Goal: Task Accomplishment & Management: Use online tool/utility

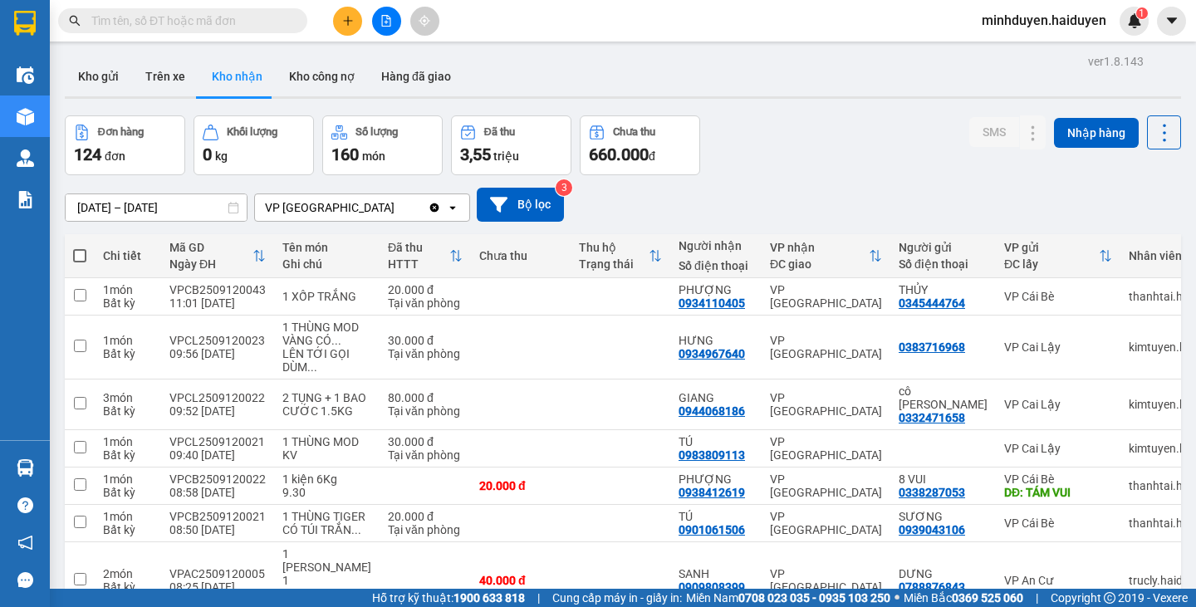
click at [111, 215] on div "ver 1.8.143 Kho gửi Trên xe Kho [PERSON_NAME] công nợ Hàng đã [PERSON_NAME] hàn…" at bounding box center [622, 420] width 1129 height 741
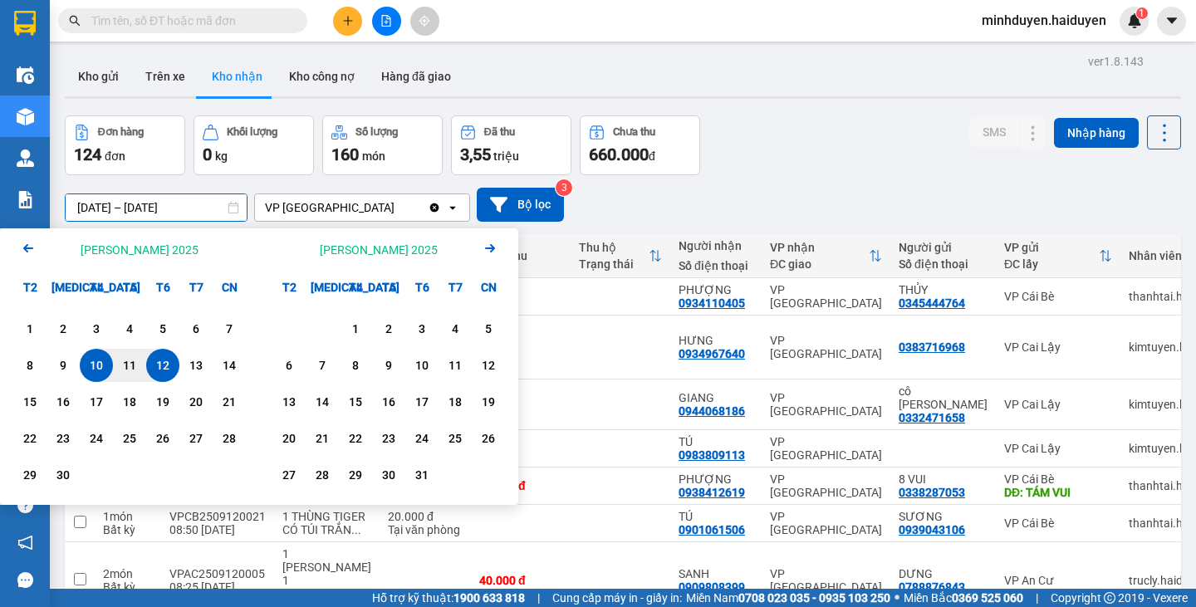
click at [32, 253] on icon "Arrow Left" at bounding box center [28, 248] width 20 height 20
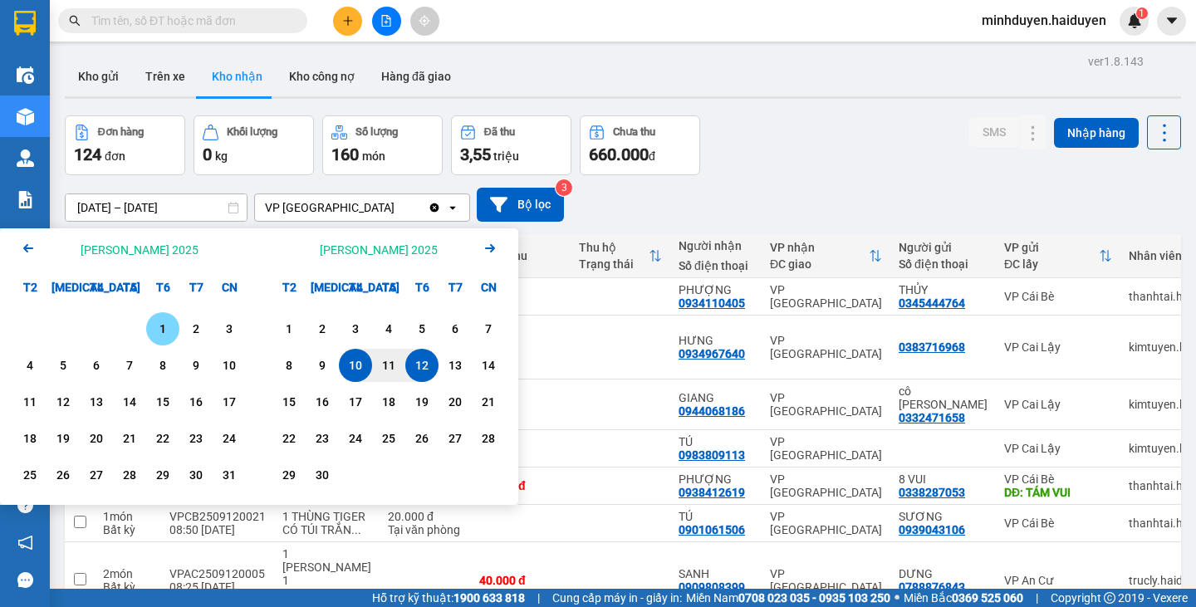
click at [167, 337] on div "1" at bounding box center [162, 329] width 23 height 20
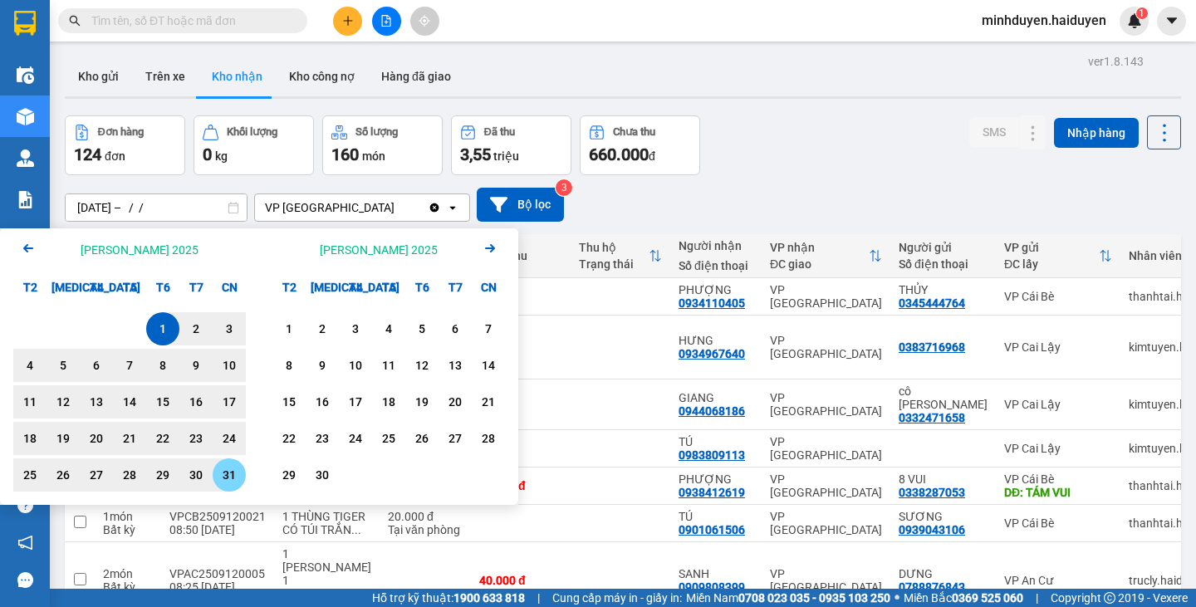
click at [228, 470] on div "31" at bounding box center [229, 475] width 23 height 20
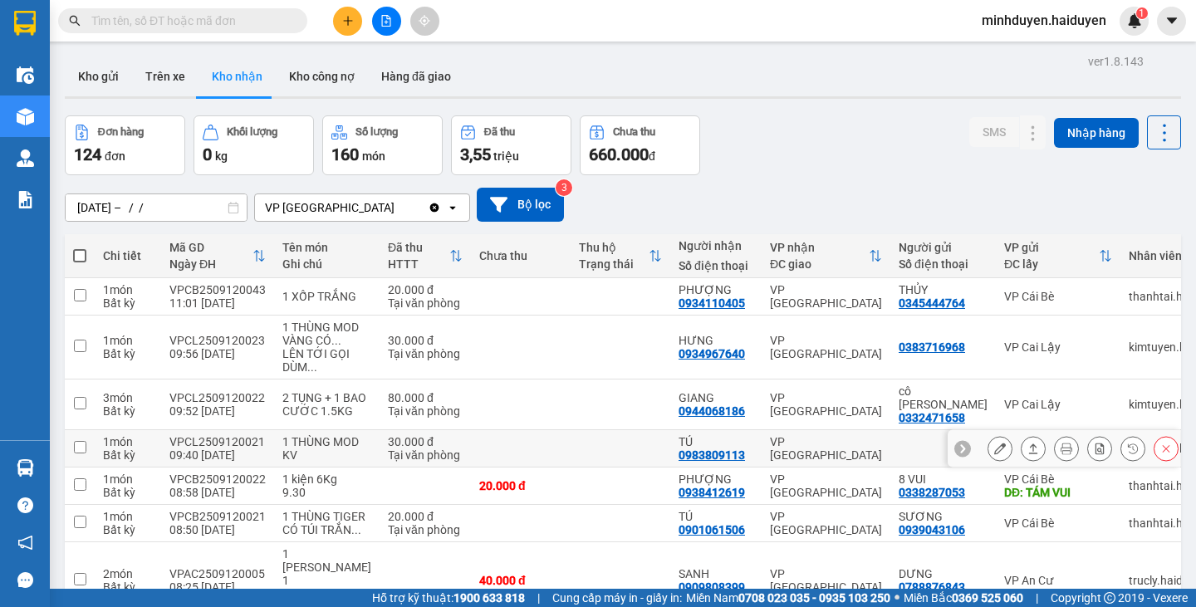
type input "[DATE] – [DATE]"
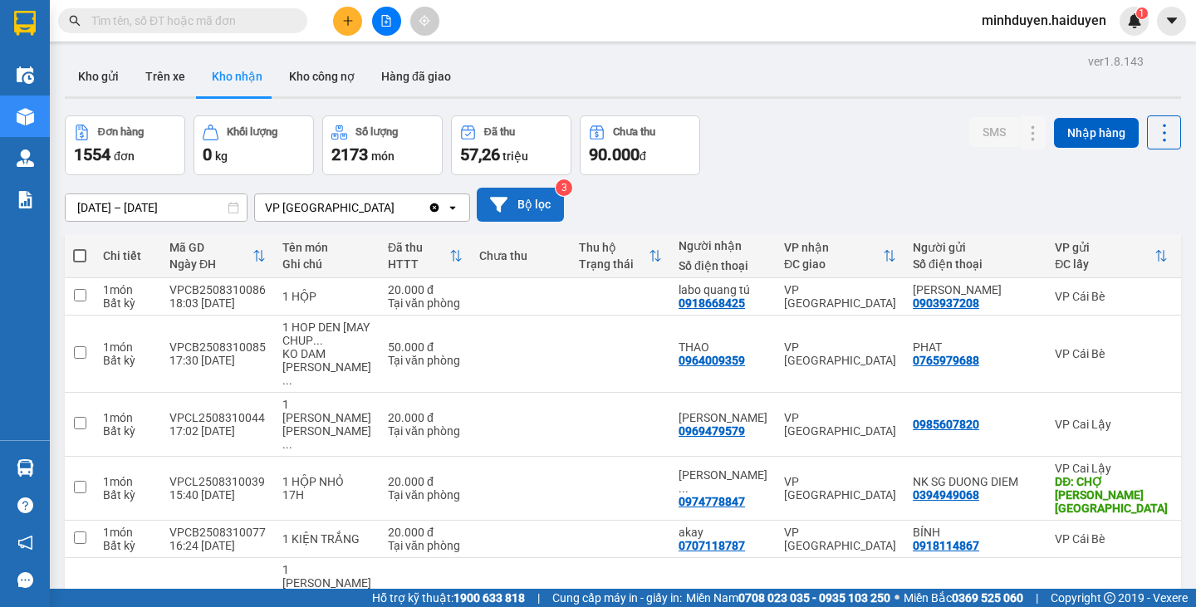
click at [524, 208] on button "Bộ lọc" at bounding box center [520, 205] width 87 height 34
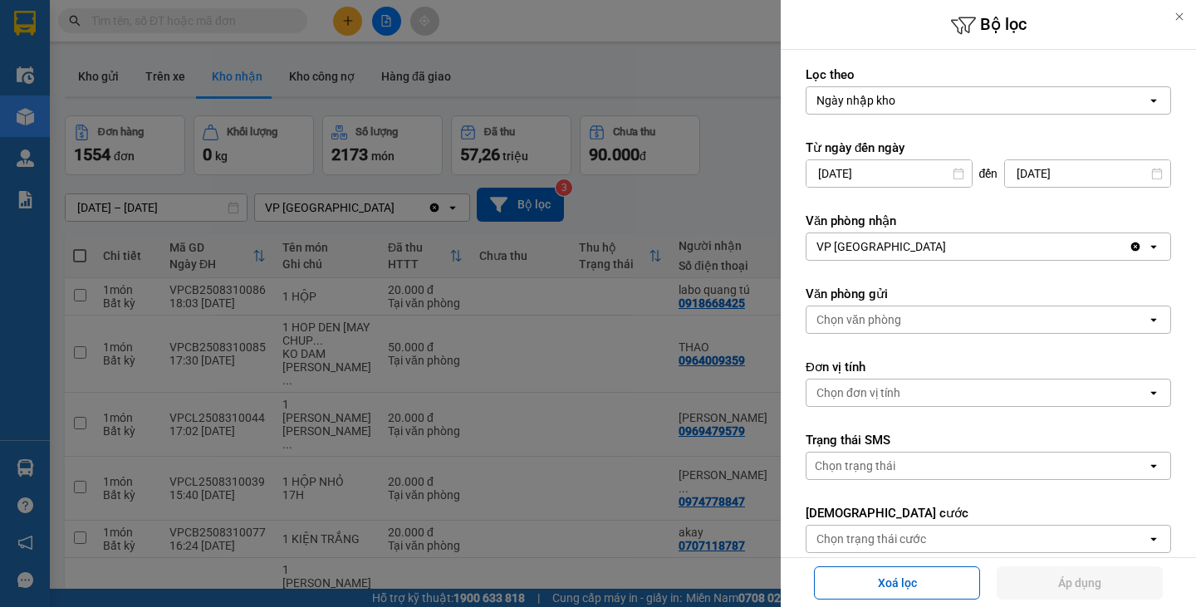
click at [872, 532] on div "Chọn trạng thái cước" at bounding box center [871, 539] width 110 height 17
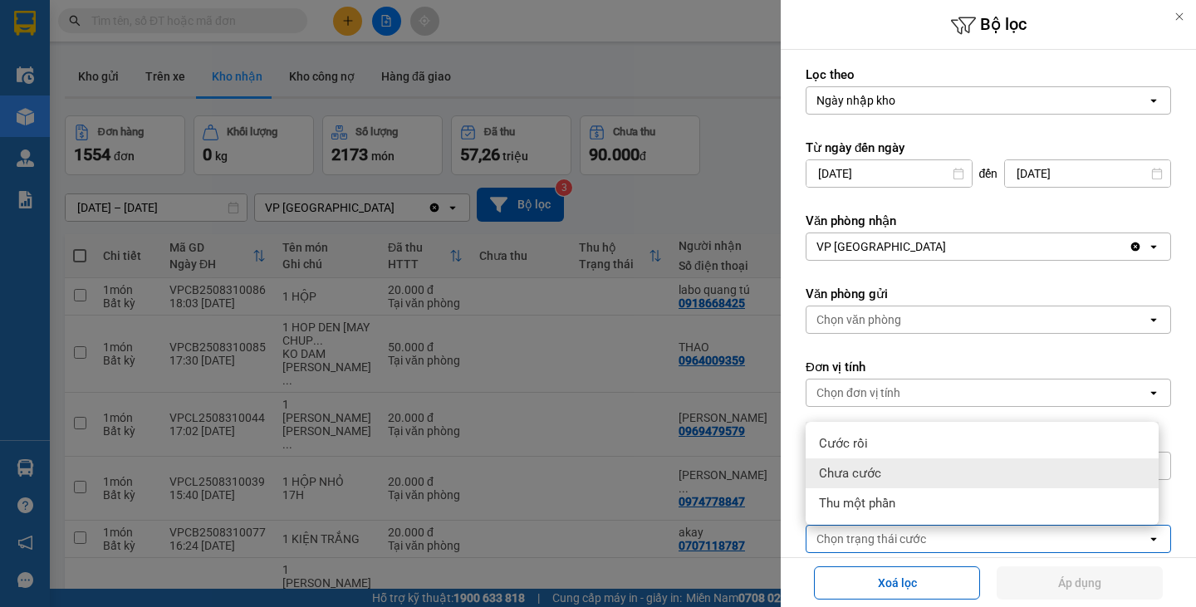
click at [865, 478] on span "Chưa cước" at bounding box center [850, 473] width 62 height 17
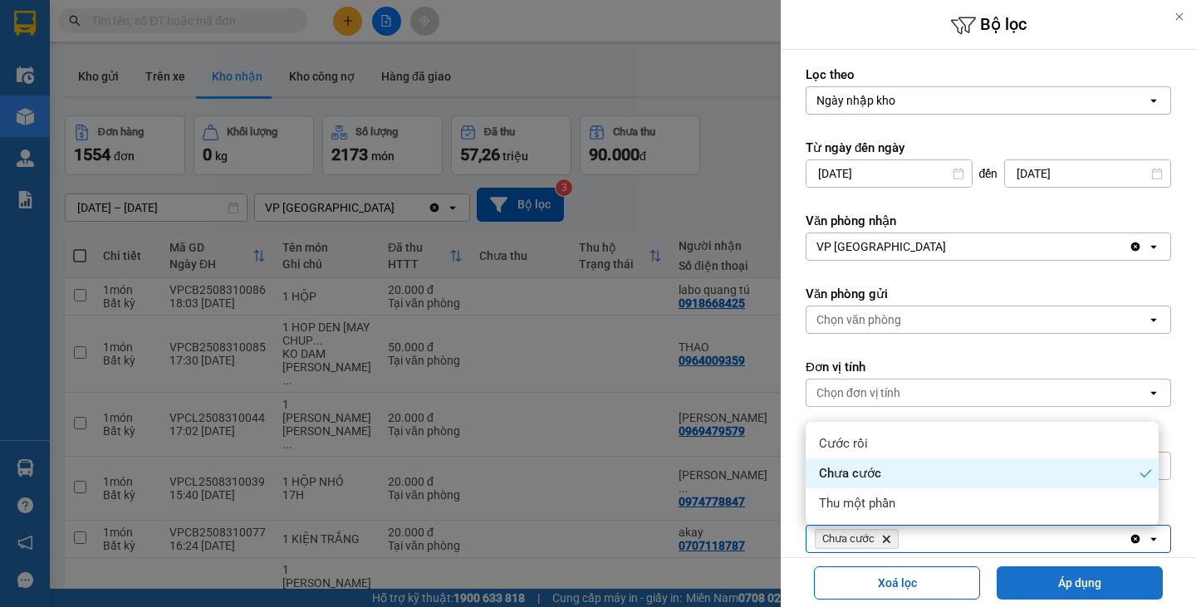
click at [1074, 580] on button "Áp dụng" at bounding box center [1079, 582] width 166 height 33
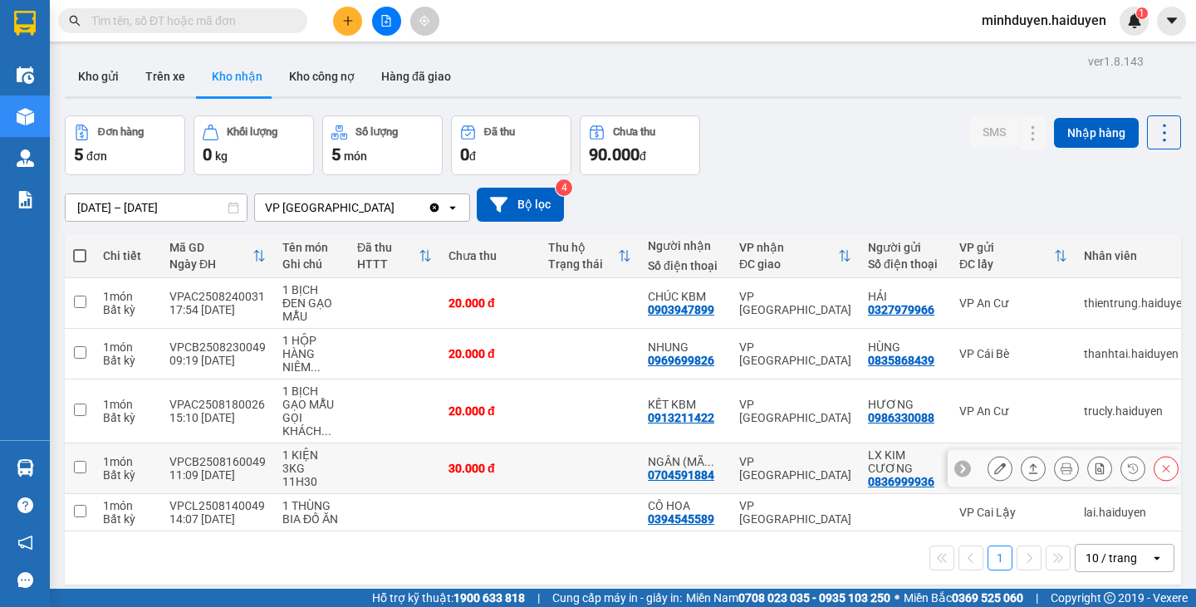
click at [672, 471] on div "0704591884" at bounding box center [681, 474] width 66 height 13
click at [994, 474] on icon at bounding box center [1000, 468] width 12 height 12
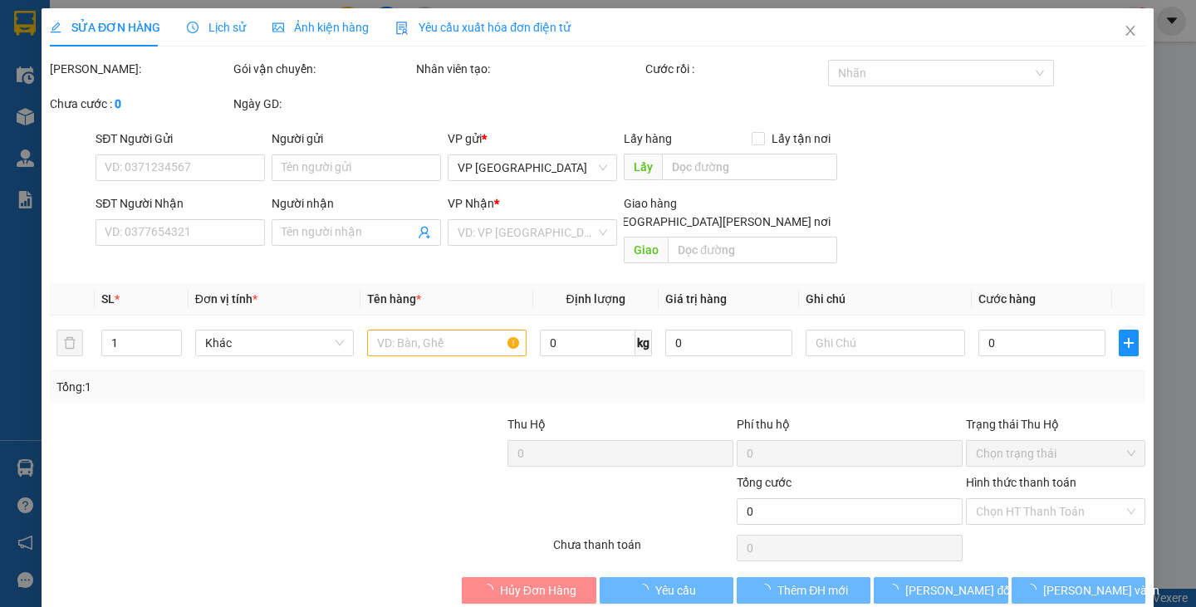
type input "0836999936"
type input "LX KIM CƯƠNG"
type input "BÀ TỒN"
type input "0704591884"
type input "NGÂN (MÃ NÀY QUAY ĐẦU)"
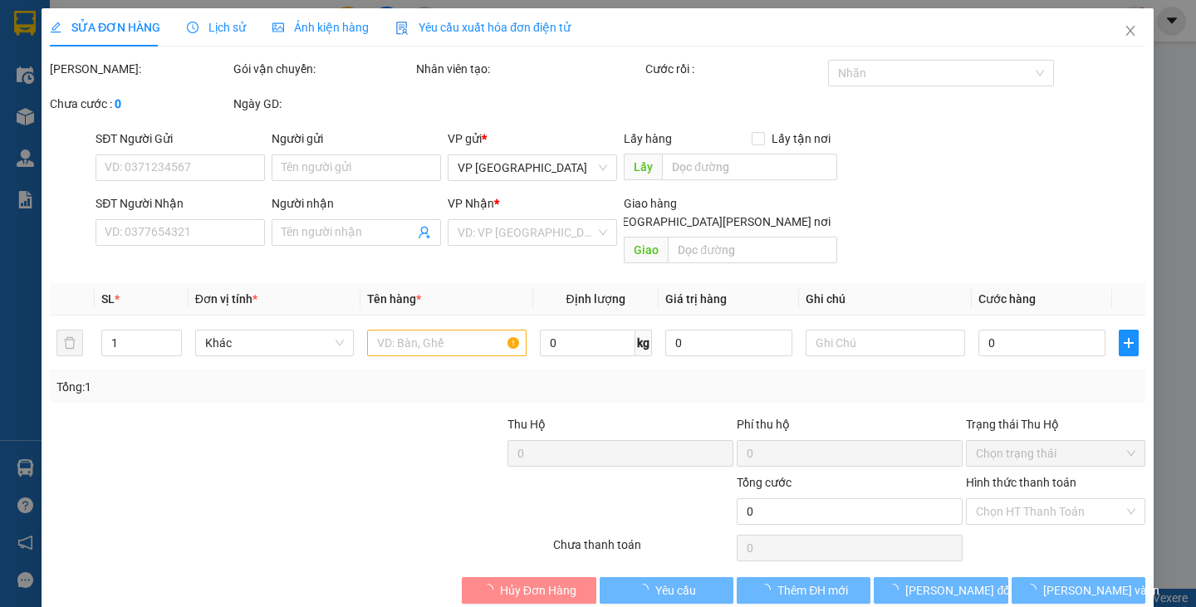
type input "30.000"
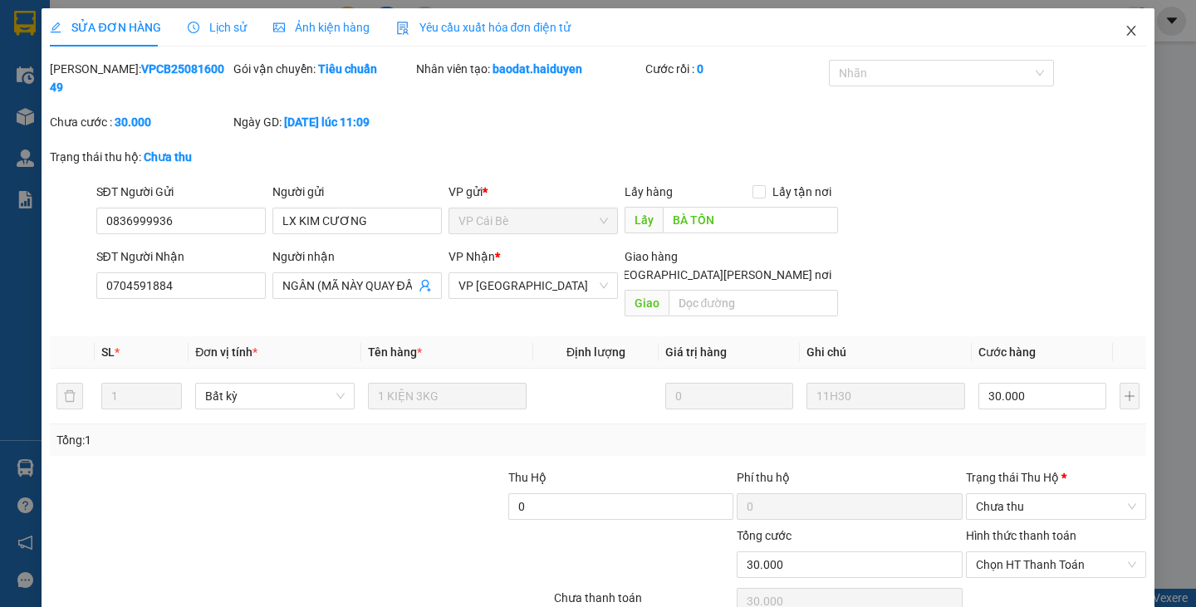
click at [1124, 31] on icon "close" at bounding box center [1130, 30] width 13 height 13
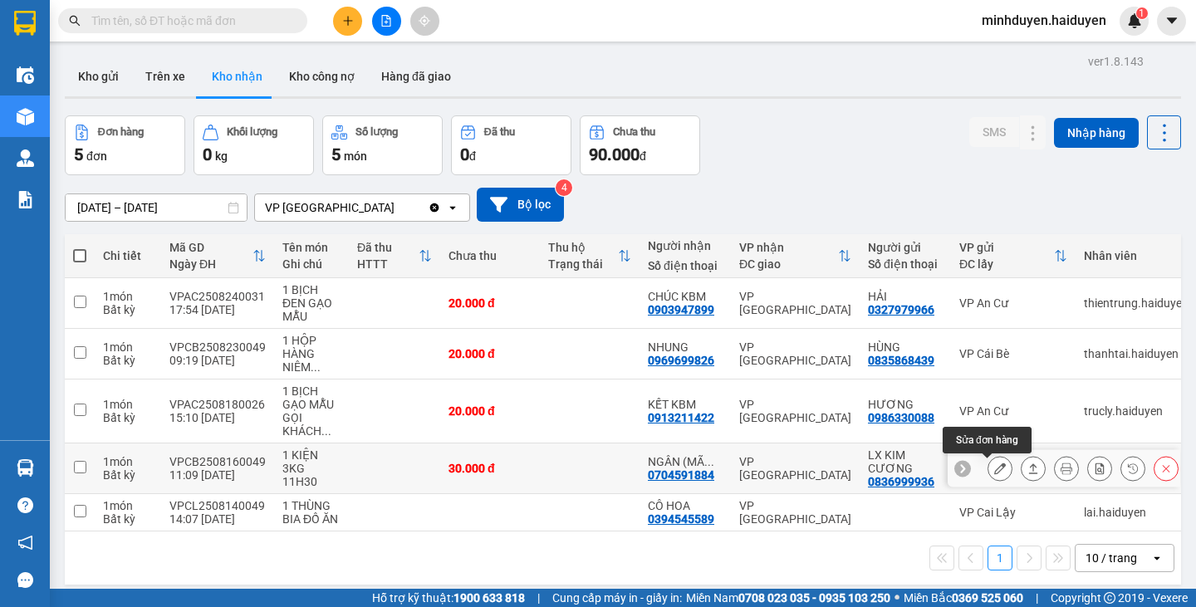
click at [994, 474] on icon at bounding box center [1000, 468] width 12 height 12
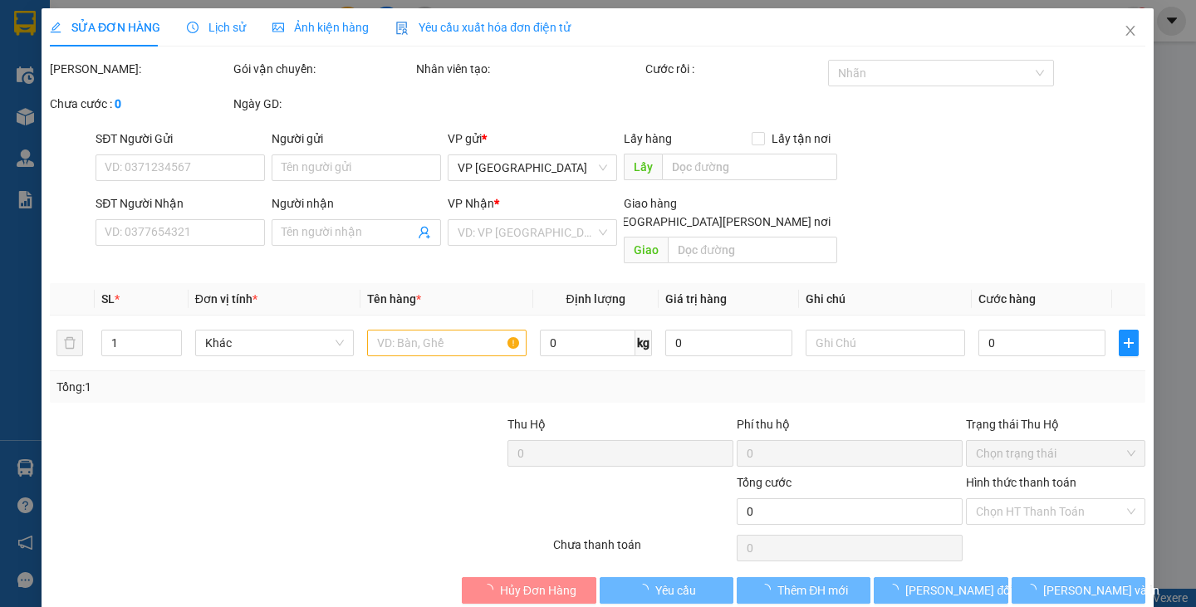
type input "0836999936"
type input "LX KIM CƯƠNG"
type input "BÀ TỒN"
type input "0704591884"
type input "NGÂN (MÃ NÀY QUAY ĐẦU)"
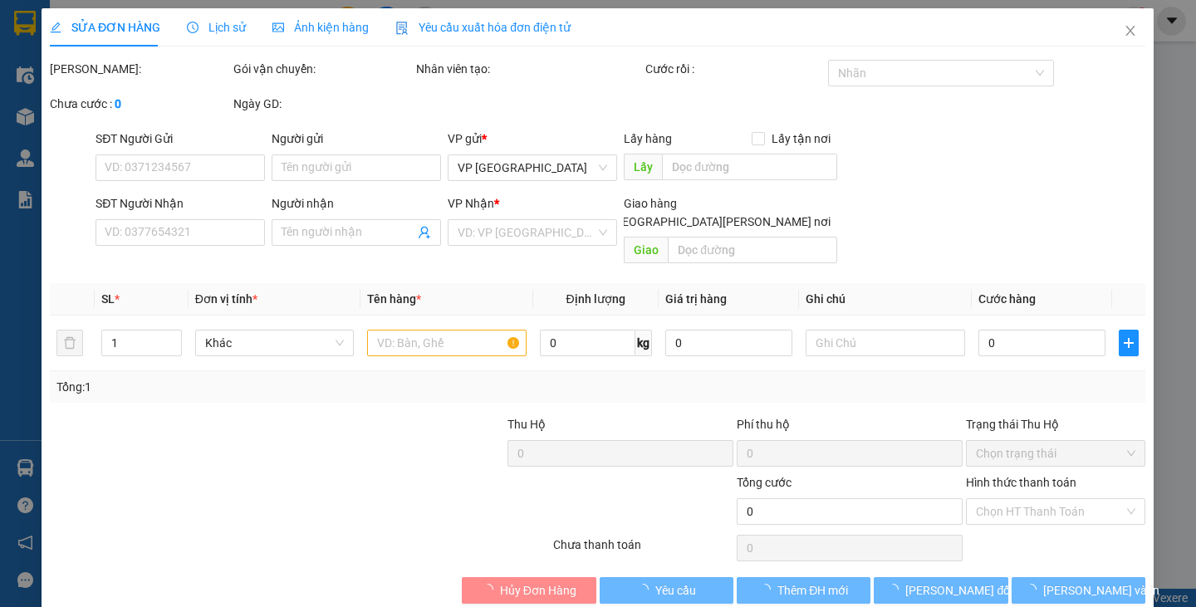
type input "30.000"
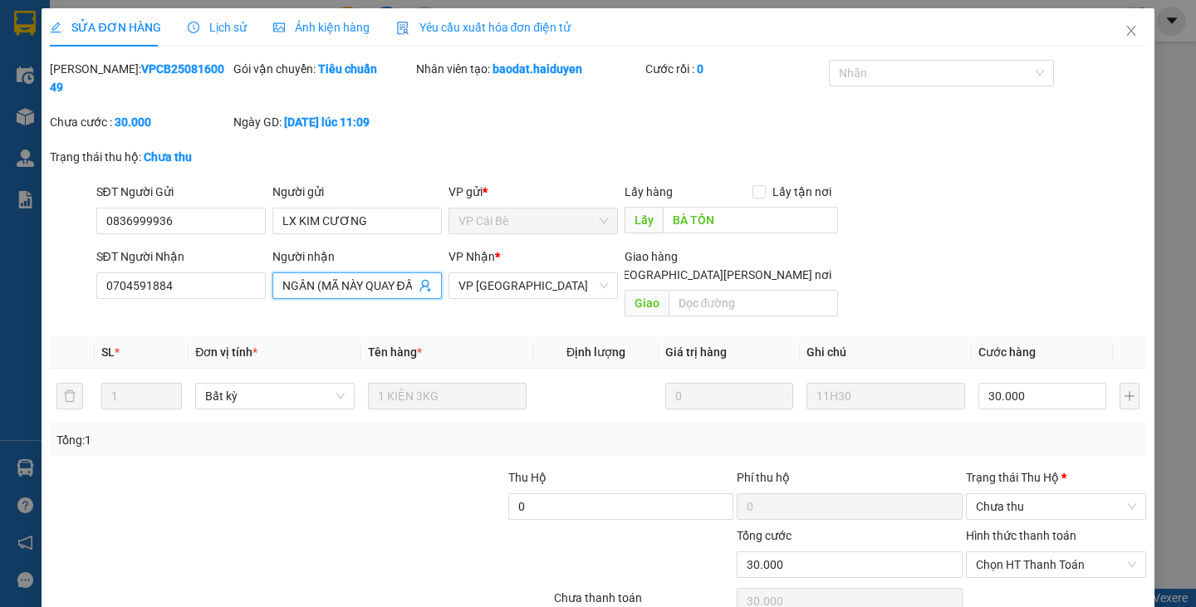
scroll to position [0, 17]
click at [345, 276] on input "NGÂN (MÃ NÀY QUAY ĐẦU)" at bounding box center [348, 285] width 133 height 18
click at [978, 247] on div "SĐT Người [PERSON_NAME] 0704591884 Người [PERSON_NAME] (MÃ NÀY QUAY ĐẦU) NGÂN (…" at bounding box center [621, 285] width 1056 height 76
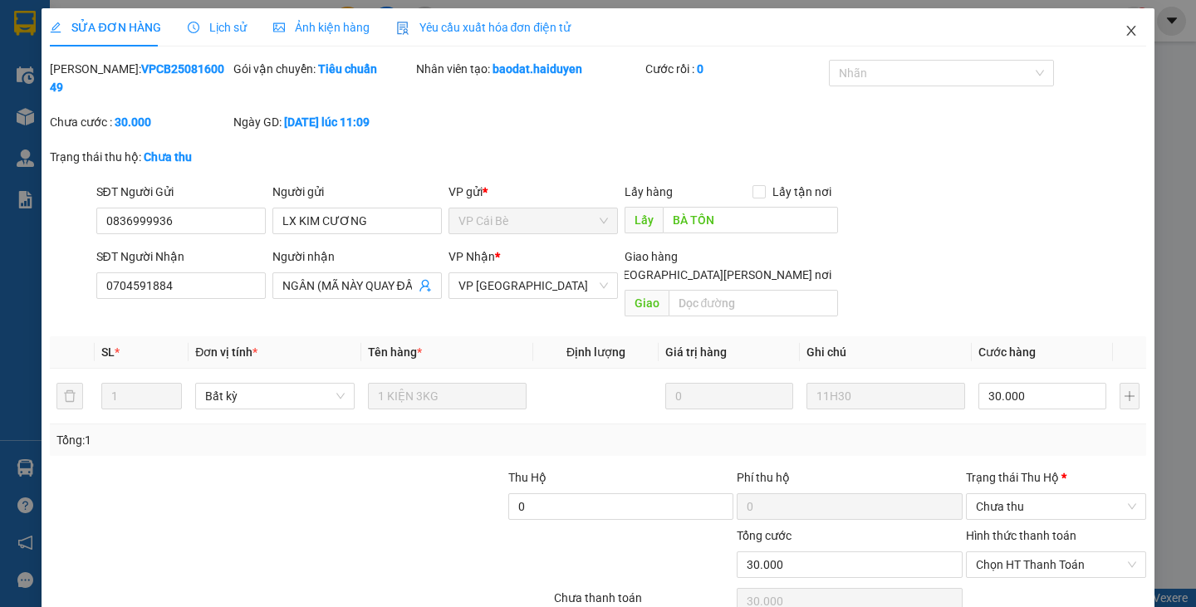
click at [1124, 32] on icon "close" at bounding box center [1130, 30] width 13 height 13
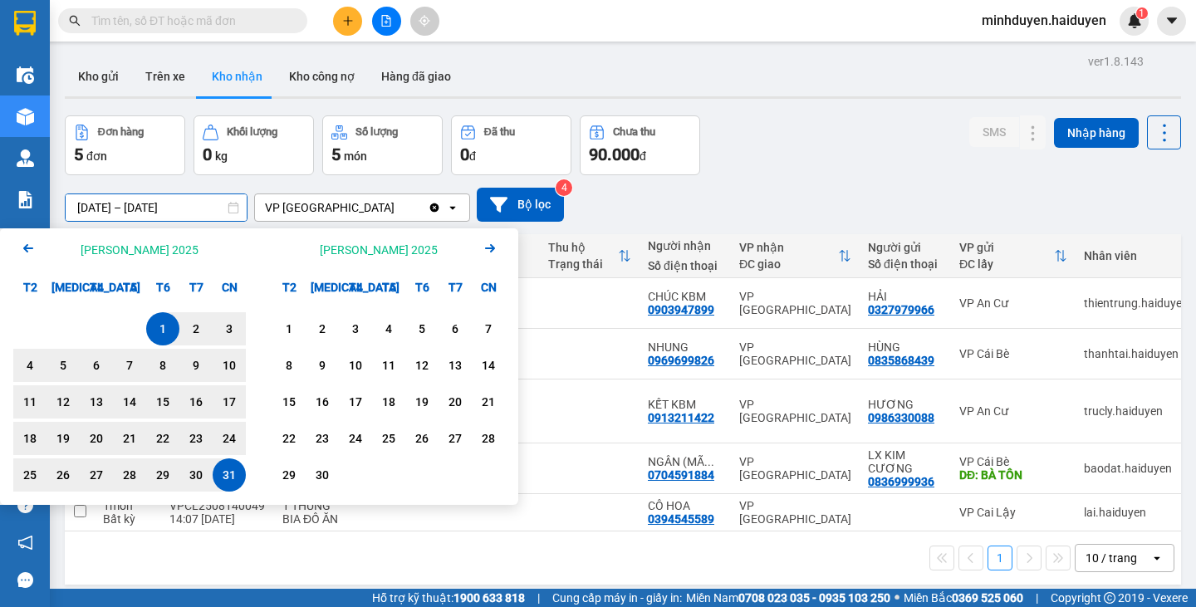
click at [85, 218] on input "[DATE] – [DATE]" at bounding box center [156, 207] width 181 height 27
click at [32, 251] on icon "Arrow Left" at bounding box center [28, 248] width 20 height 20
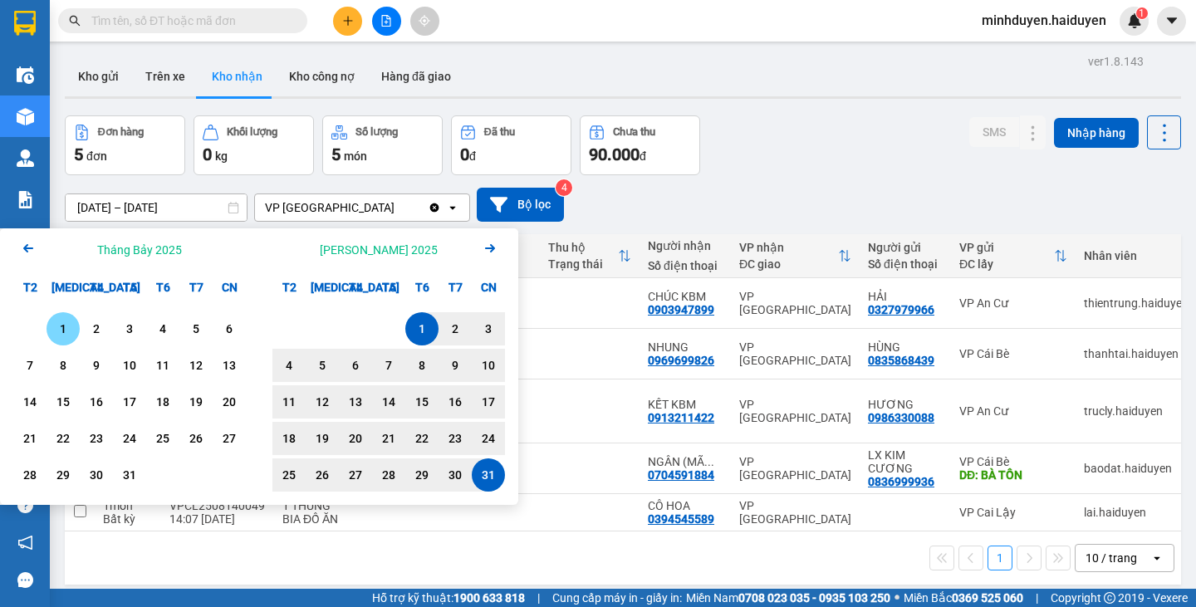
click at [61, 326] on div "1" at bounding box center [62, 329] width 23 height 20
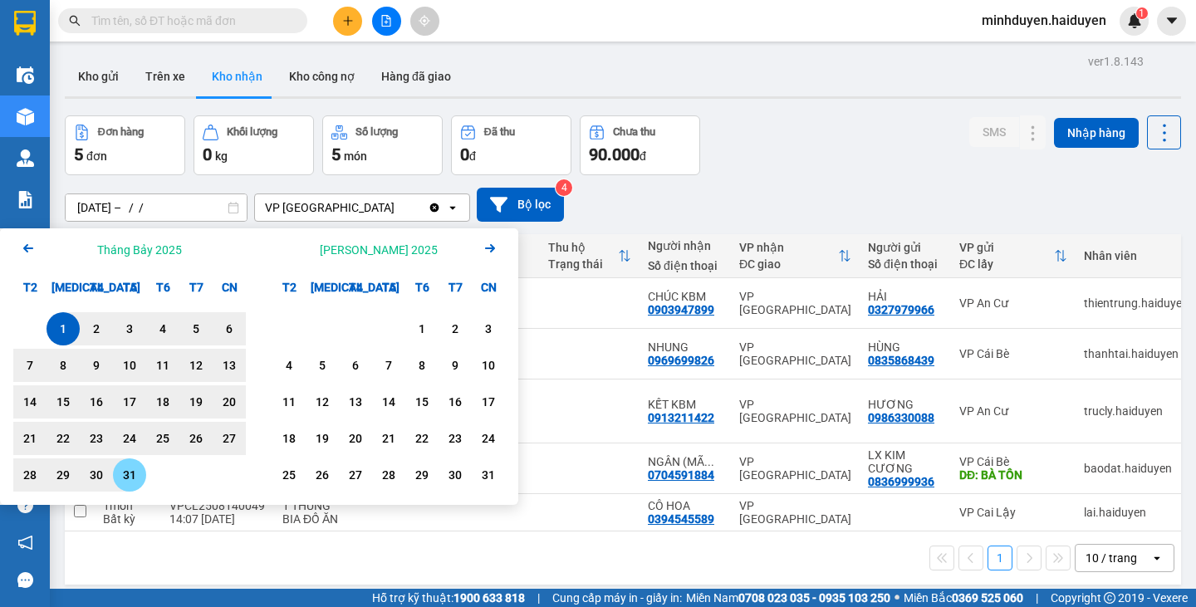
click at [134, 473] on div "31" at bounding box center [129, 475] width 23 height 20
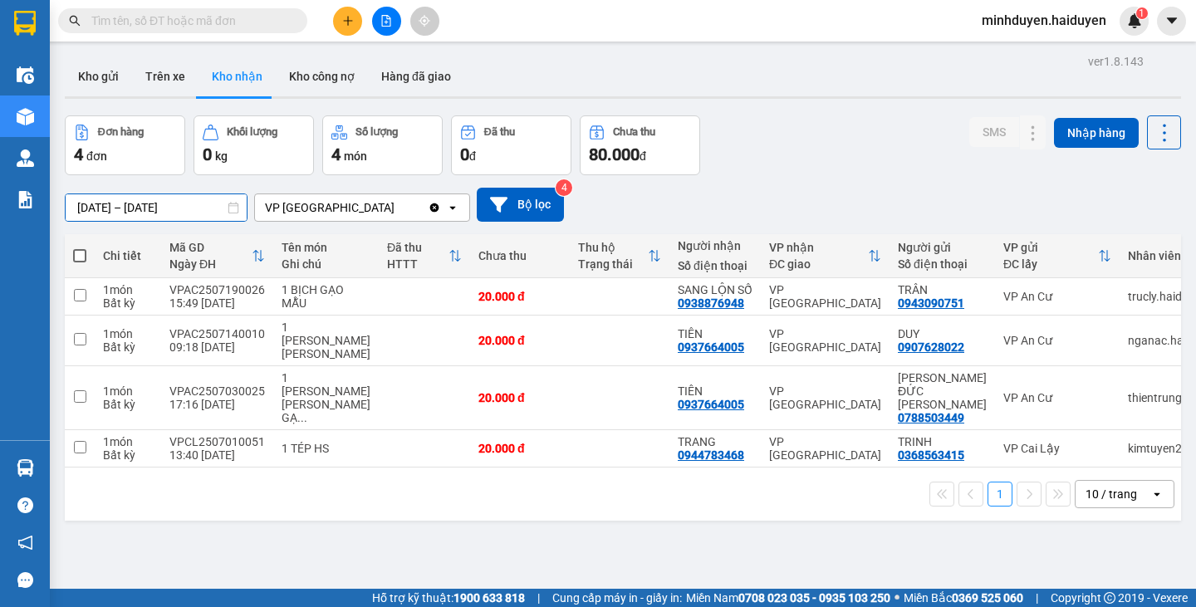
click at [108, 217] on input "[DATE] – [DATE]" at bounding box center [156, 207] width 181 height 27
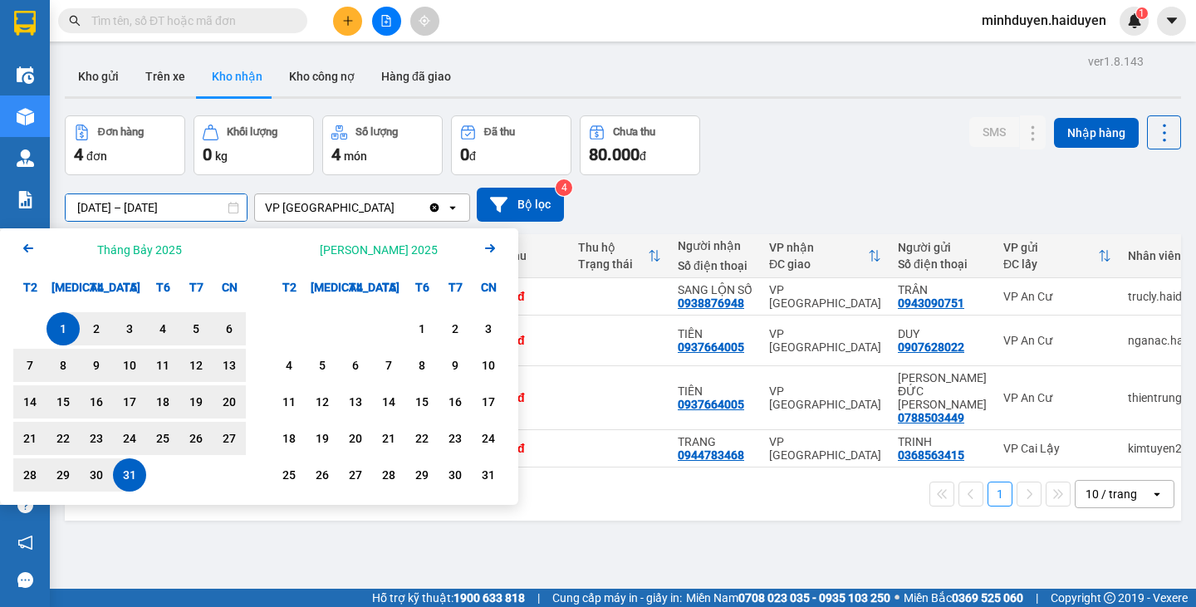
click at [494, 247] on icon "Arrow Right" at bounding box center [490, 248] width 20 height 20
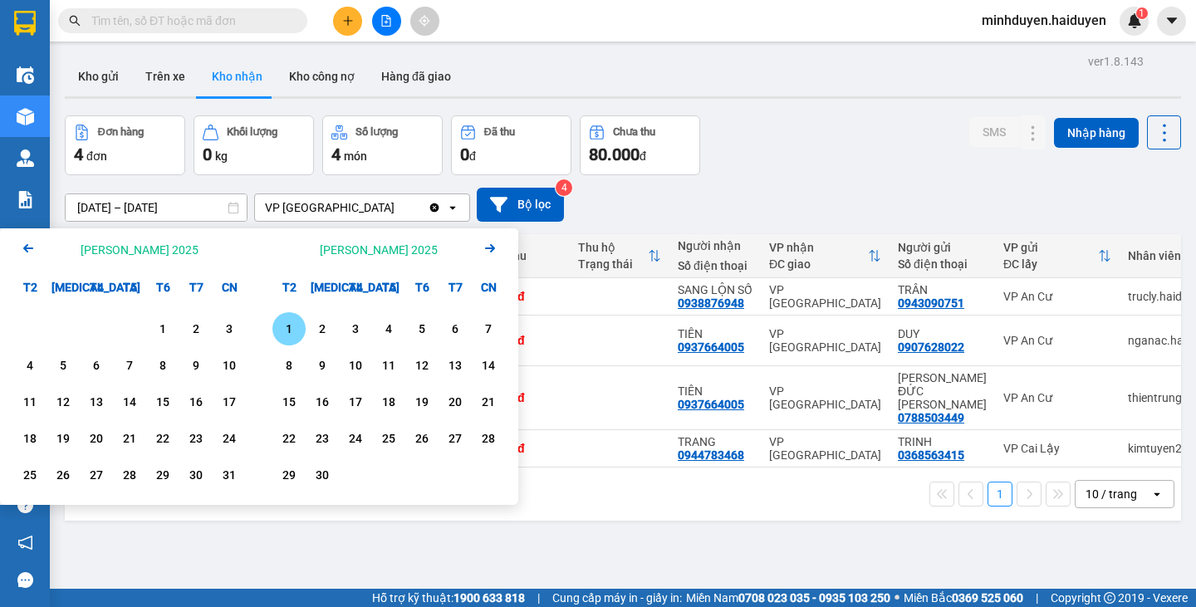
click at [291, 326] on div "1" at bounding box center [288, 329] width 23 height 20
click at [501, 325] on div "7" at bounding box center [488, 328] width 33 height 33
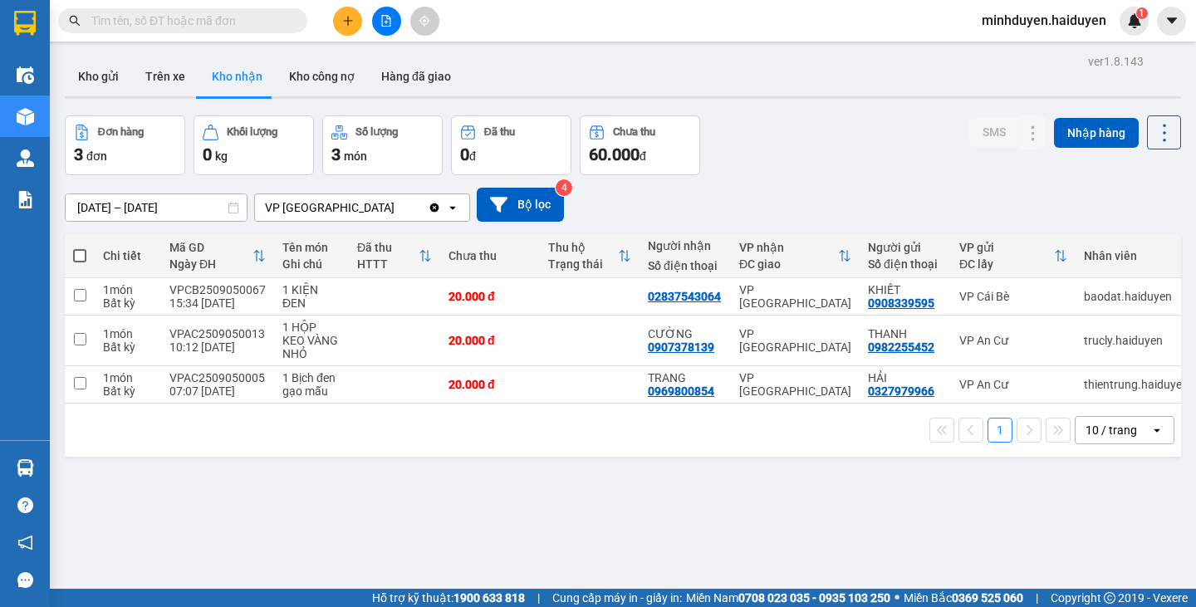
click at [144, 205] on input "[DATE] – [DATE]" at bounding box center [156, 207] width 181 height 27
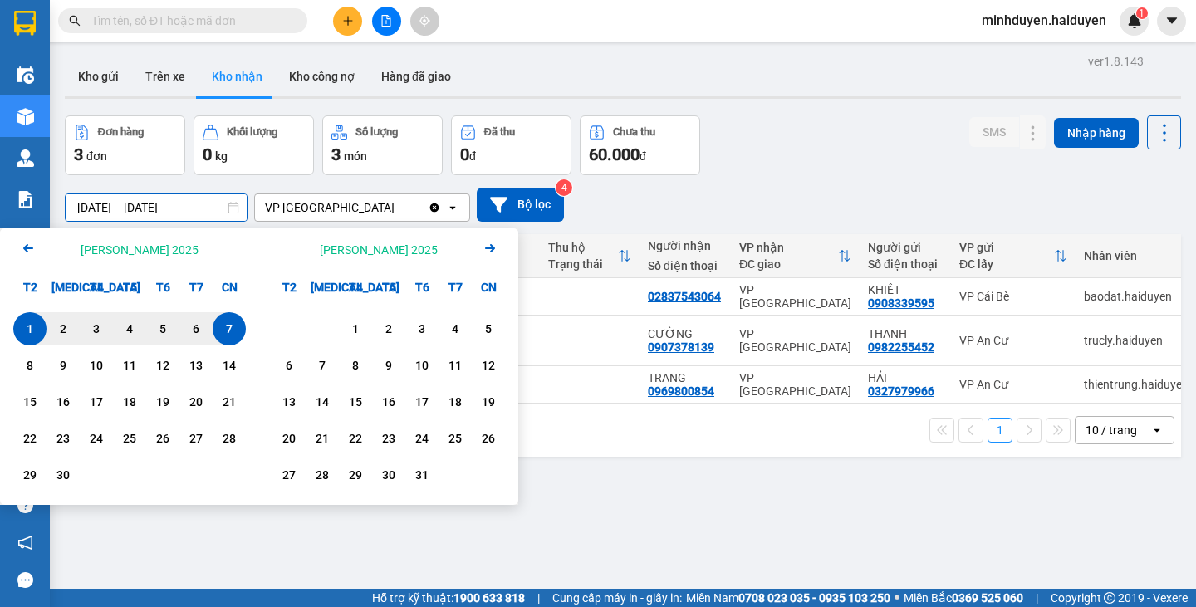
click at [22, 246] on icon "Arrow Left" at bounding box center [28, 248] width 20 height 20
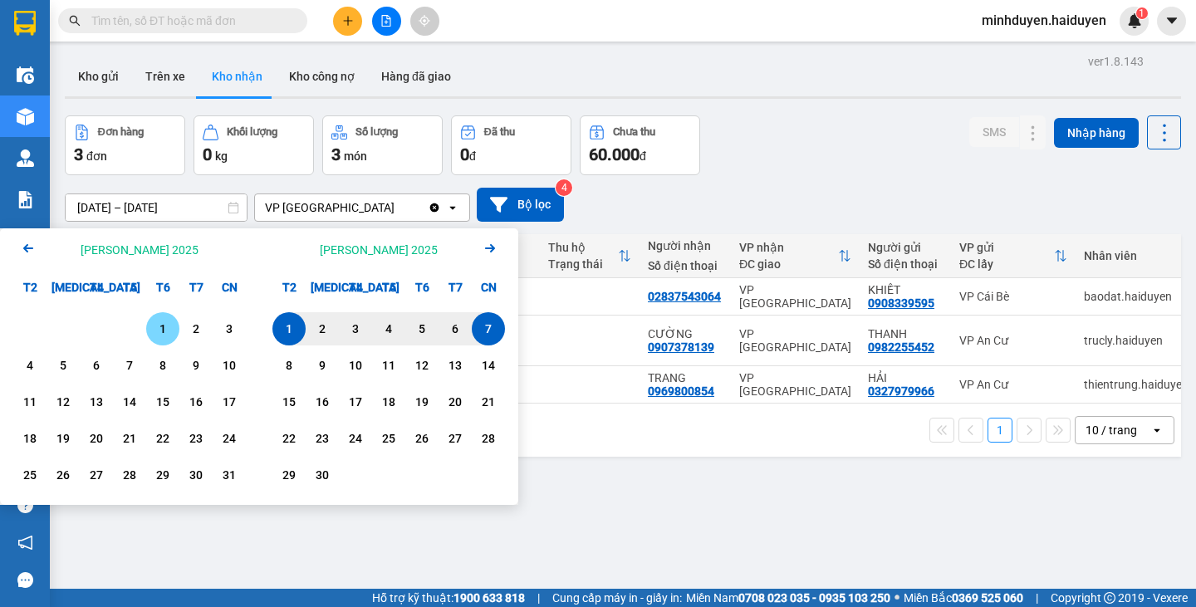
click at [164, 330] on div "1" at bounding box center [162, 329] width 23 height 20
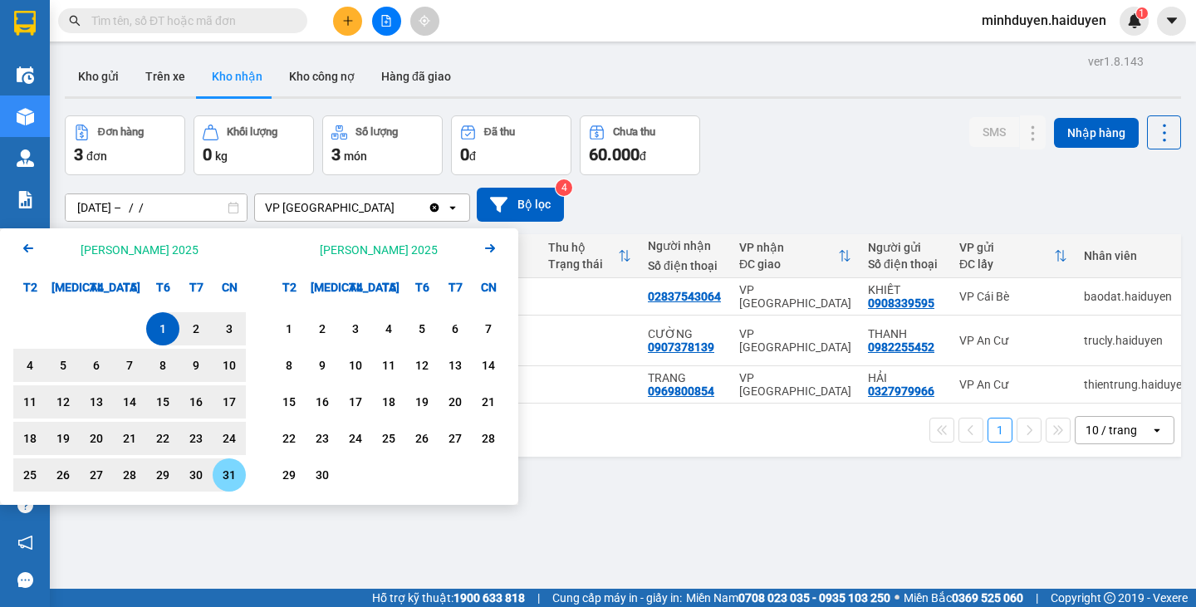
click at [235, 487] on div "31" at bounding box center [229, 474] width 33 height 33
type input "[DATE] – [DATE]"
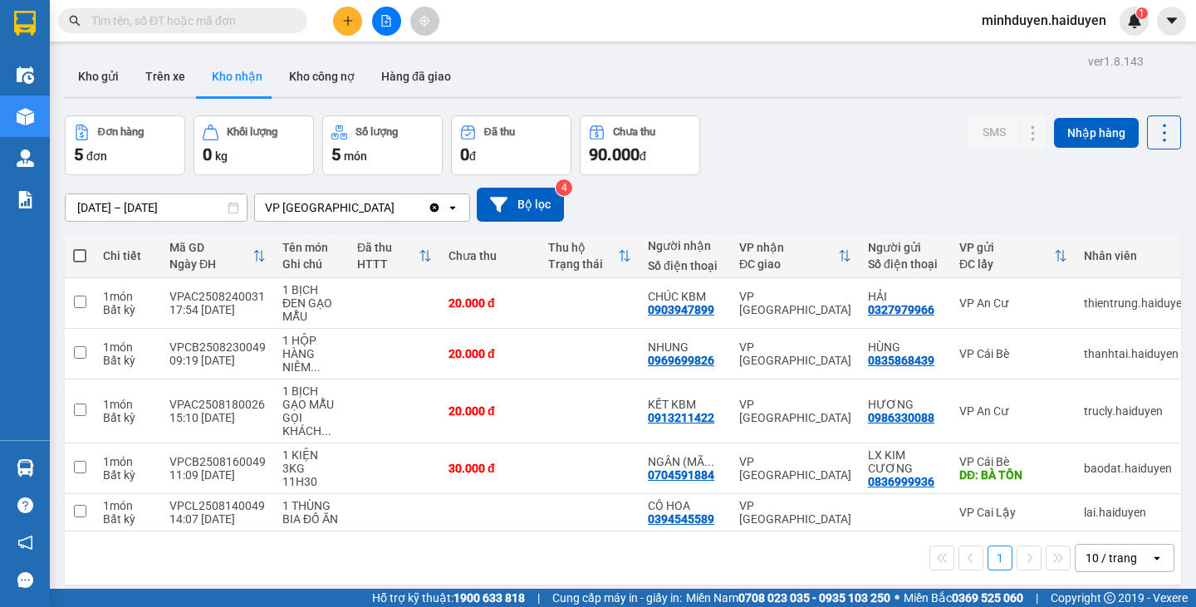
click at [433, 206] on icon "Clear value" at bounding box center [434, 207] width 9 height 9
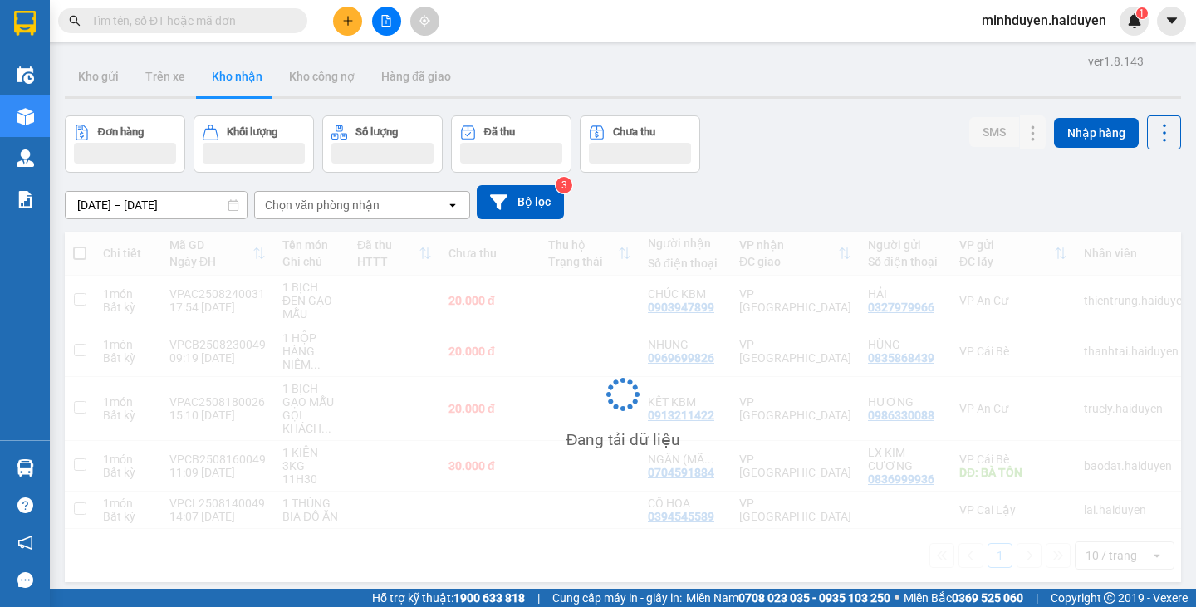
click at [362, 208] on div "Chọn văn phòng nhận" at bounding box center [322, 205] width 115 height 17
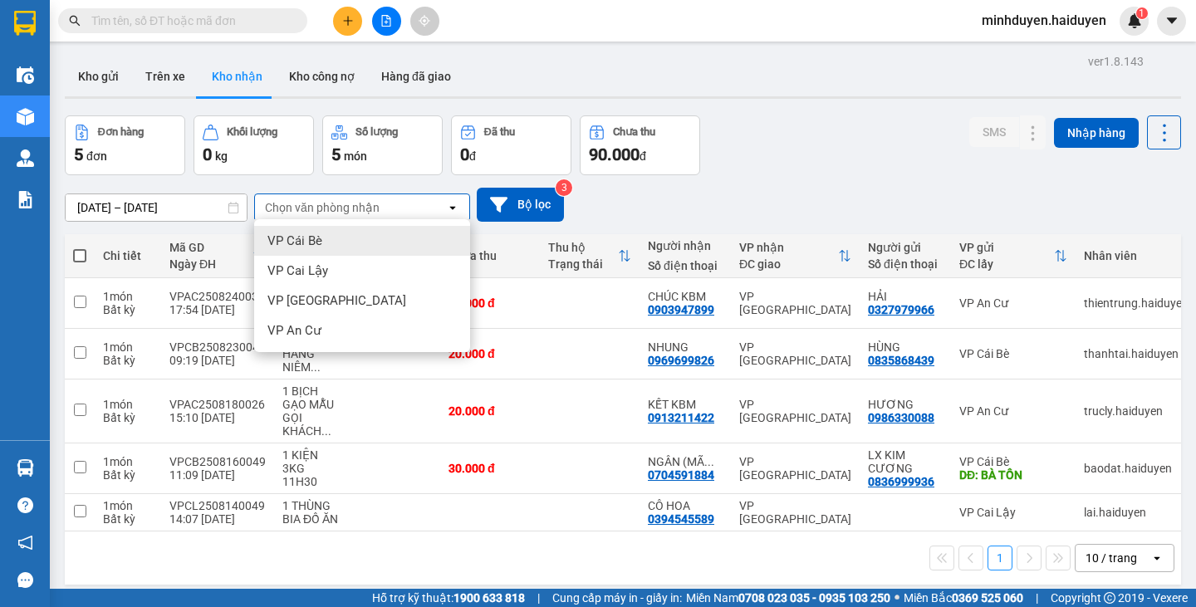
click at [302, 236] on span "VP Cái Bè" at bounding box center [294, 240] width 55 height 17
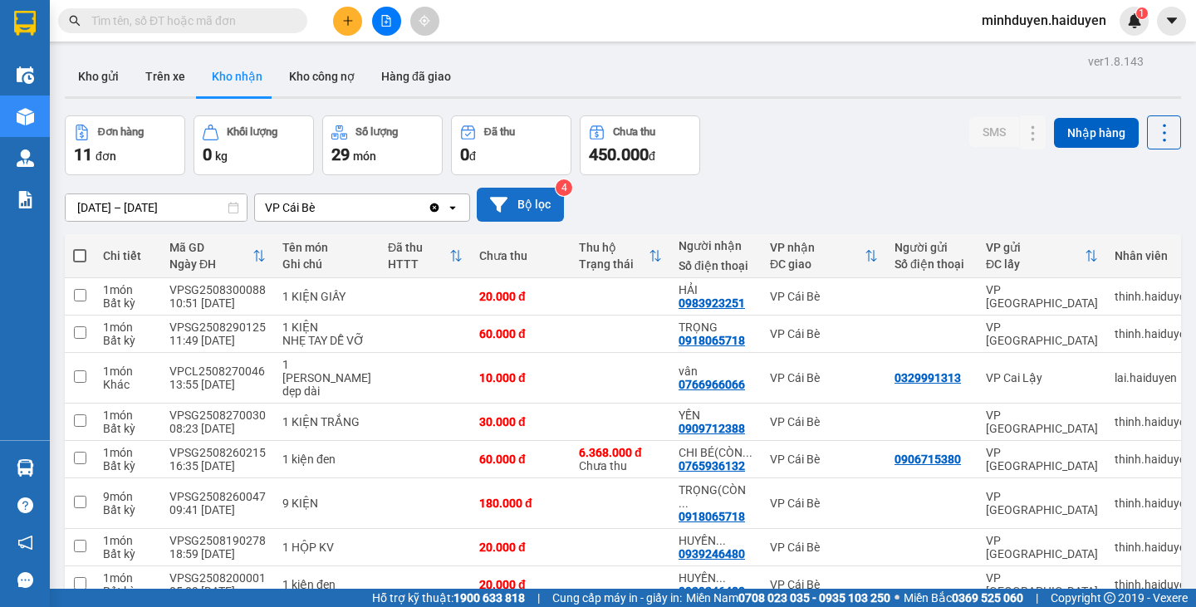
click at [512, 203] on button "Bộ lọc" at bounding box center [520, 205] width 87 height 34
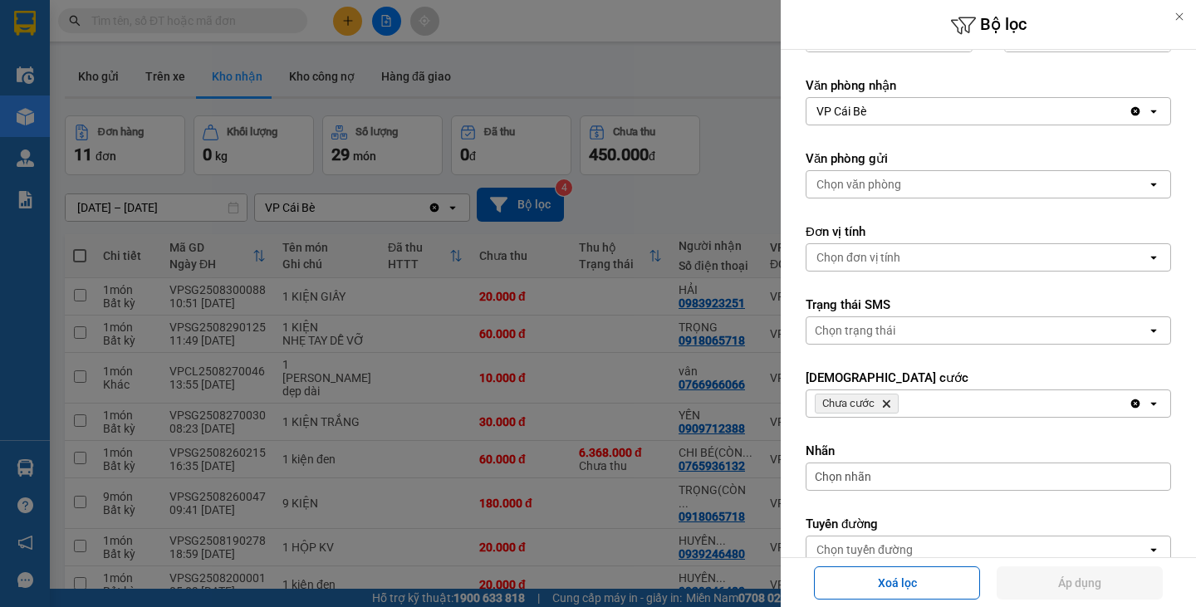
scroll to position [249, 0]
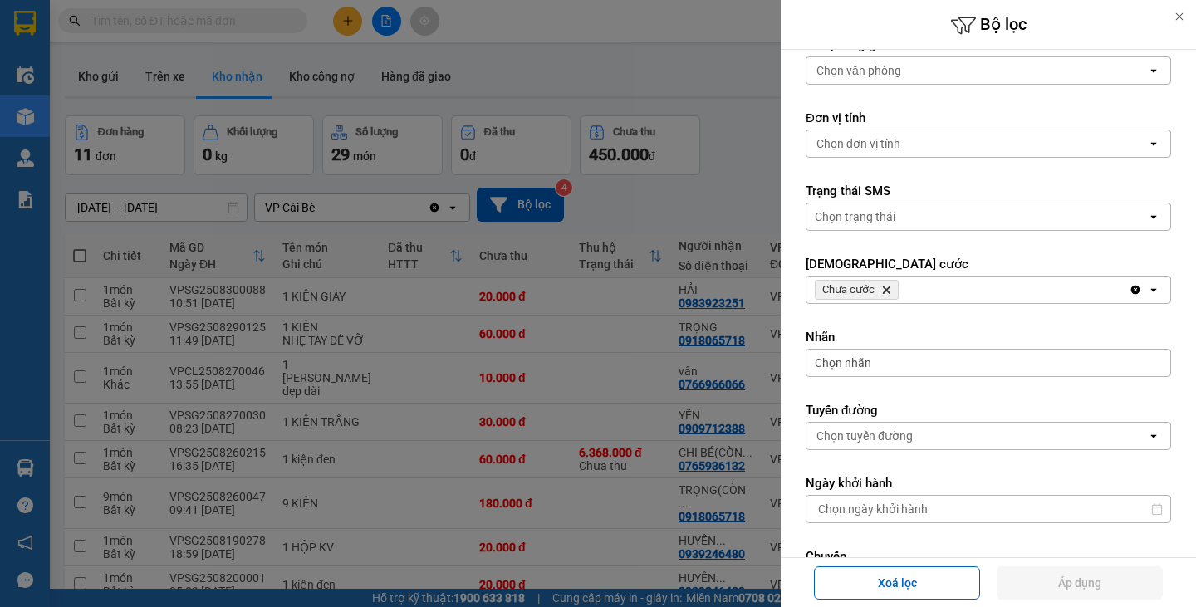
click at [613, 467] on div at bounding box center [598, 303] width 1196 height 607
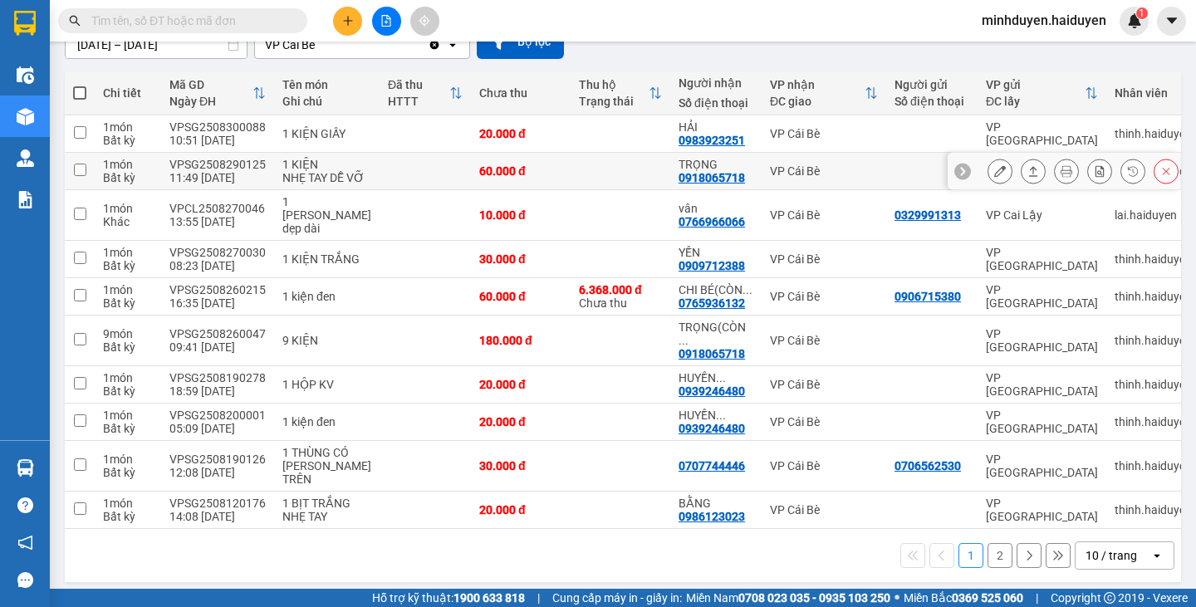
scroll to position [189, 0]
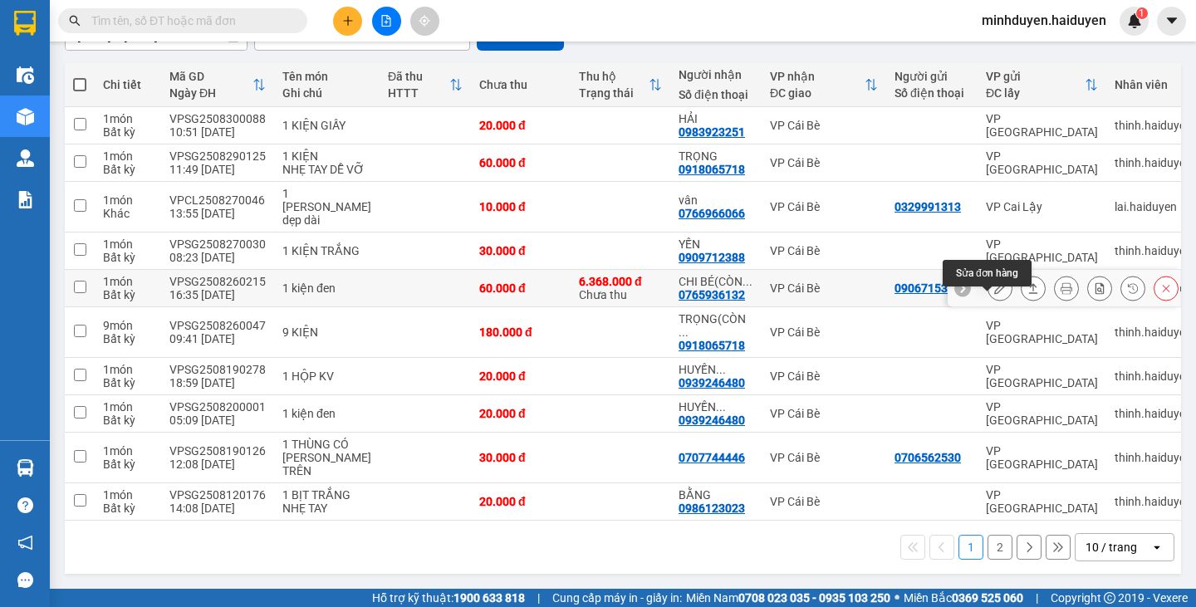
click at [994, 291] on icon at bounding box center [1000, 288] width 12 height 12
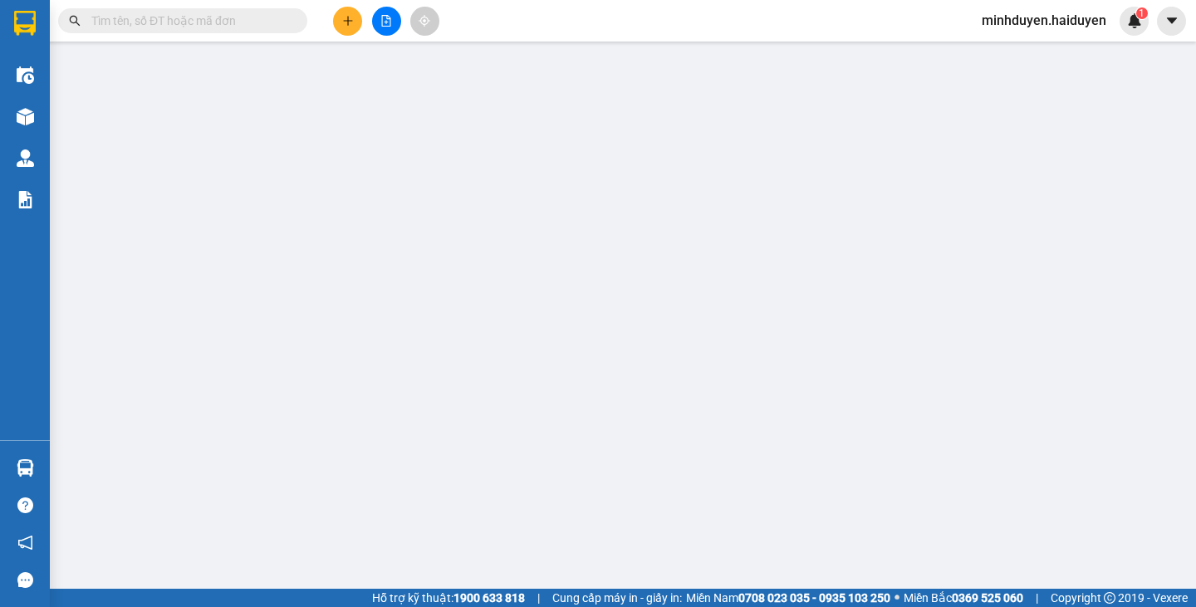
type input "0906715380"
type input "0765936132"
type input "CHI BÉ(CÒN TỒN)"
type input "60.000"
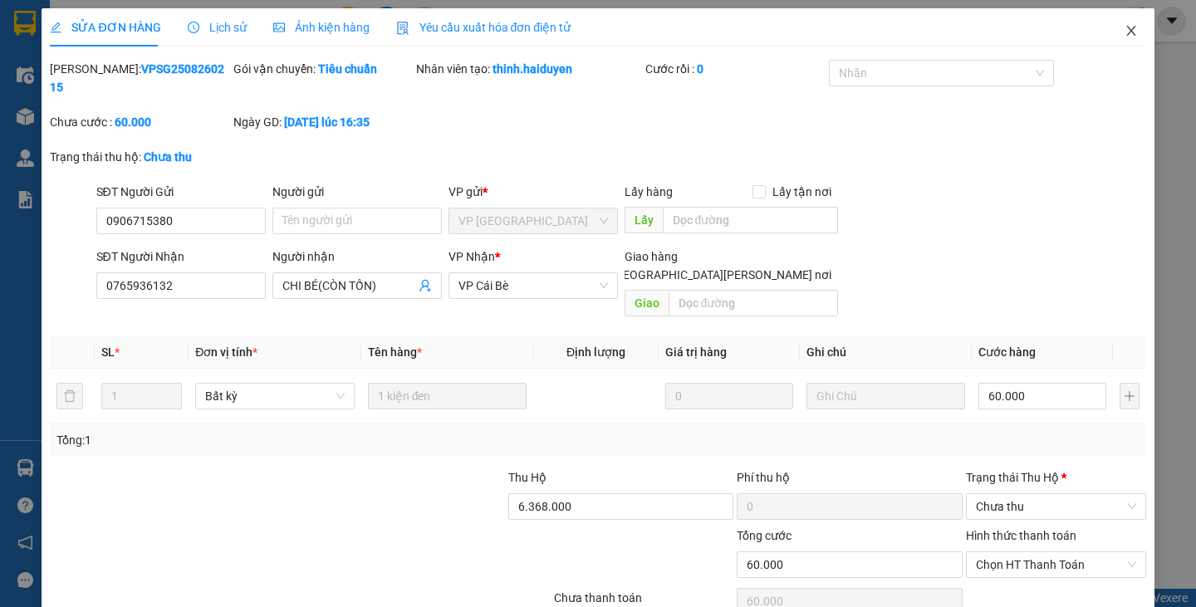
click at [1126, 30] on icon "close" at bounding box center [1130, 31] width 9 height 10
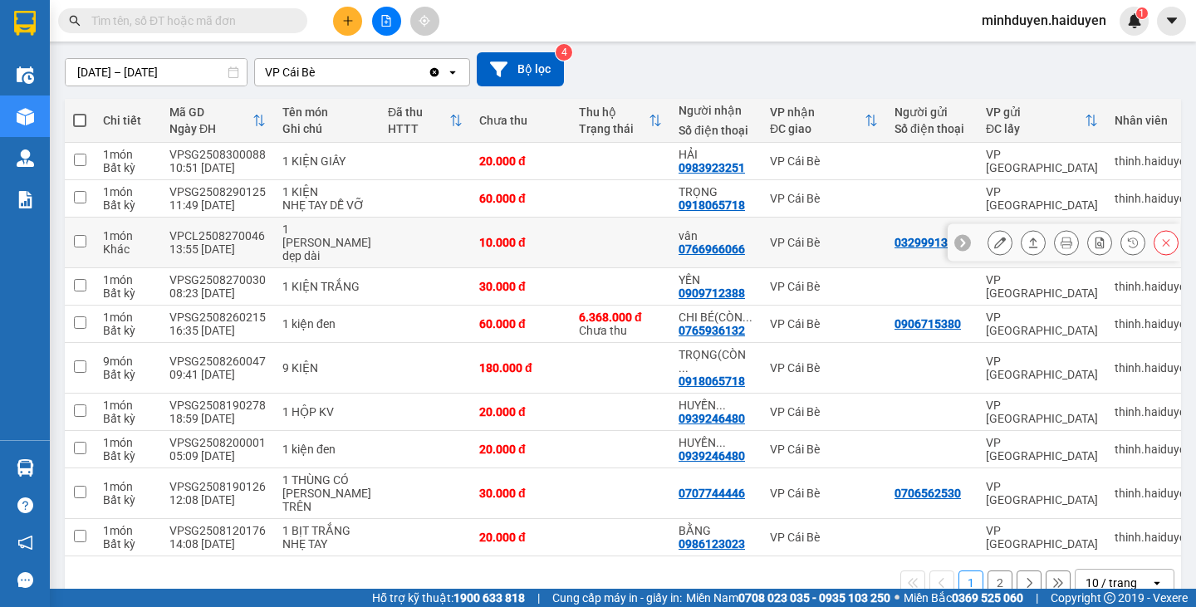
scroll to position [189, 0]
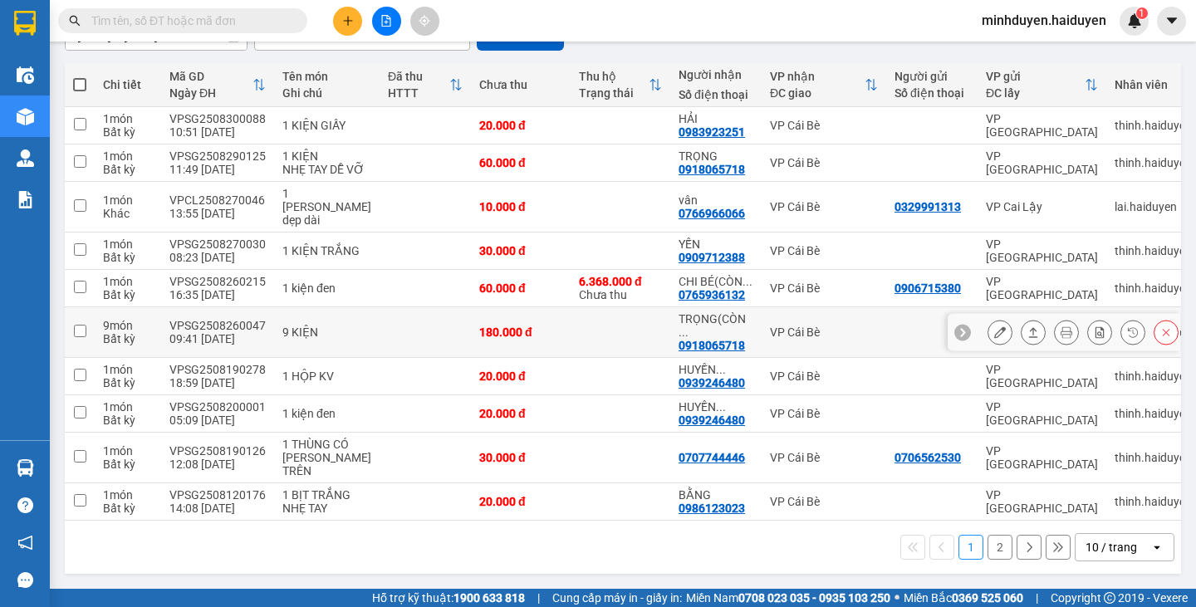
click at [992, 318] on button at bounding box center [999, 332] width 23 height 29
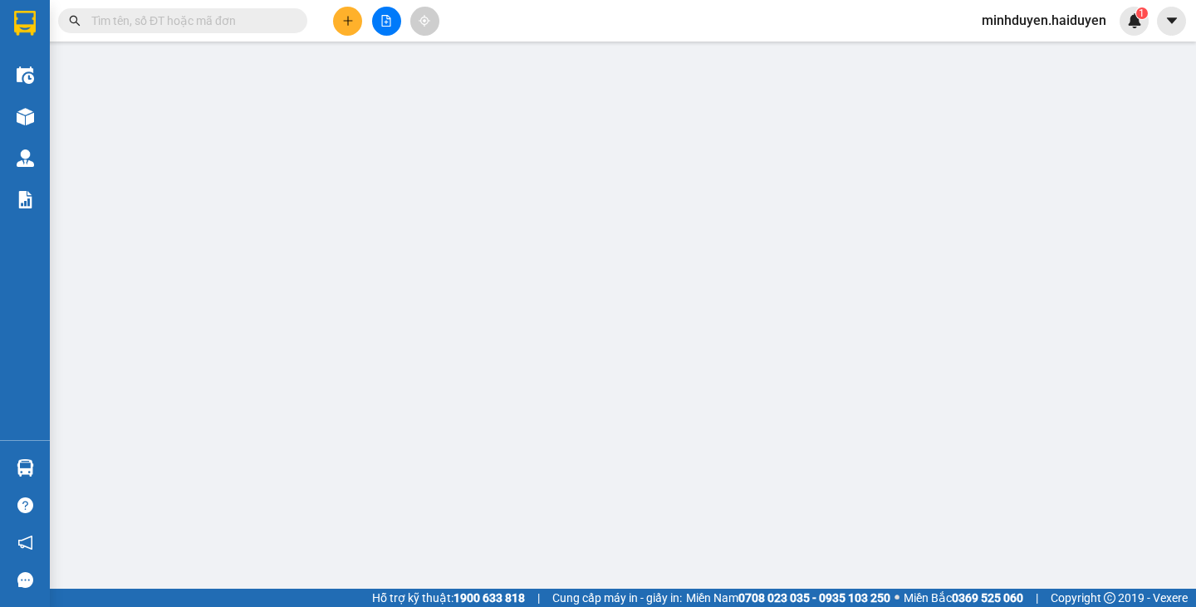
type input "0918065718"
type input "TRỌNG(CÒN TỒN)"
type input "180.000"
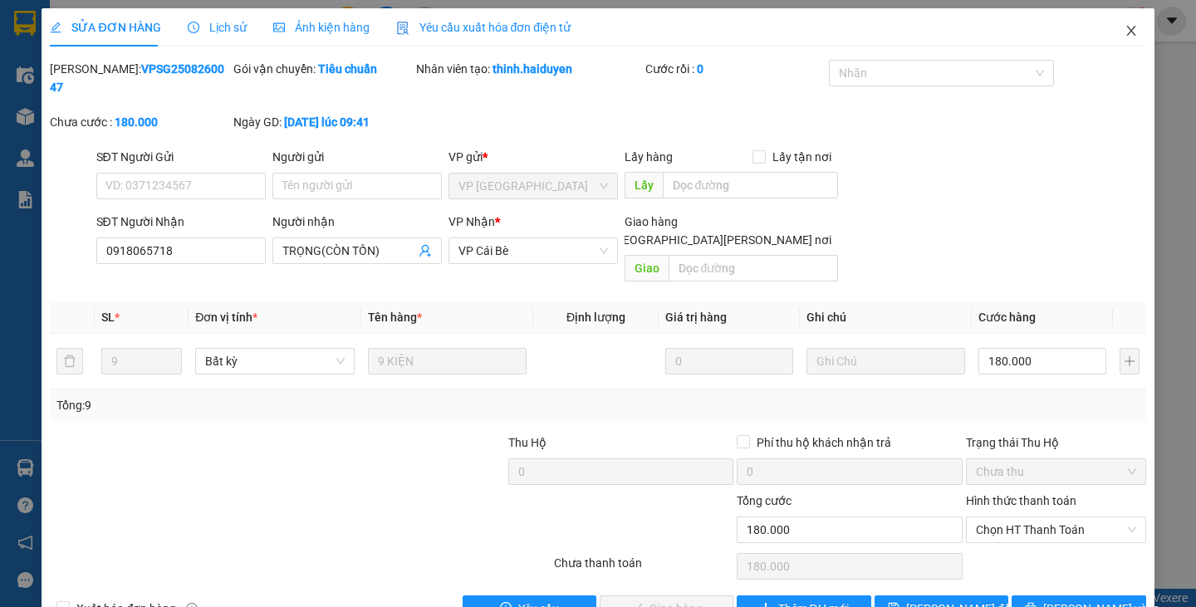
click at [1124, 32] on icon "close" at bounding box center [1130, 30] width 13 height 13
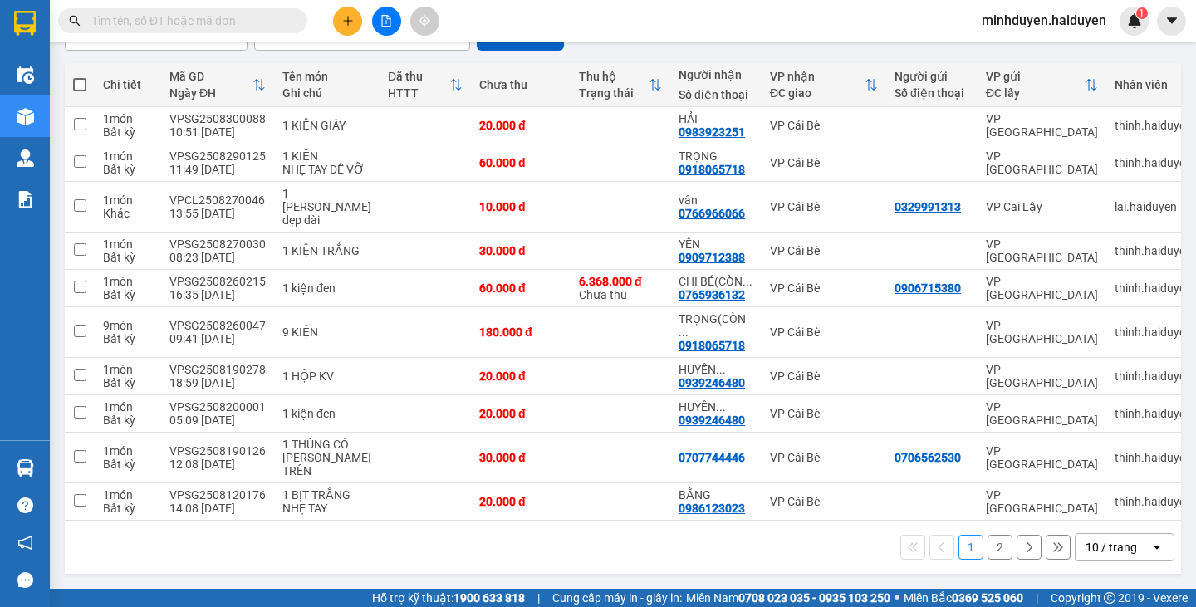
scroll to position [189, 0]
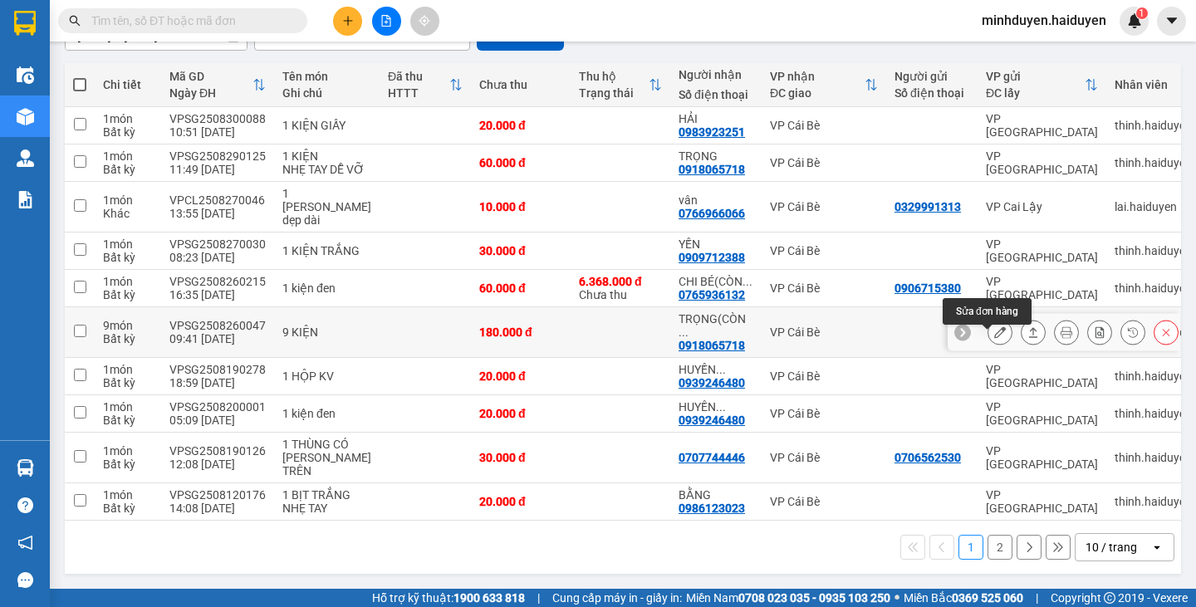
click at [994, 326] on icon at bounding box center [1000, 332] width 12 height 12
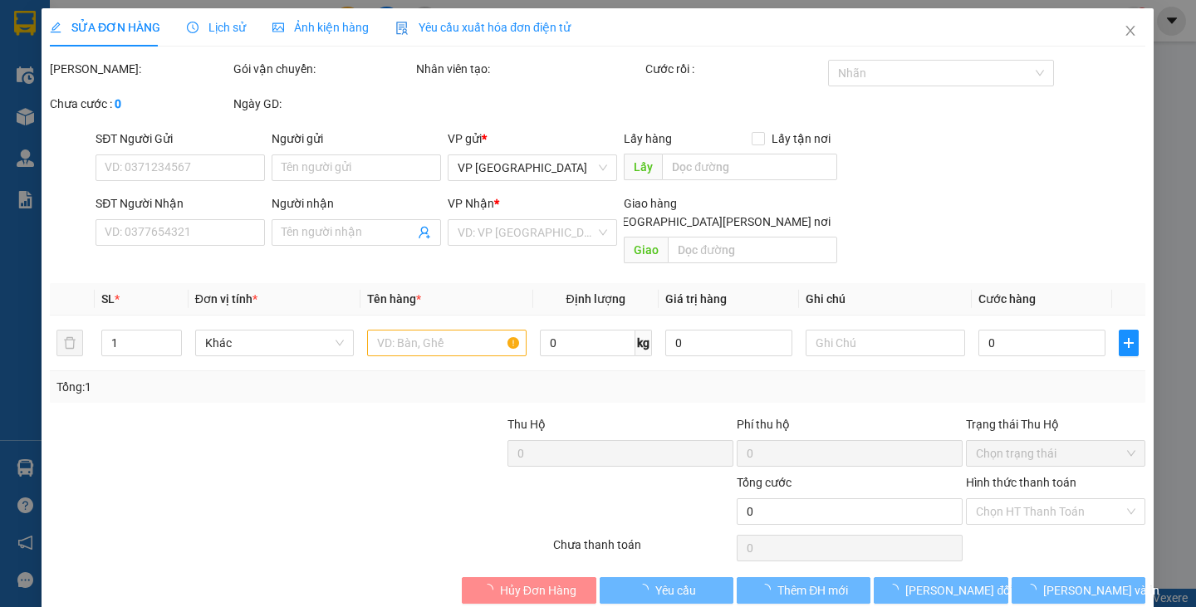
type input "0918065718"
type input "TRỌNG(CÒN TỒN)"
type input "180.000"
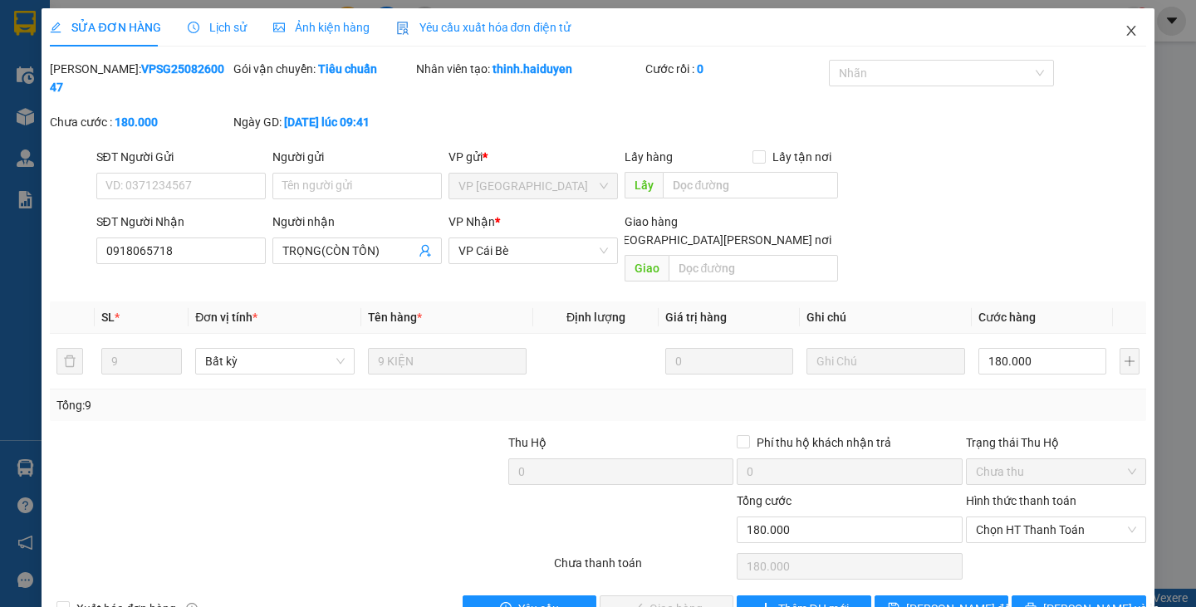
click at [1124, 27] on icon "close" at bounding box center [1130, 30] width 13 height 13
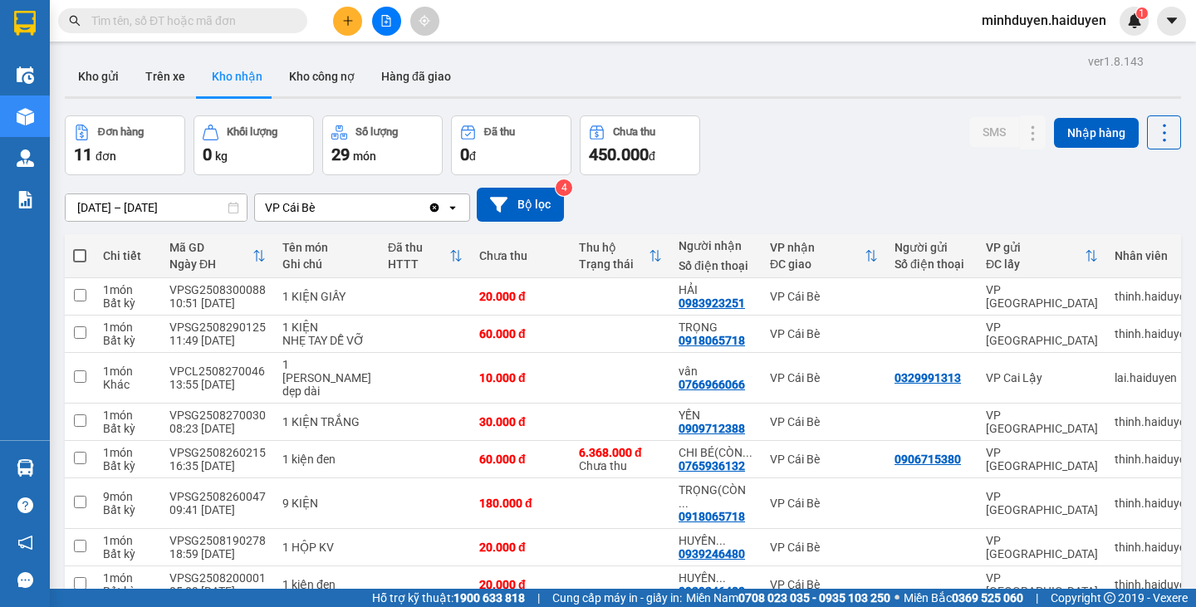
click at [98, 205] on input "[DATE] – [DATE]" at bounding box center [156, 207] width 181 height 27
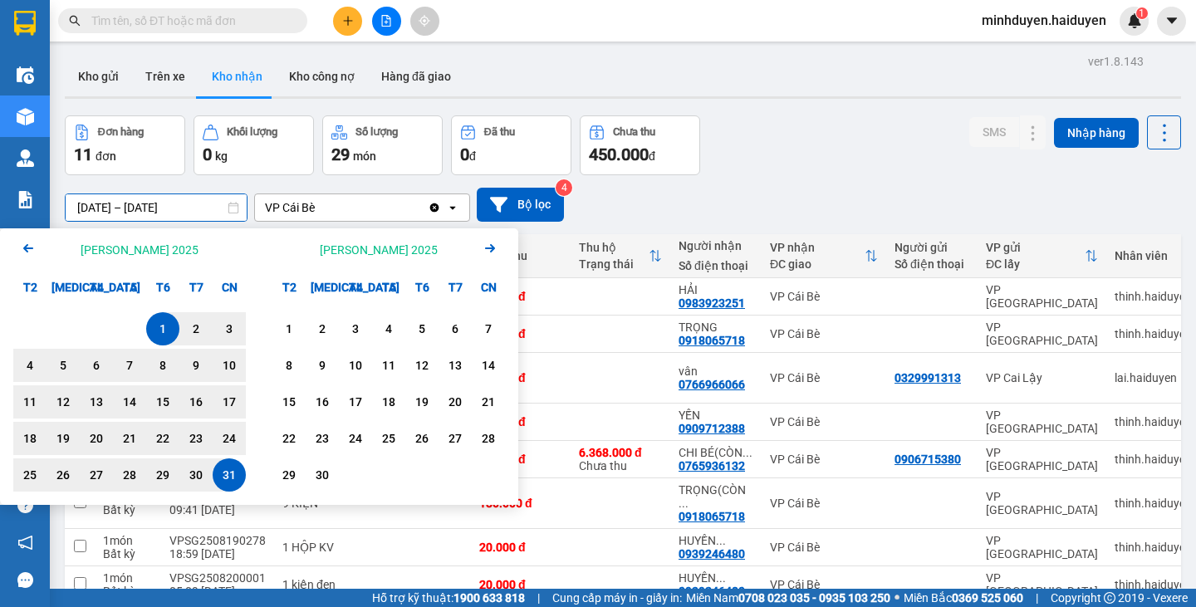
click at [28, 252] on icon "Arrow Left" at bounding box center [28, 248] width 20 height 20
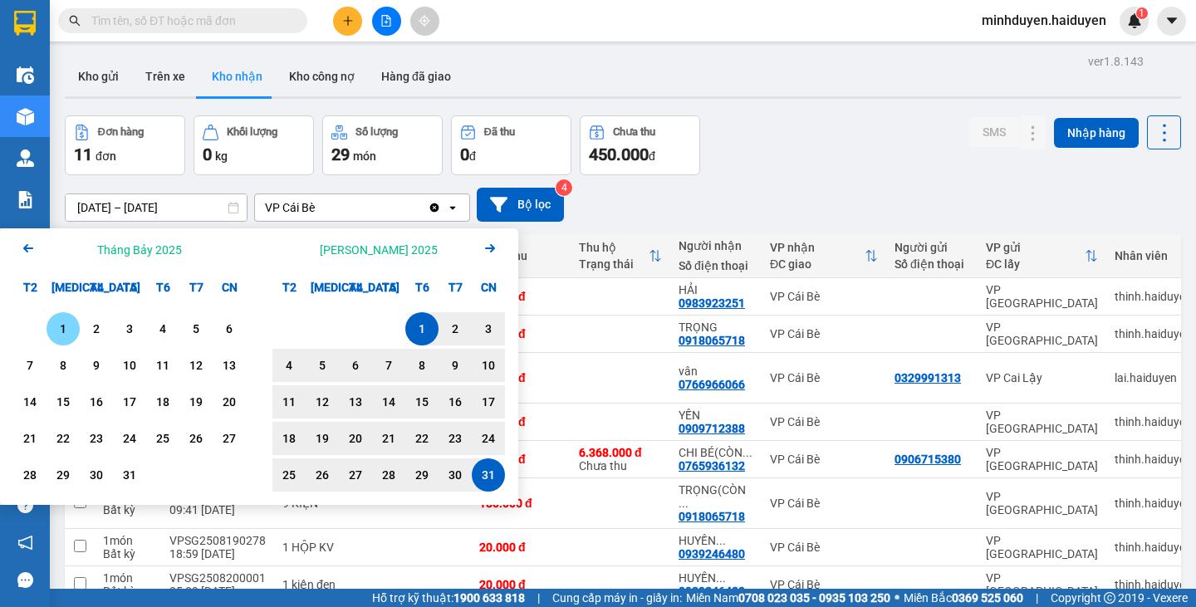
click at [56, 324] on div "1" at bounding box center [62, 329] width 23 height 20
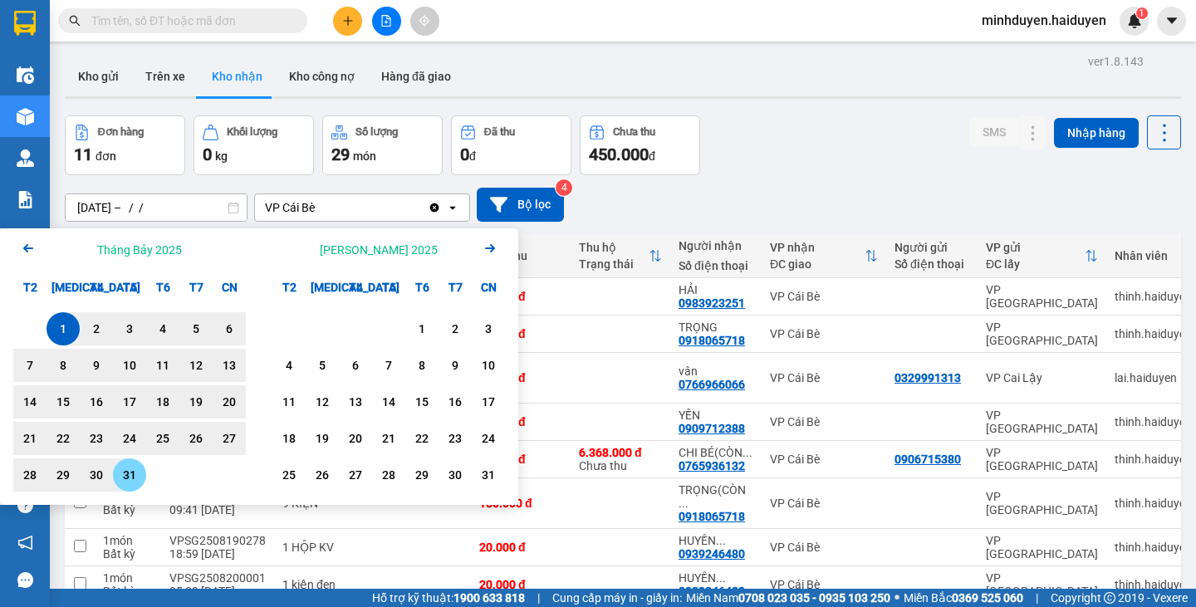
click at [124, 475] on div "31" at bounding box center [129, 475] width 23 height 20
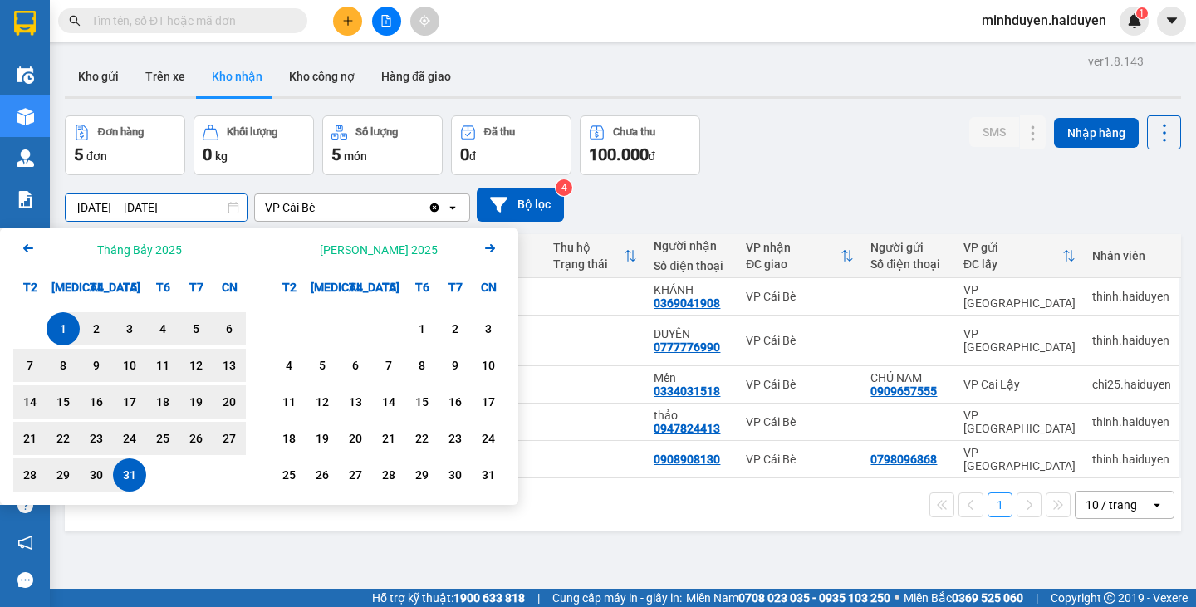
click at [90, 203] on input "[DATE] – [DATE]" at bounding box center [156, 207] width 181 height 27
click at [27, 246] on icon "Arrow Left" at bounding box center [28, 248] width 20 height 20
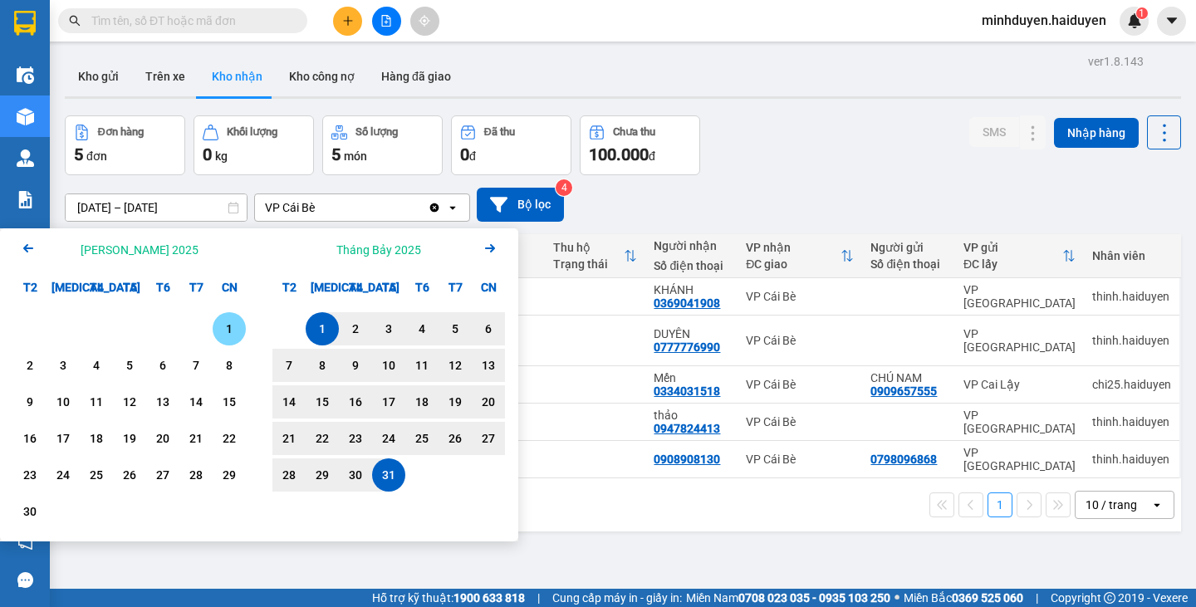
click at [231, 338] on div "1" at bounding box center [229, 329] width 23 height 20
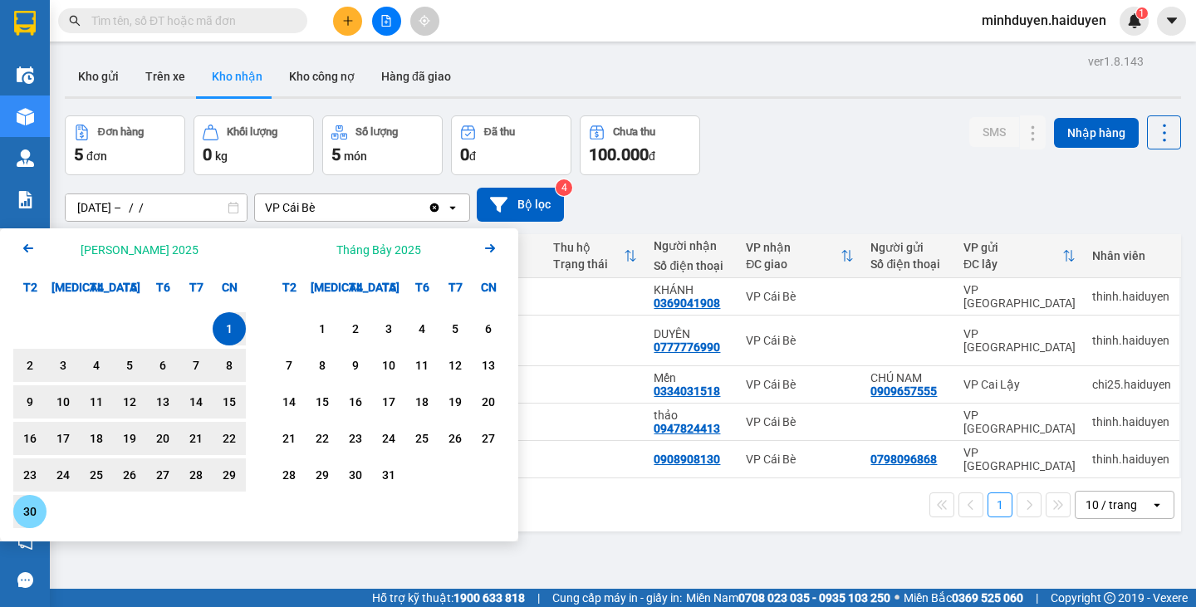
click at [30, 505] on div "30" at bounding box center [29, 512] width 23 height 20
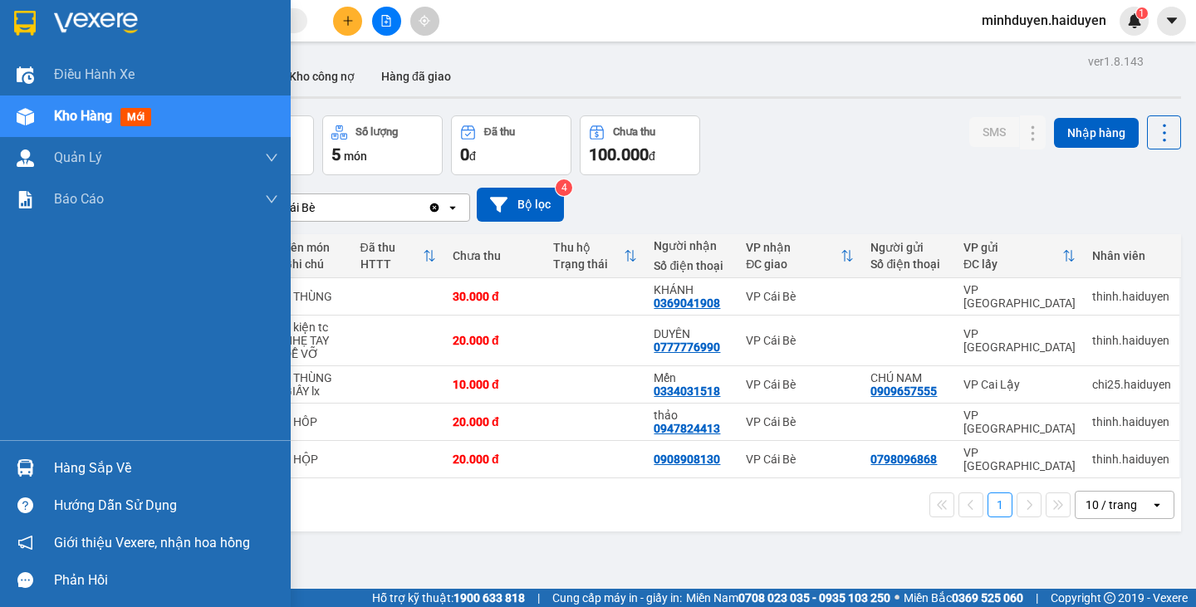
type input "[DATE] – [DATE]"
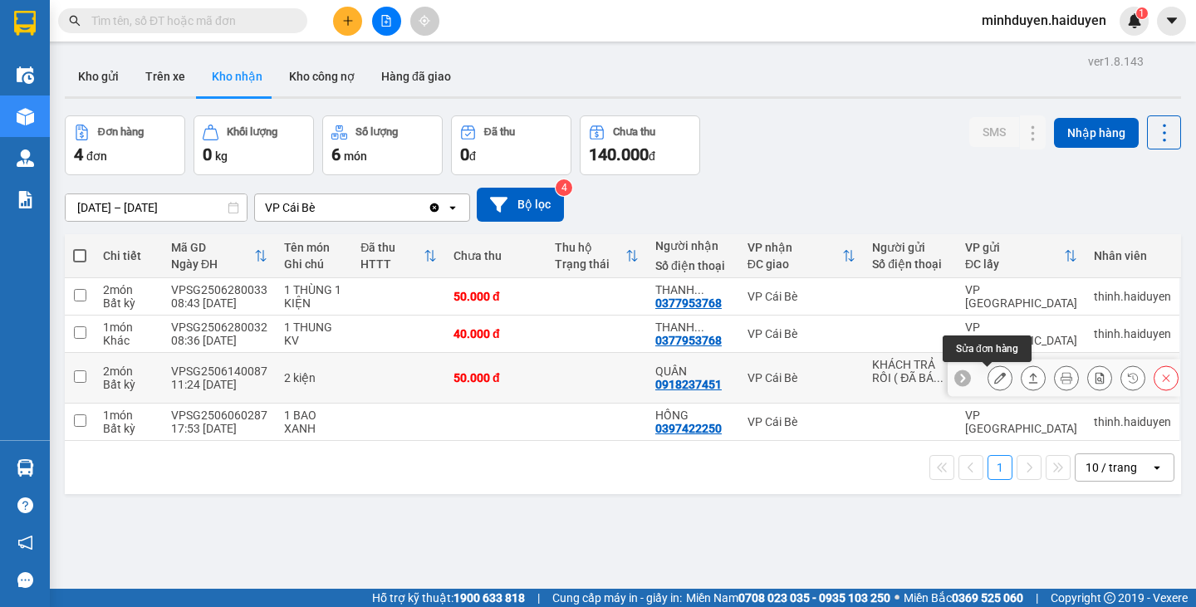
click at [994, 381] on icon at bounding box center [1000, 378] width 12 height 12
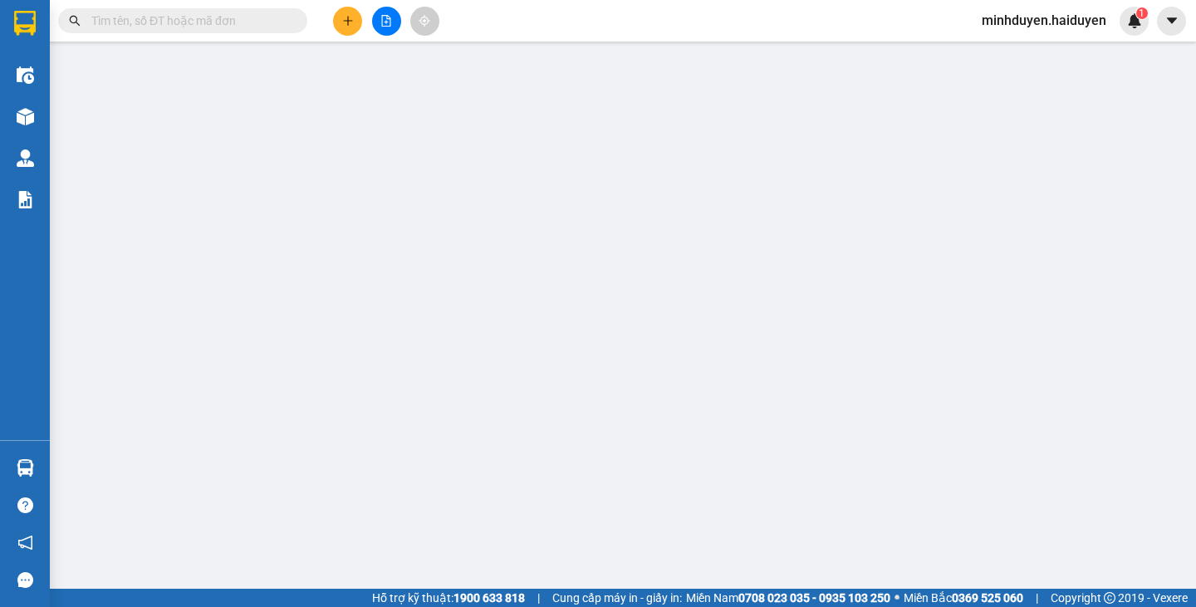
type input "KHÁCH TRẢ RỒI ( ĐÃ BÁO SG )"
type input "0918237451"
type input "QUÂN"
type input "50.000"
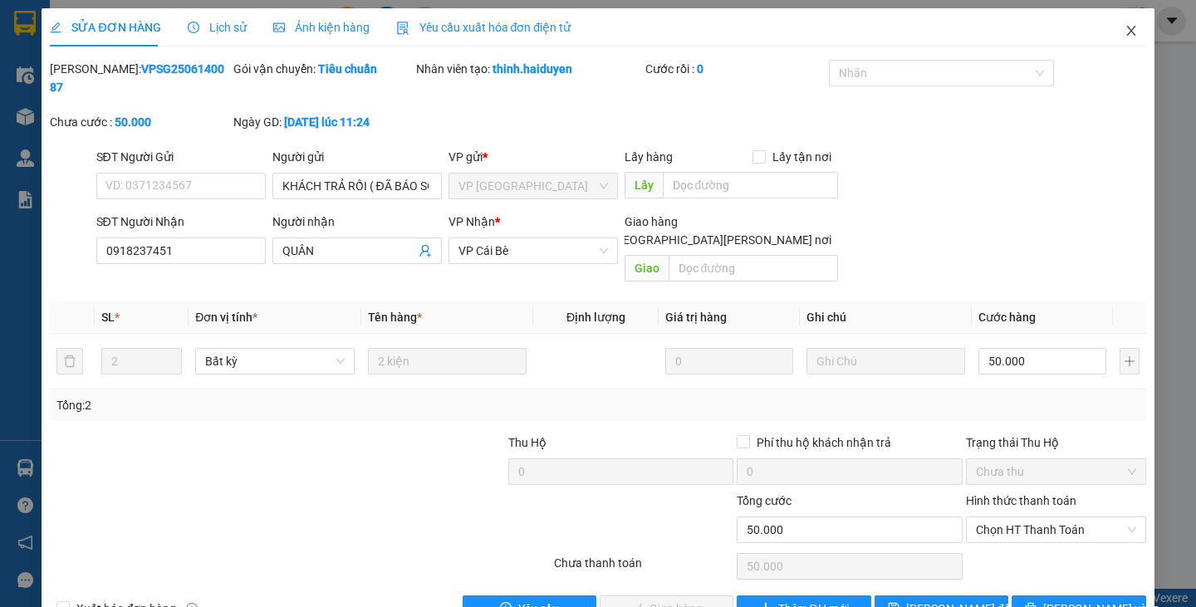
click at [1124, 33] on icon "close" at bounding box center [1130, 30] width 13 height 13
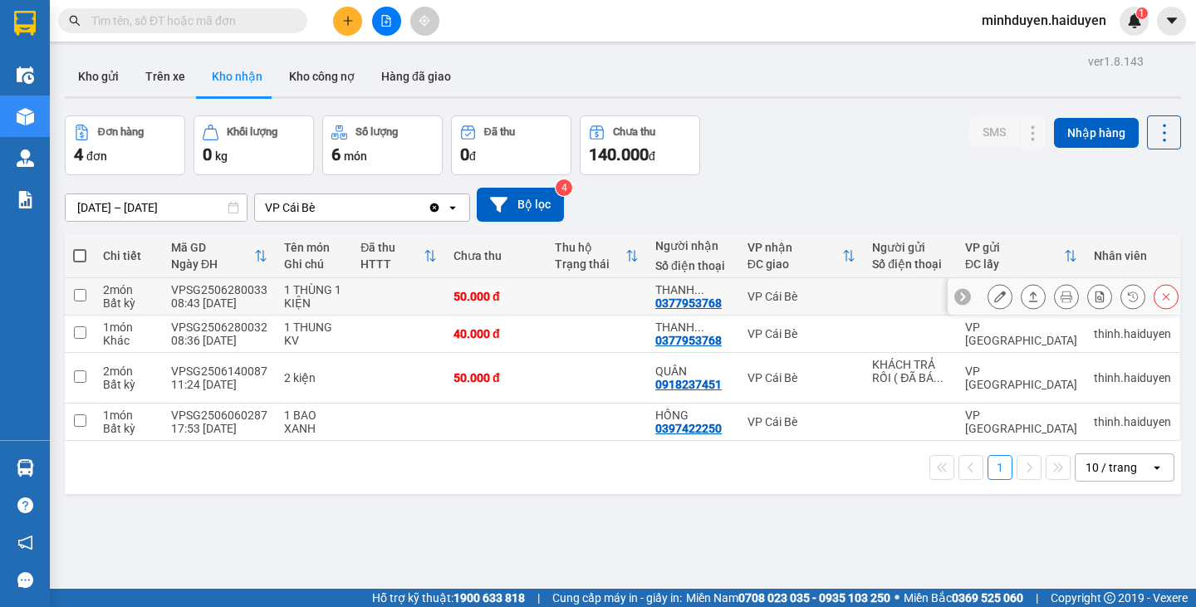
click at [994, 299] on icon at bounding box center [1000, 297] width 12 height 12
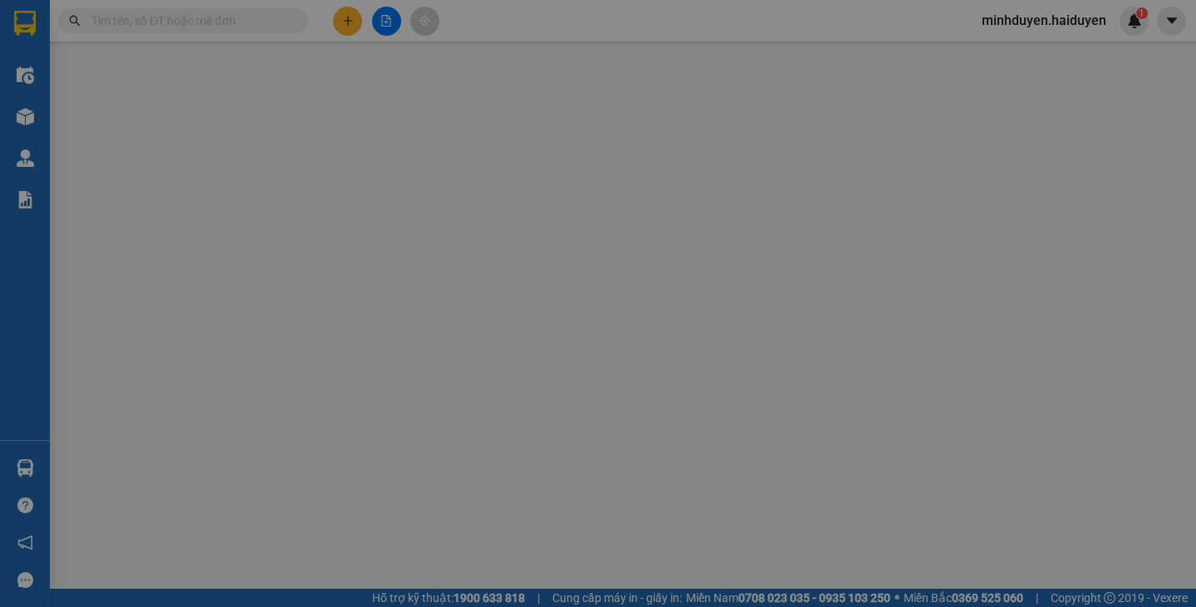
type input "0377953768"
type input "[PERSON_NAME](còn tồn)"
type input "50.000"
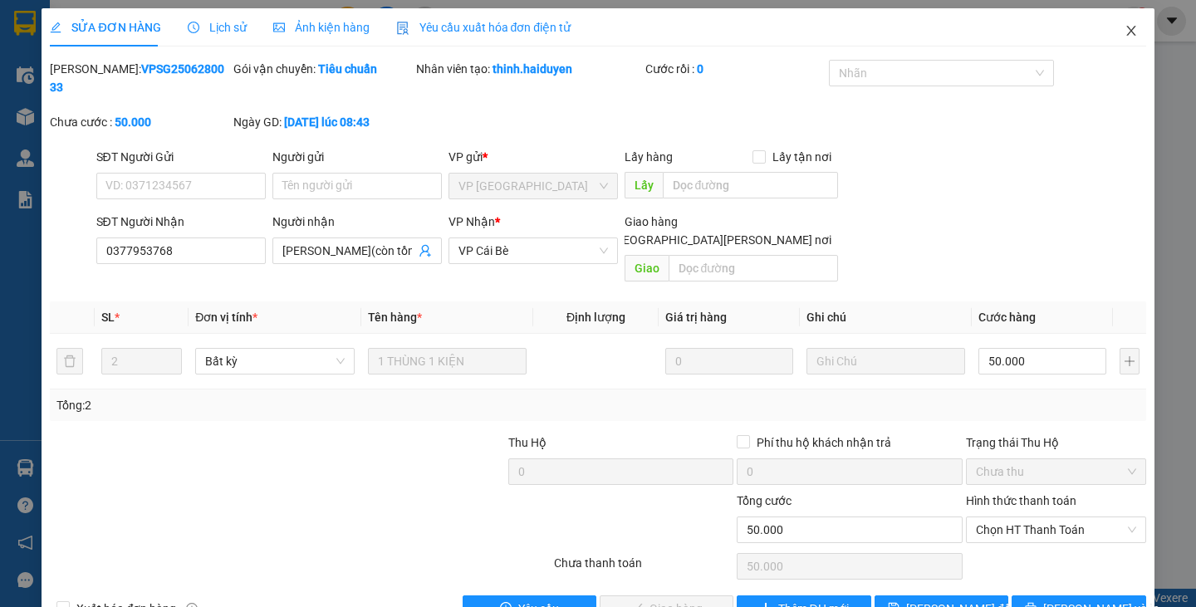
click at [1124, 33] on icon "close" at bounding box center [1130, 30] width 13 height 13
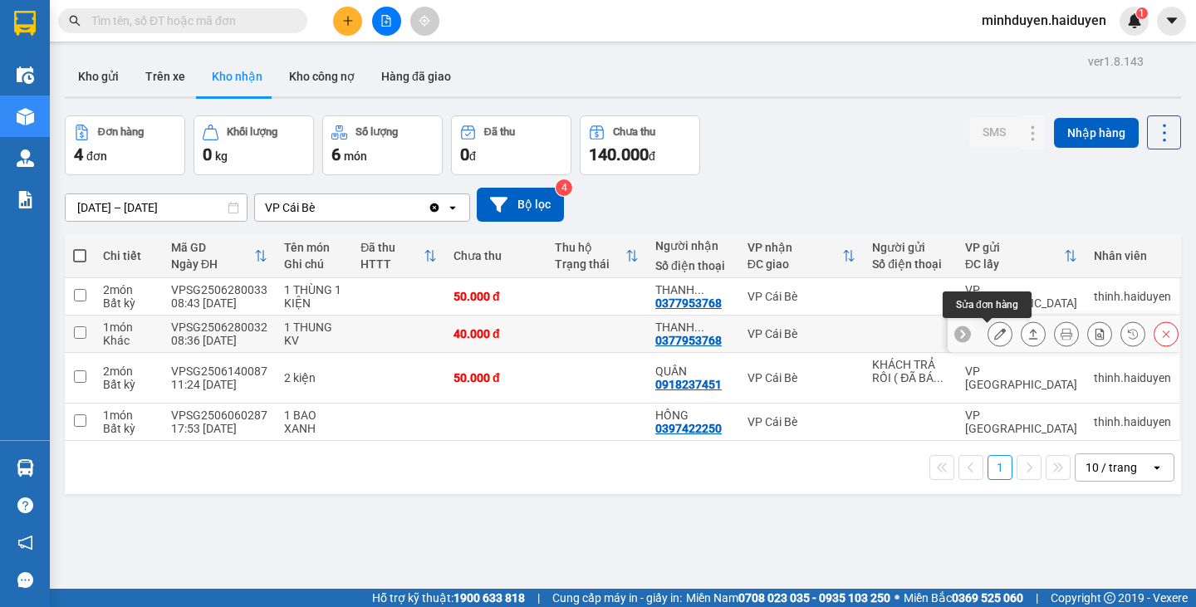
click at [994, 337] on icon at bounding box center [1000, 334] width 12 height 12
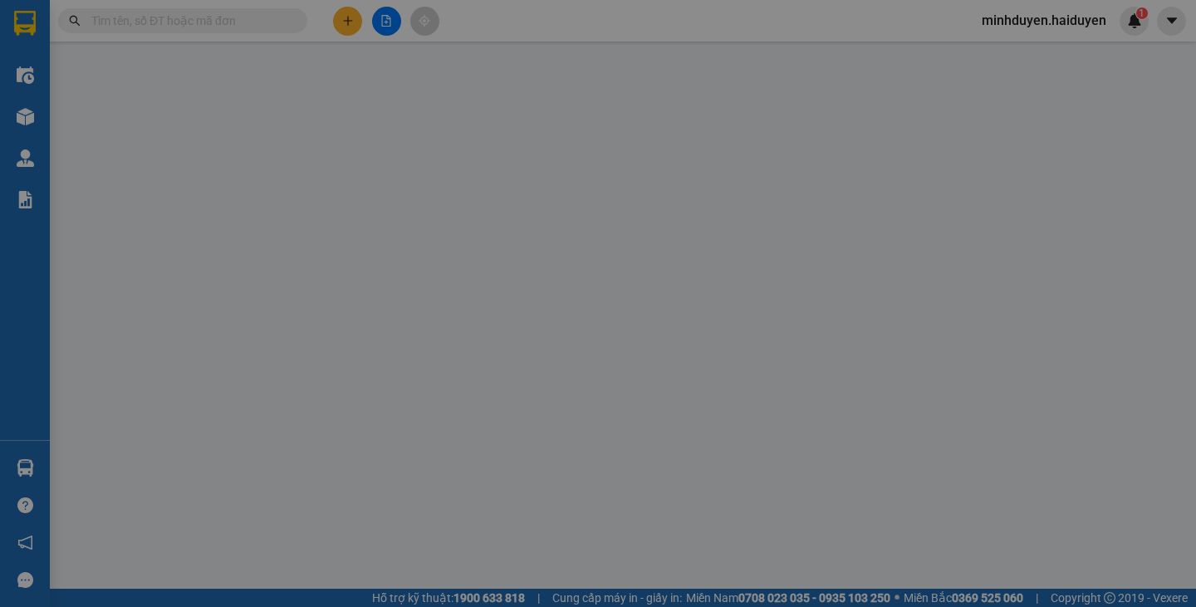
type input "0377953768"
type input "[PERSON_NAME](còn tồn)"
type input "40.000"
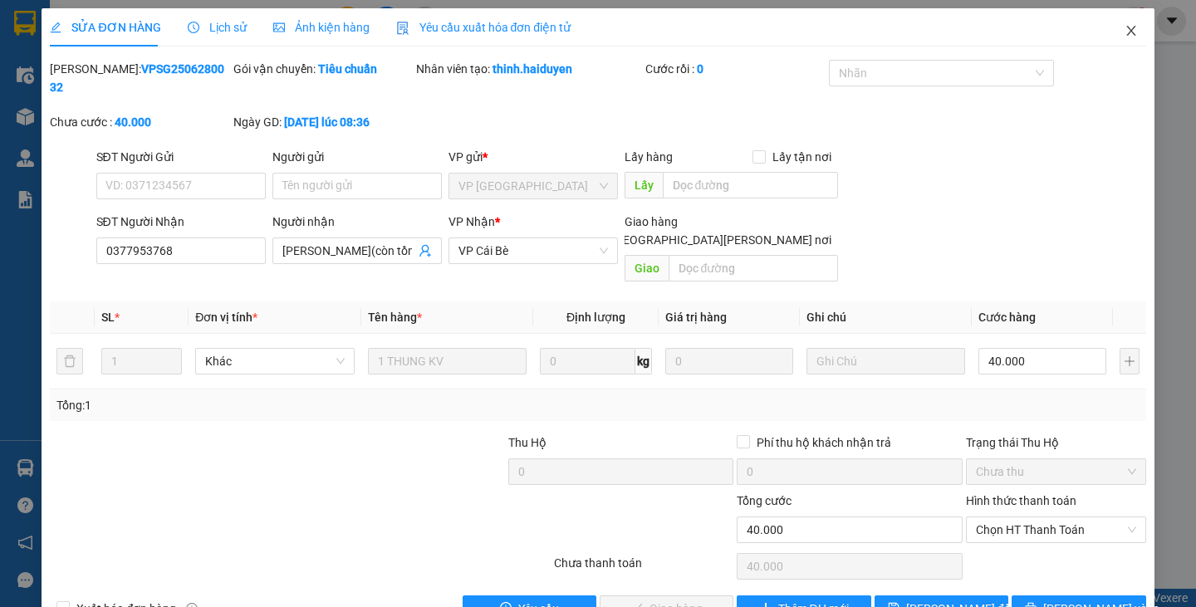
click at [1124, 33] on icon "close" at bounding box center [1130, 30] width 13 height 13
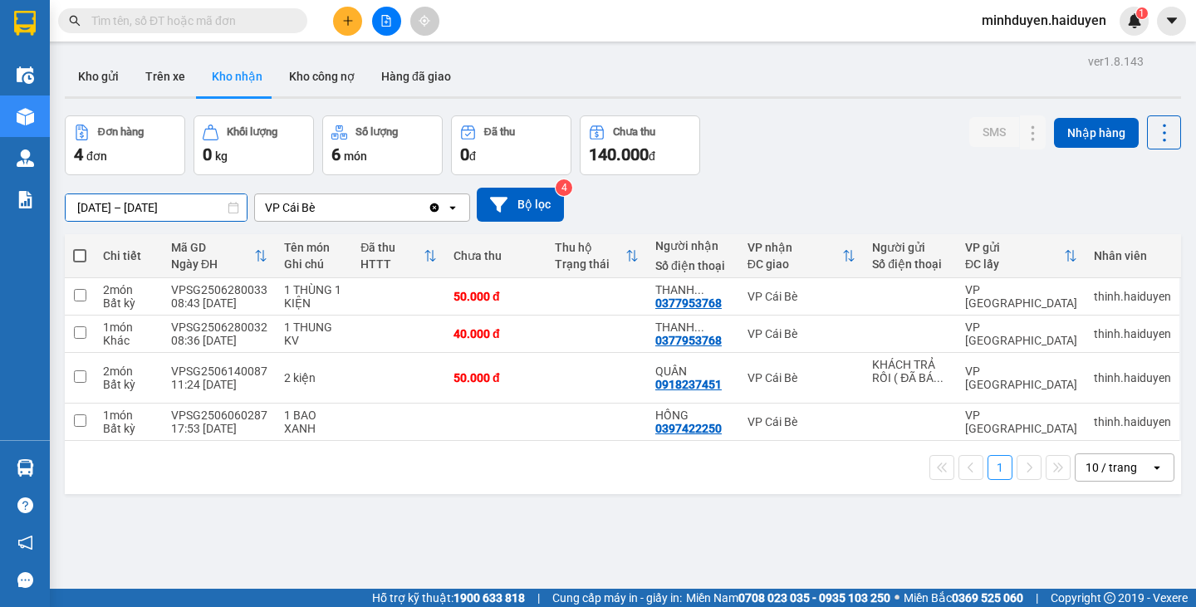
click at [110, 213] on input "[DATE] – [DATE]" at bounding box center [156, 207] width 181 height 27
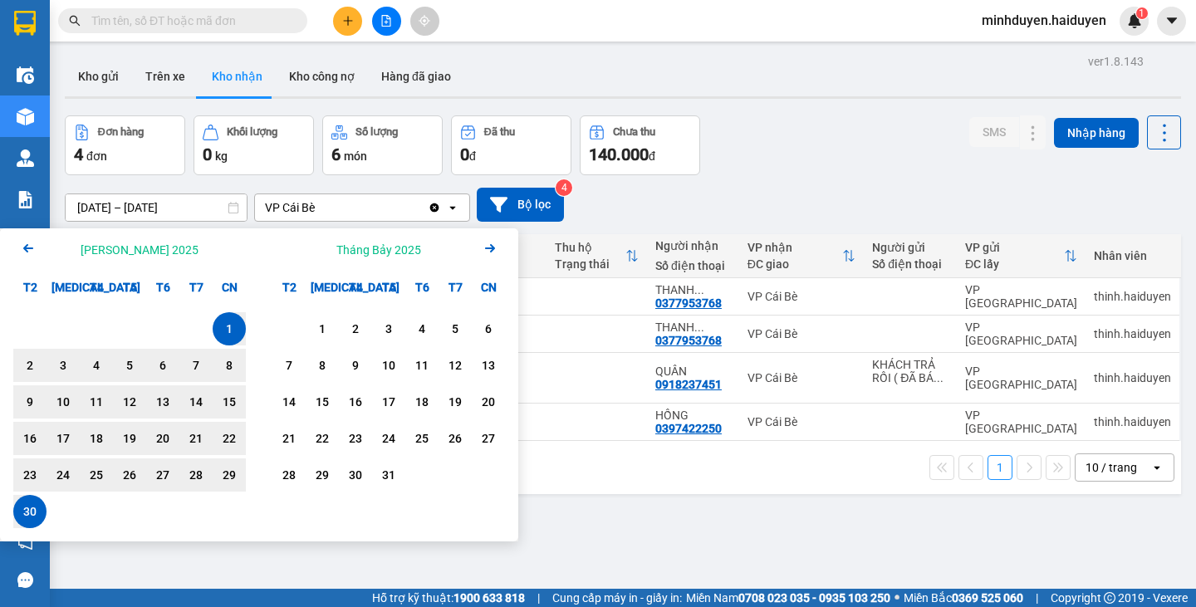
click at [17, 243] on div "Arrow Left [PERSON_NAME] 2025" at bounding box center [129, 249] width 259 height 42
click at [29, 250] on icon "Arrow Left" at bounding box center [28, 248] width 20 height 20
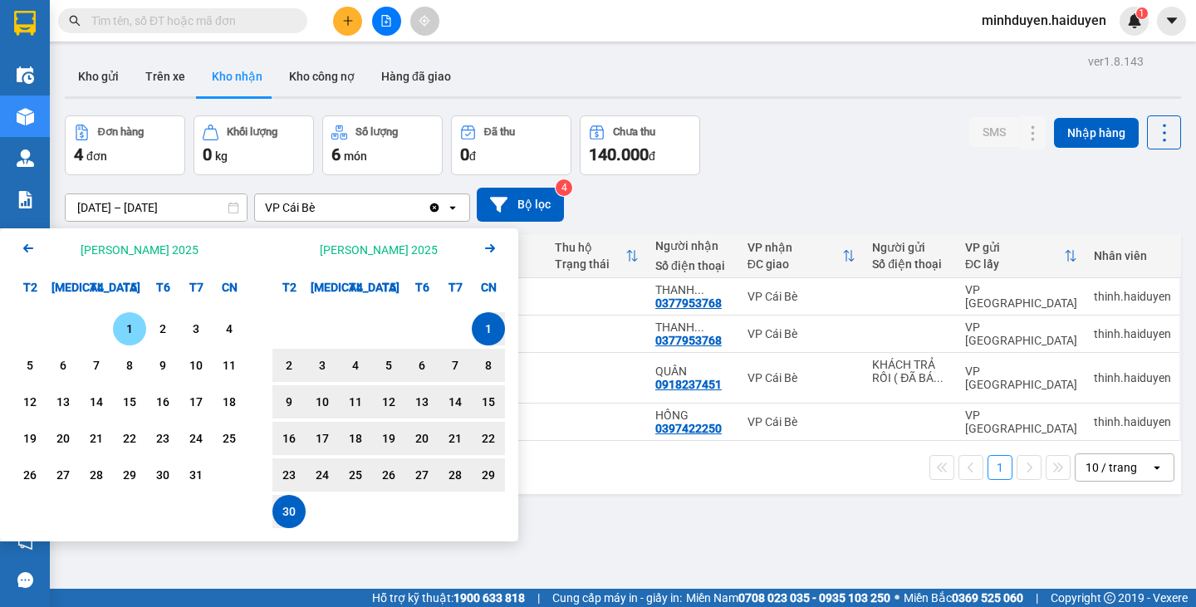
click at [126, 327] on div "1" at bounding box center [129, 329] width 23 height 20
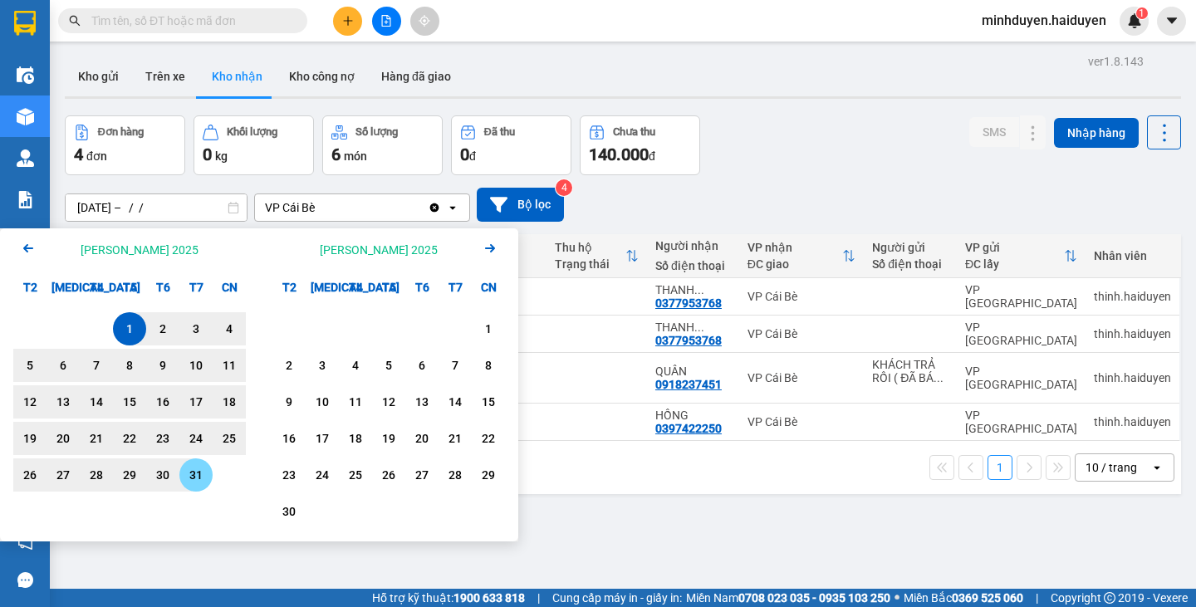
click at [193, 469] on div "31" at bounding box center [195, 475] width 23 height 20
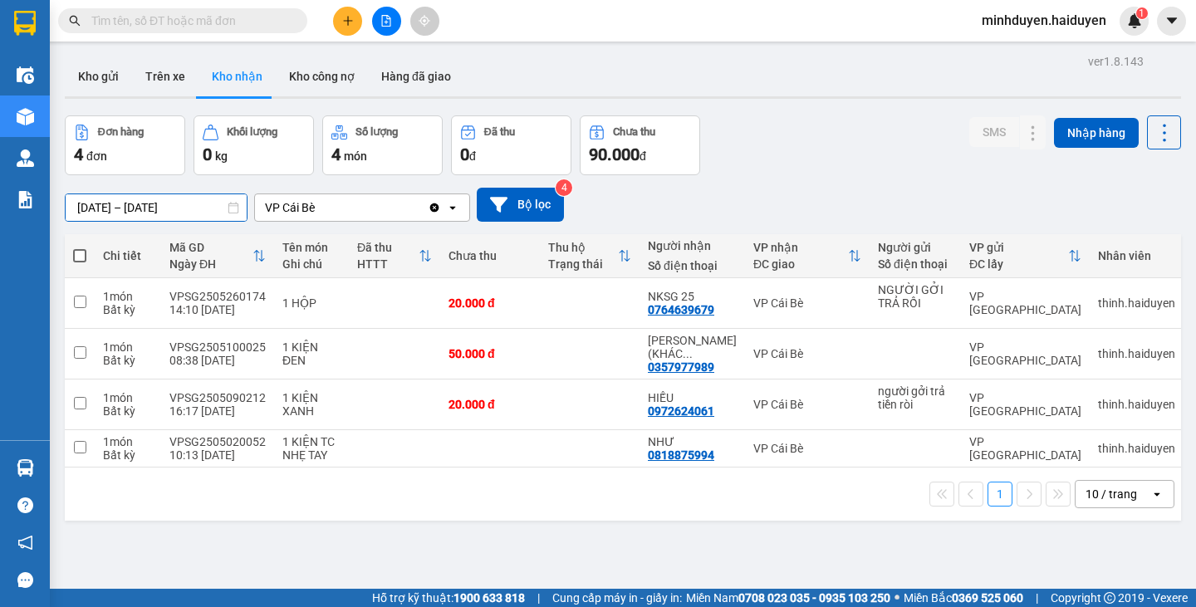
click at [90, 207] on input "[DATE] – [DATE]" at bounding box center [156, 207] width 181 height 27
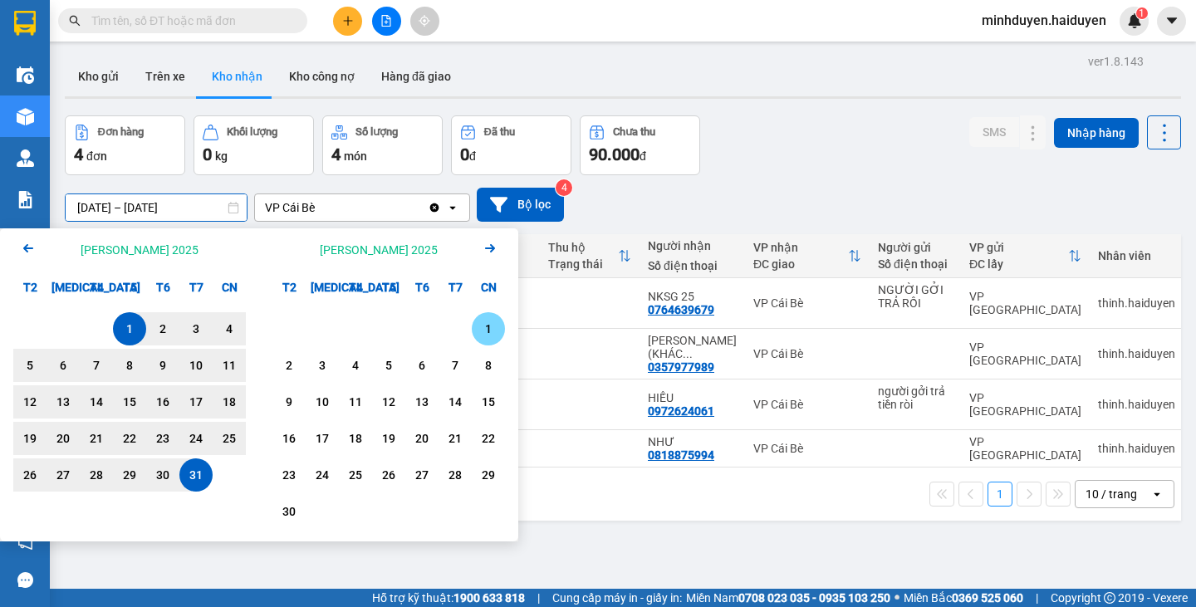
click at [489, 321] on div "1" at bounding box center [488, 329] width 23 height 20
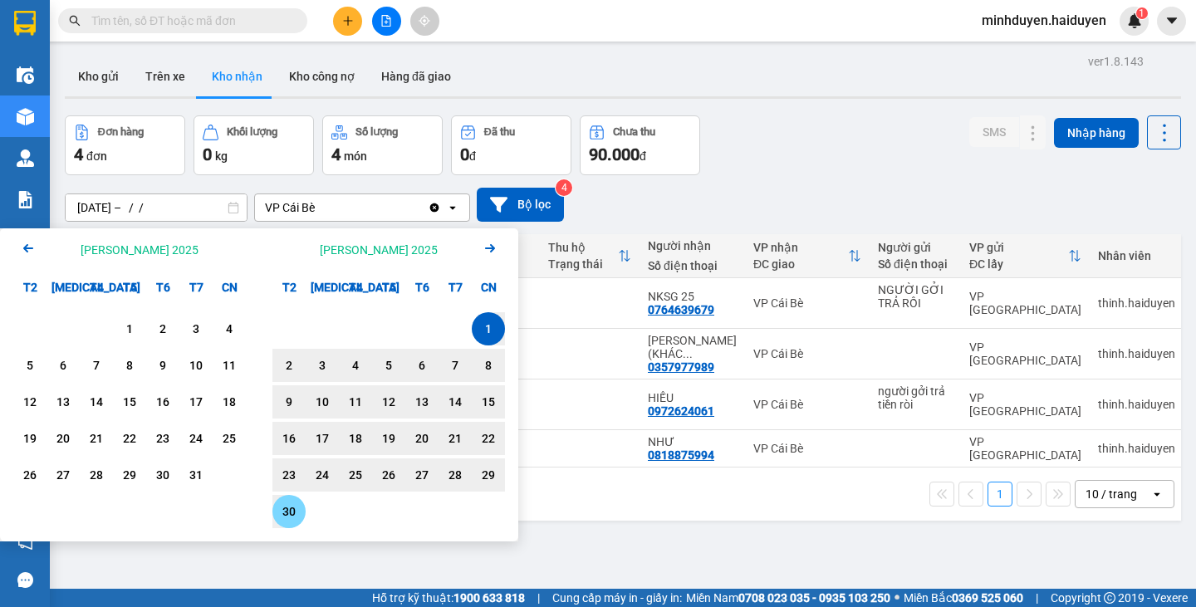
click at [285, 504] on div "30" at bounding box center [288, 512] width 23 height 20
type input "[DATE] – [DATE]"
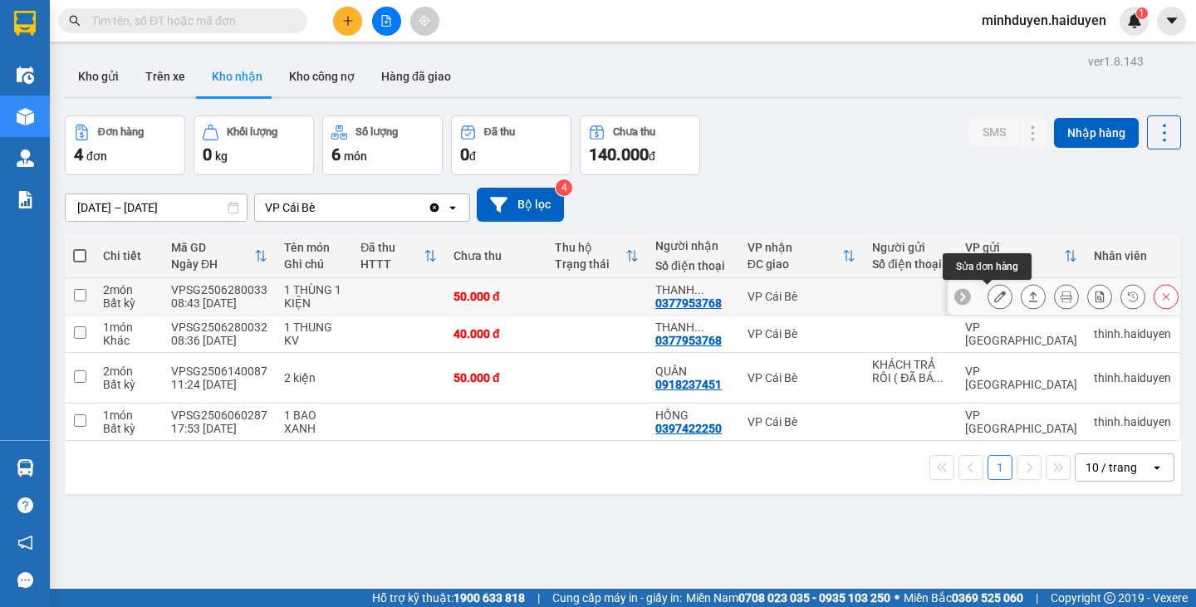
click at [995, 303] on button at bounding box center [999, 296] width 23 height 29
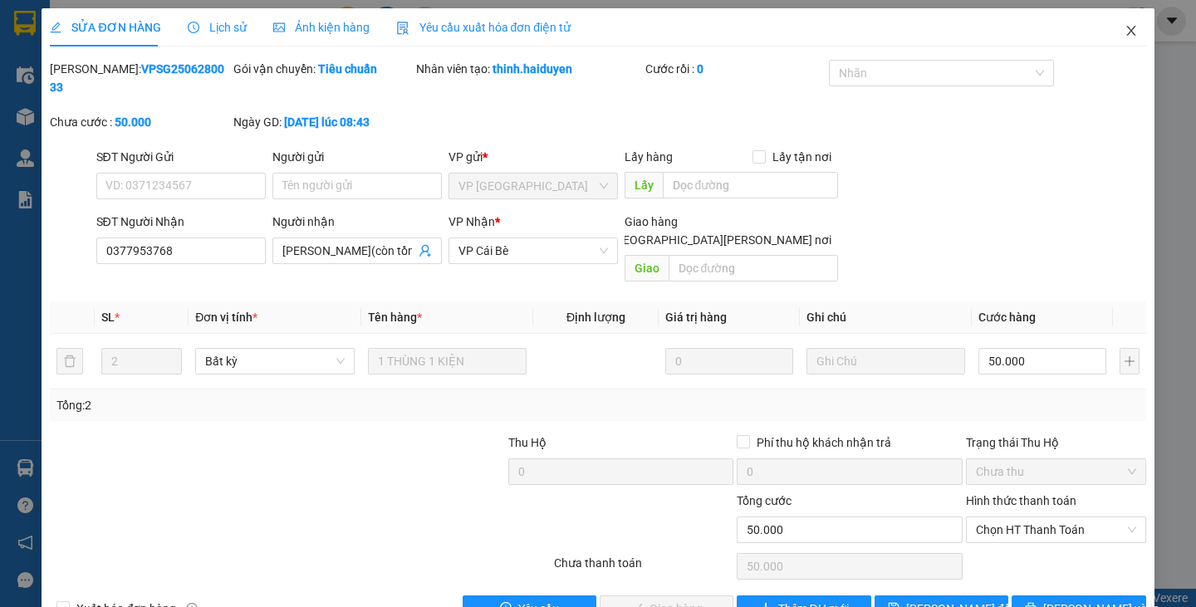
click at [1124, 33] on icon "close" at bounding box center [1130, 30] width 13 height 13
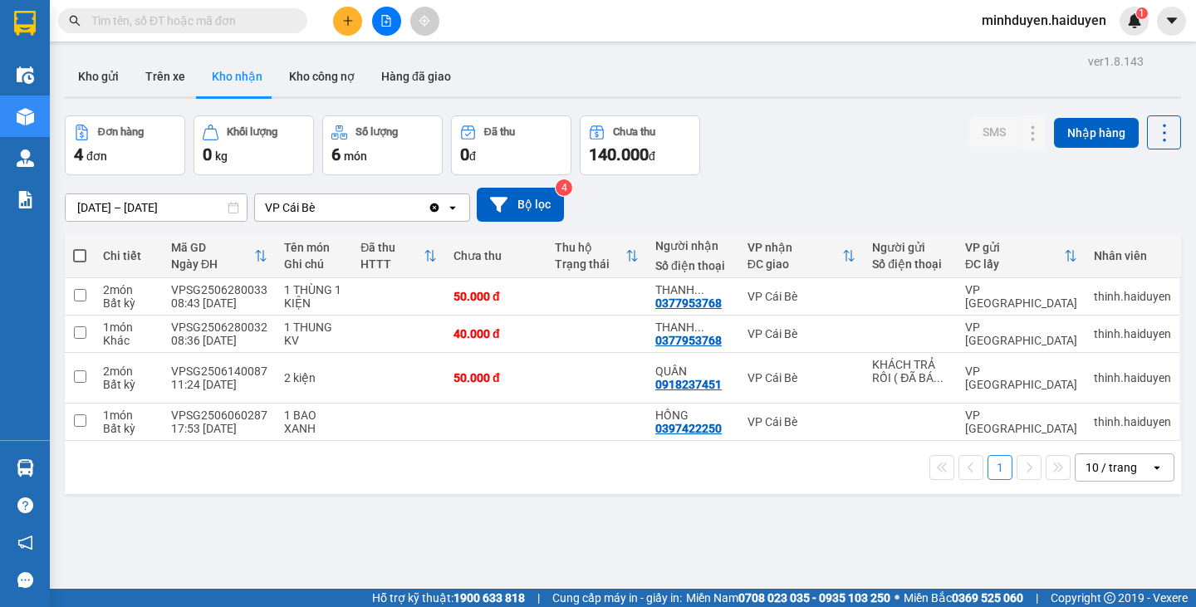
click at [164, 209] on input "[DATE] – [DATE]" at bounding box center [156, 207] width 181 height 27
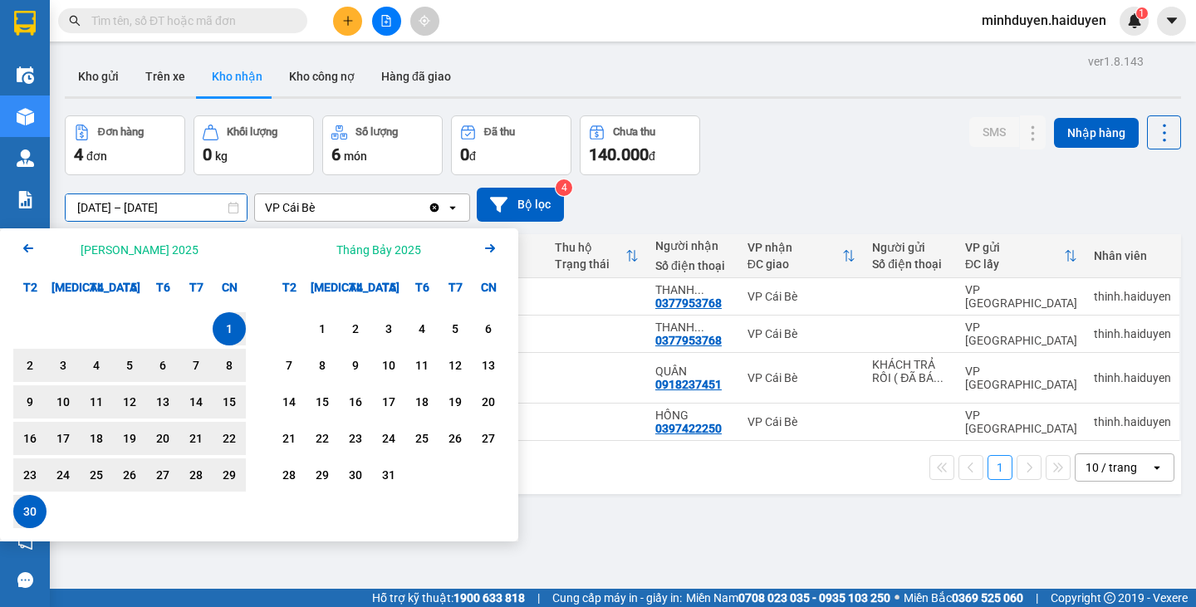
click at [749, 531] on div "ver 1.8.143 Kho gửi Trên xe Kho [PERSON_NAME] công nợ Hàng đã [PERSON_NAME] hàn…" at bounding box center [622, 353] width 1129 height 607
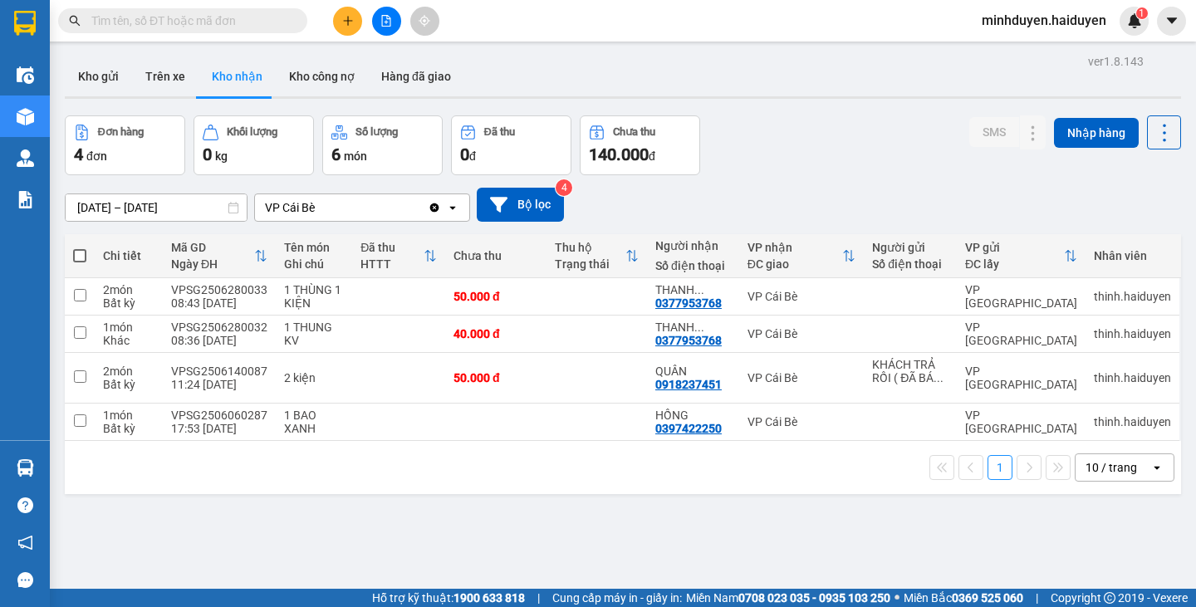
click at [187, 209] on input "[DATE] – [DATE]" at bounding box center [156, 207] width 181 height 27
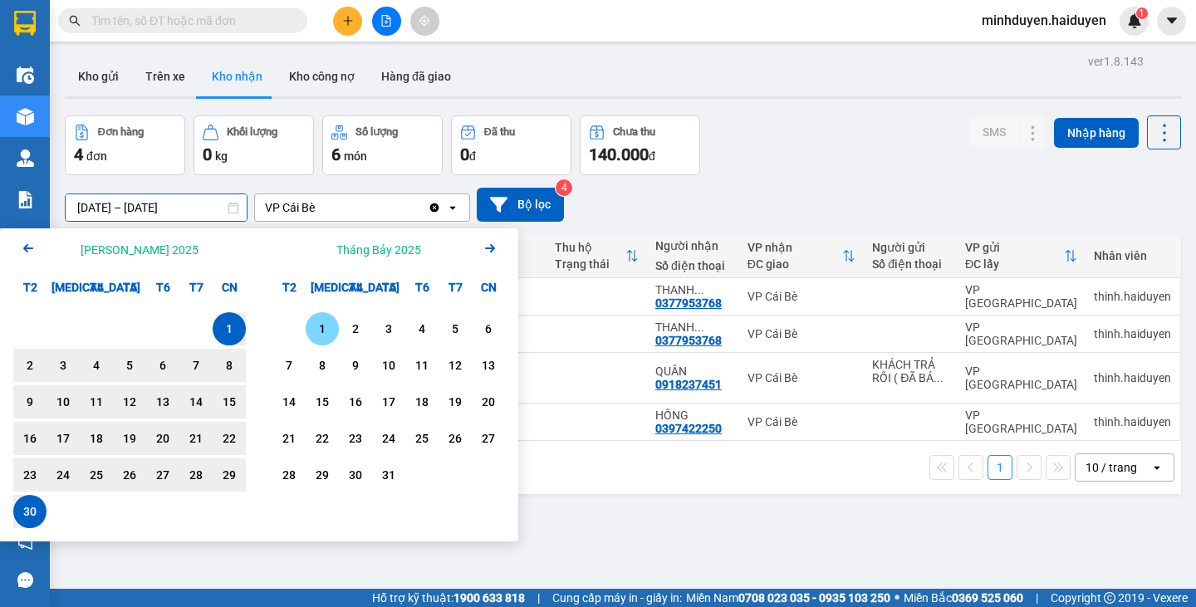
click at [319, 327] on div "1" at bounding box center [322, 329] width 23 height 20
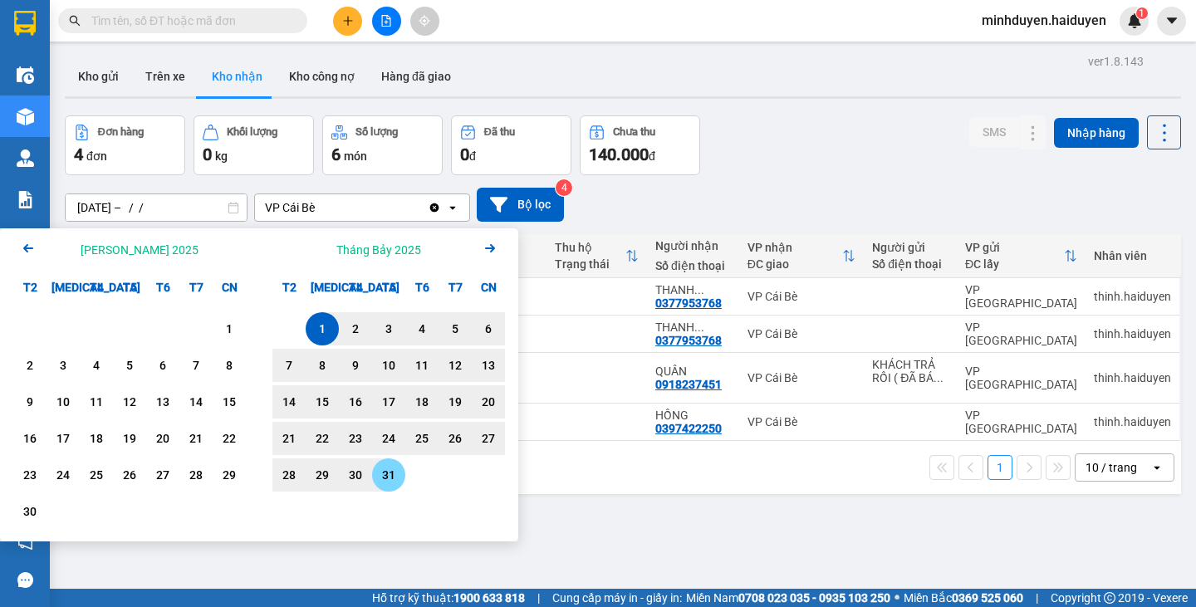
click at [396, 472] on div "31" at bounding box center [388, 475] width 23 height 20
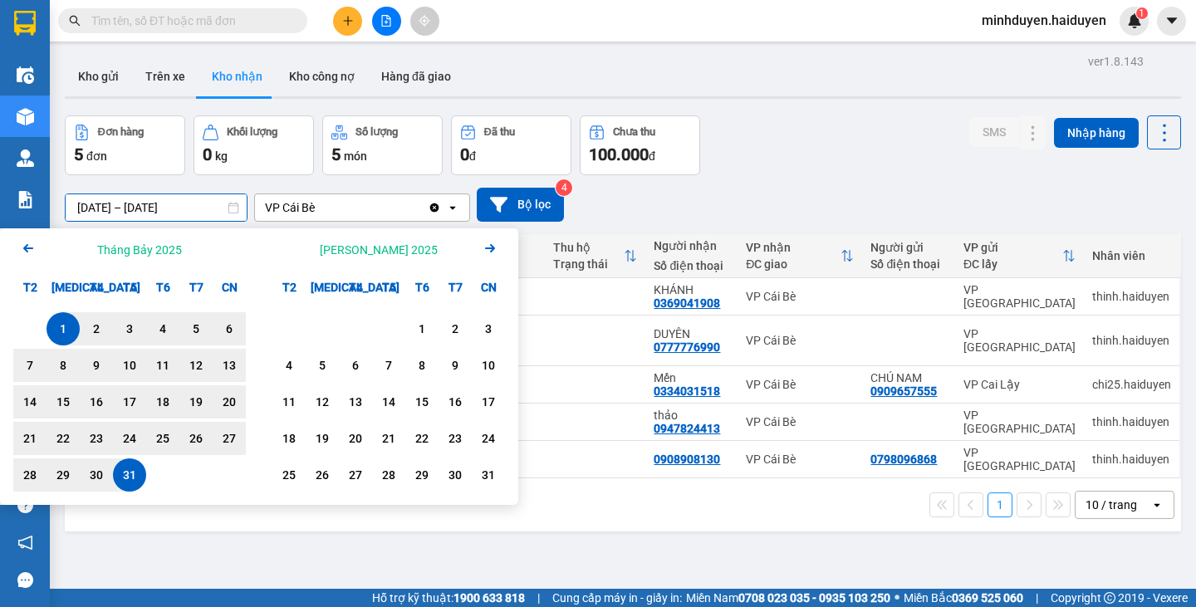
click at [125, 213] on input "[DATE] – [DATE]" at bounding box center [156, 207] width 181 height 27
click at [30, 246] on icon "Arrow Left" at bounding box center [28, 248] width 20 height 20
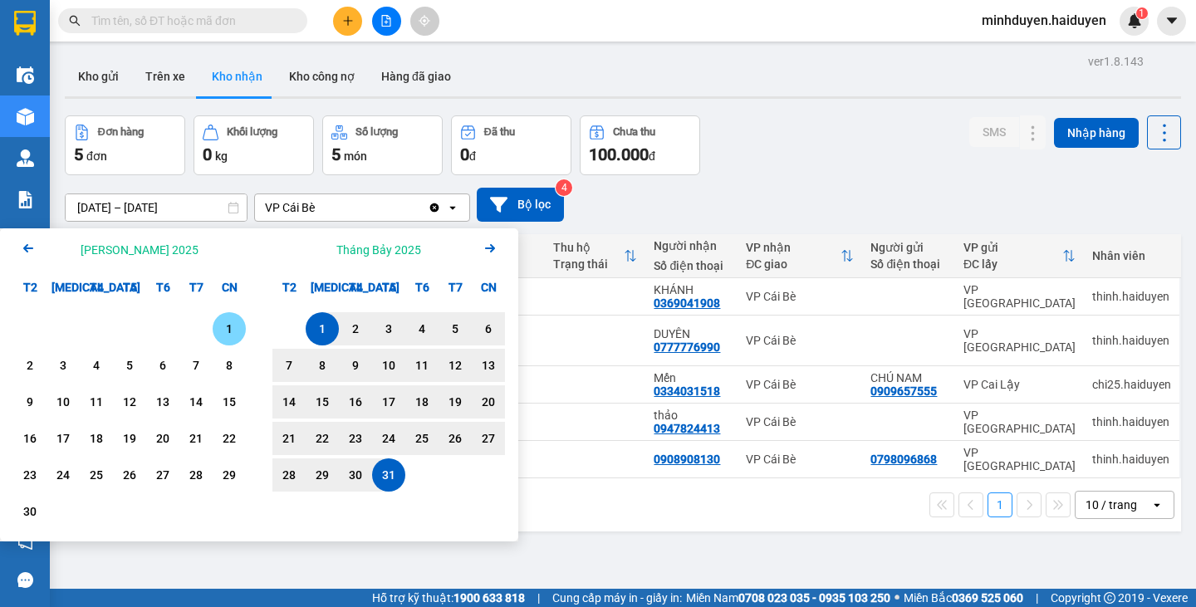
click at [228, 330] on div "1" at bounding box center [229, 329] width 23 height 20
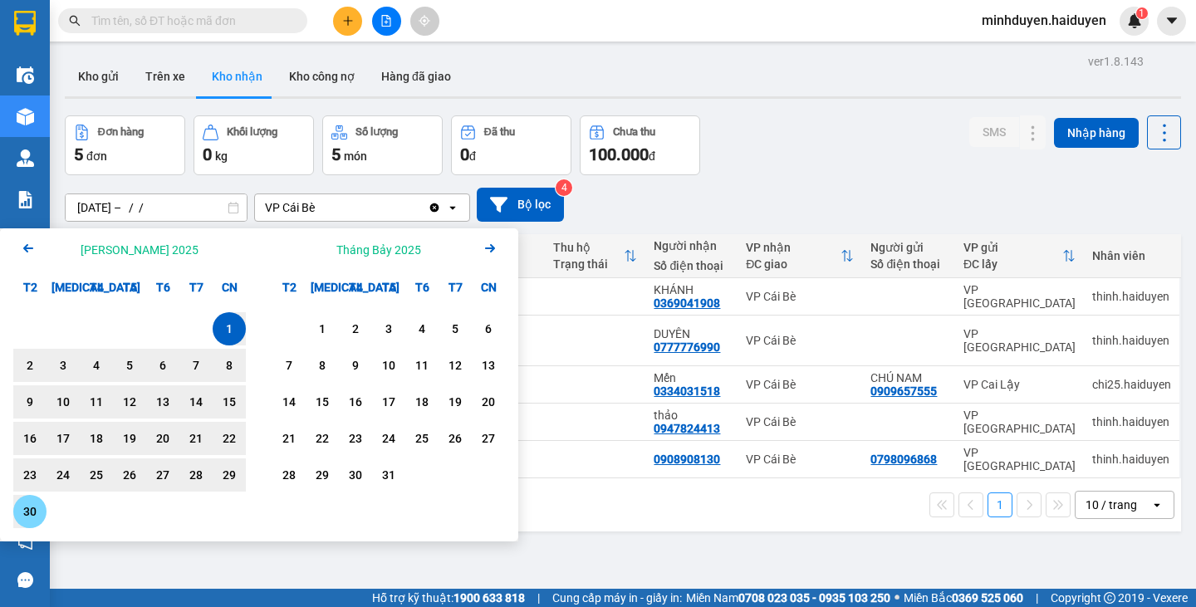
click at [27, 511] on div "30" at bounding box center [29, 512] width 23 height 20
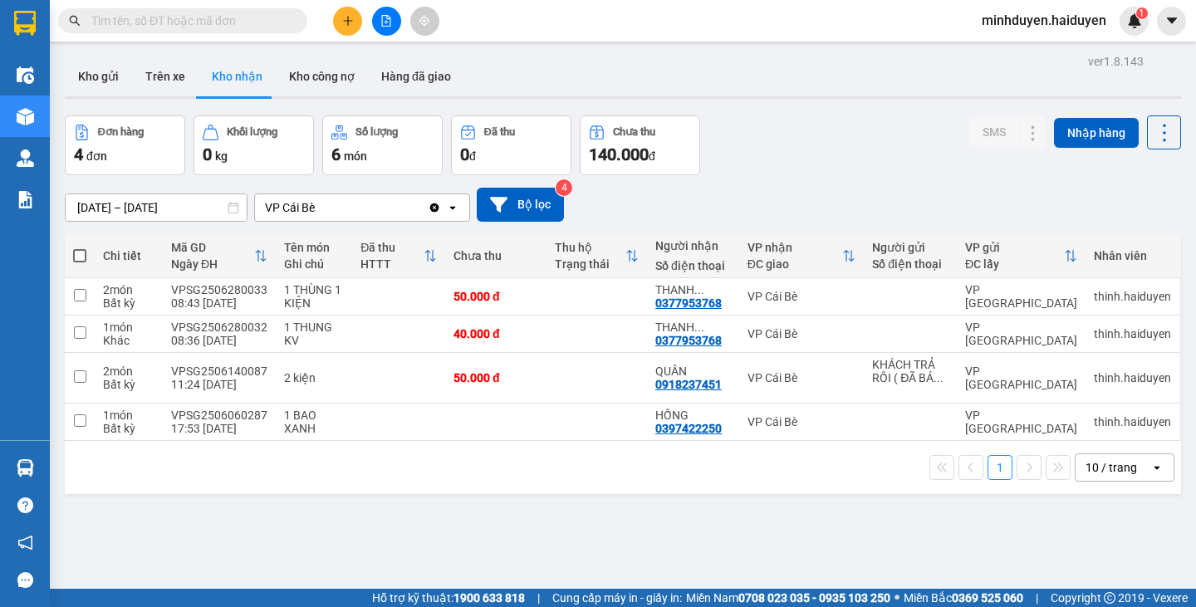
click at [146, 208] on input "[DATE] – [DATE]" at bounding box center [156, 207] width 181 height 27
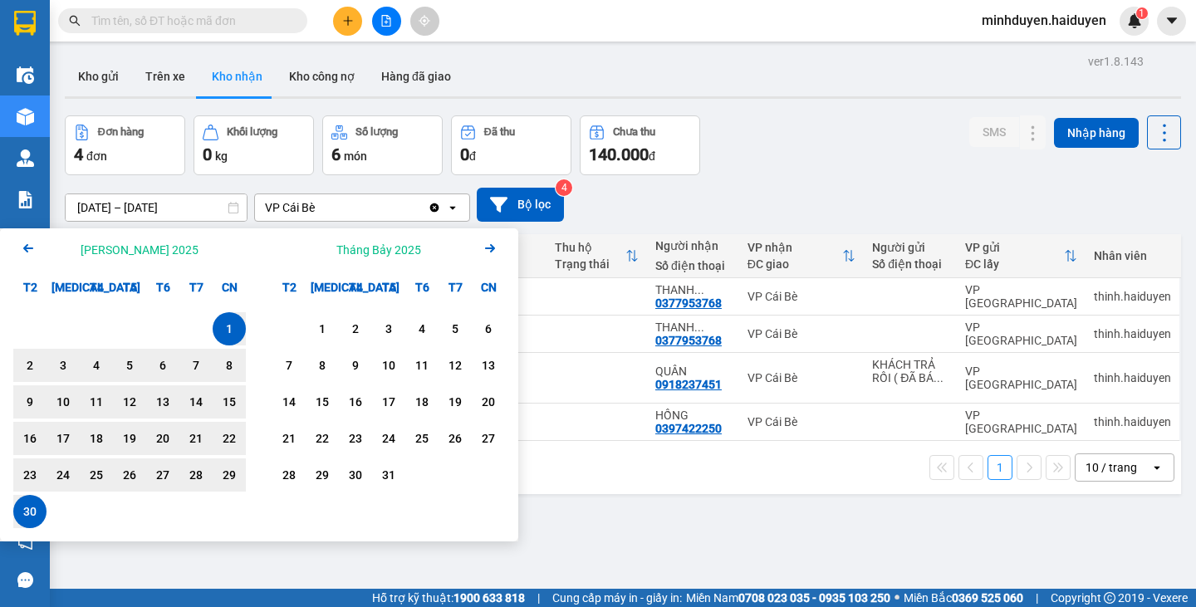
click at [30, 248] on icon "Previous month." at bounding box center [28, 248] width 10 height 8
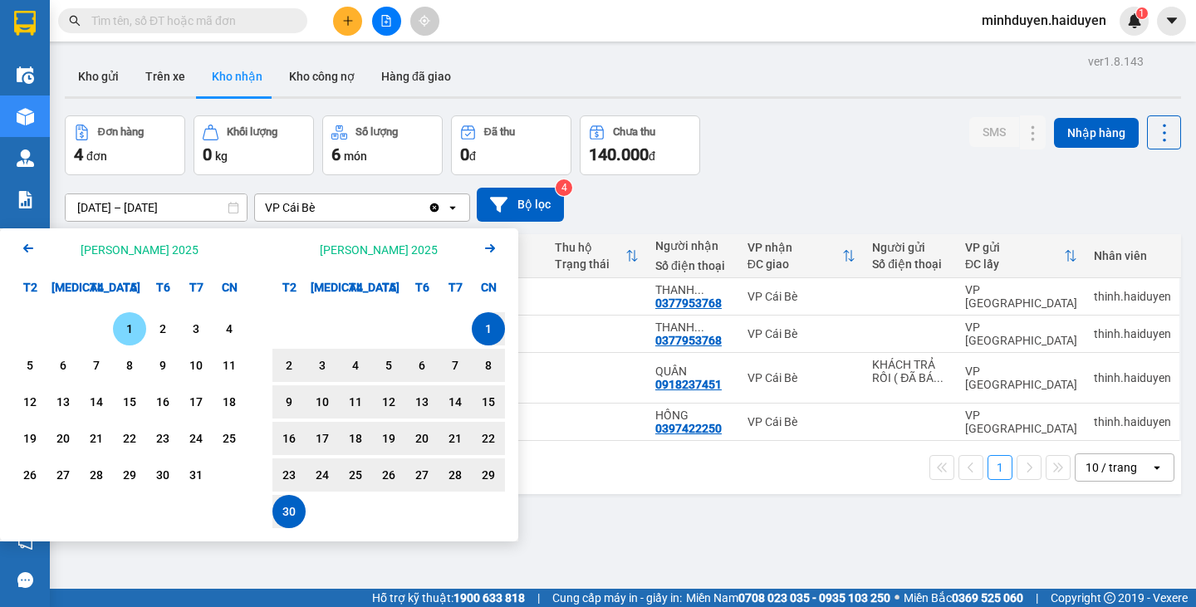
click at [124, 329] on div "1" at bounding box center [129, 329] width 23 height 20
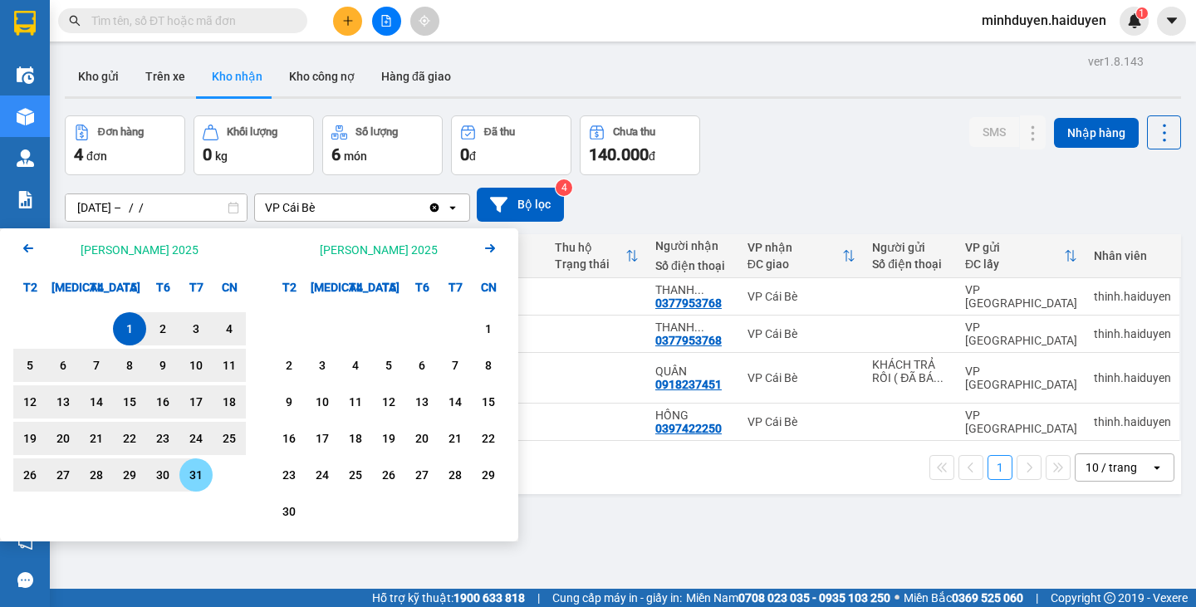
click at [202, 473] on div "31" at bounding box center [195, 475] width 23 height 20
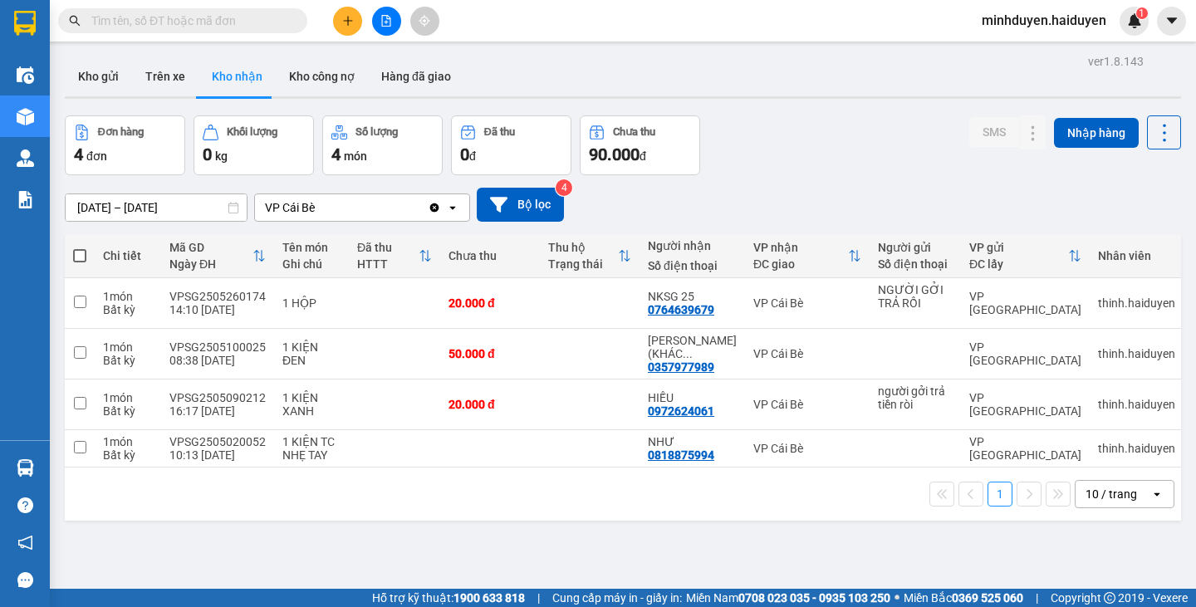
click at [144, 208] on input "[DATE] – [DATE]" at bounding box center [156, 207] width 181 height 27
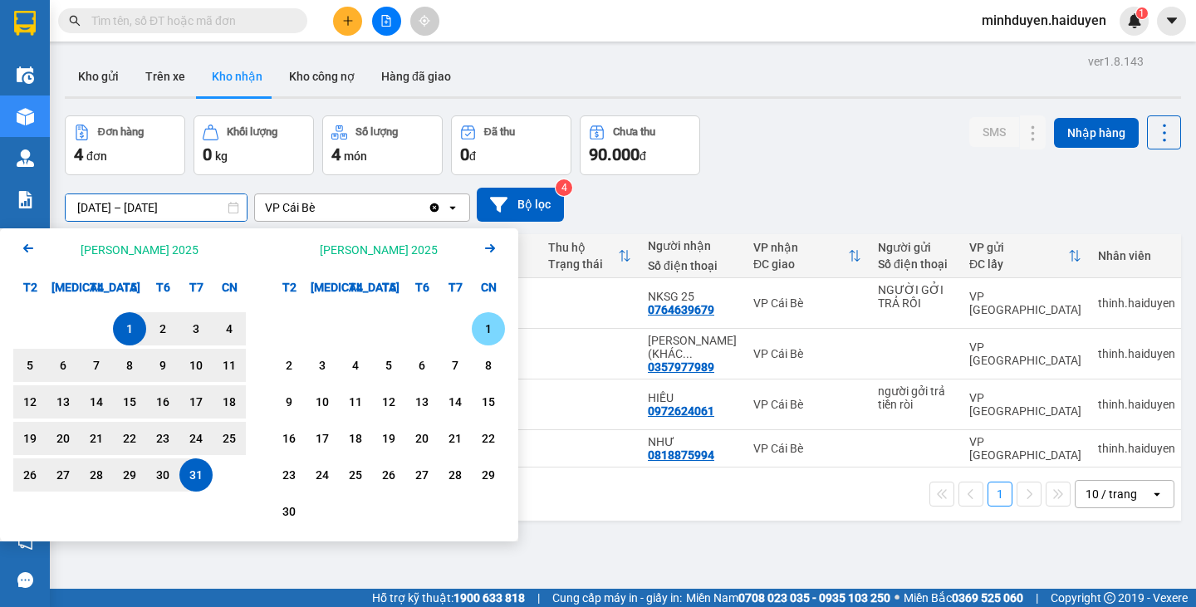
click at [480, 324] on div "1" at bounding box center [488, 329] width 23 height 20
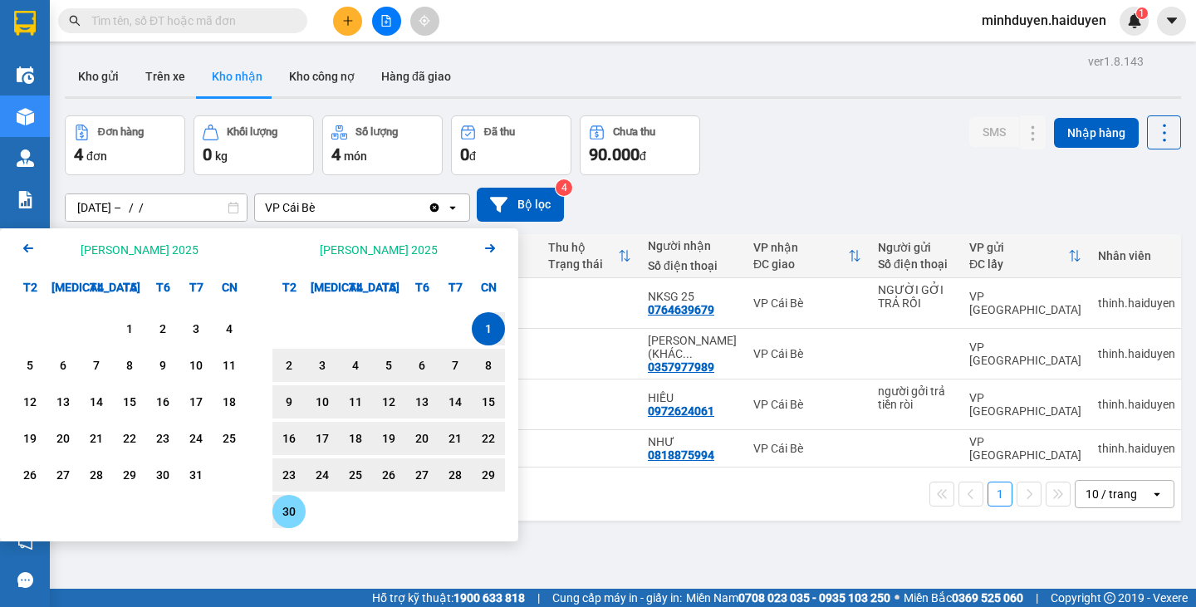
click at [284, 506] on div "30" at bounding box center [288, 512] width 23 height 20
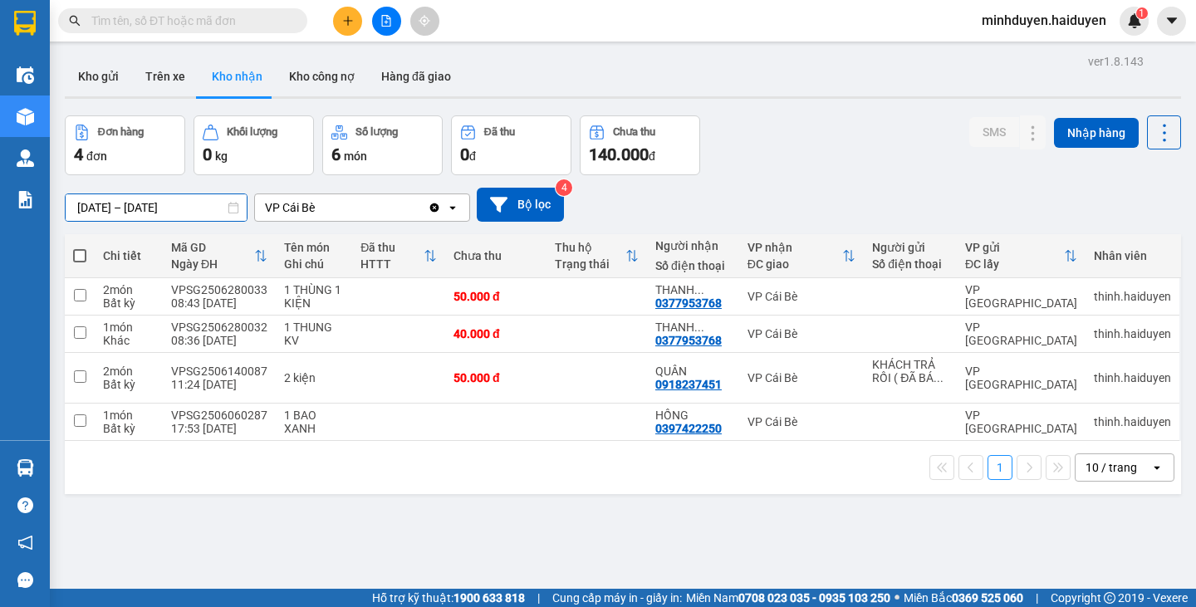
click at [166, 205] on input "[DATE] – [DATE]" at bounding box center [156, 207] width 181 height 27
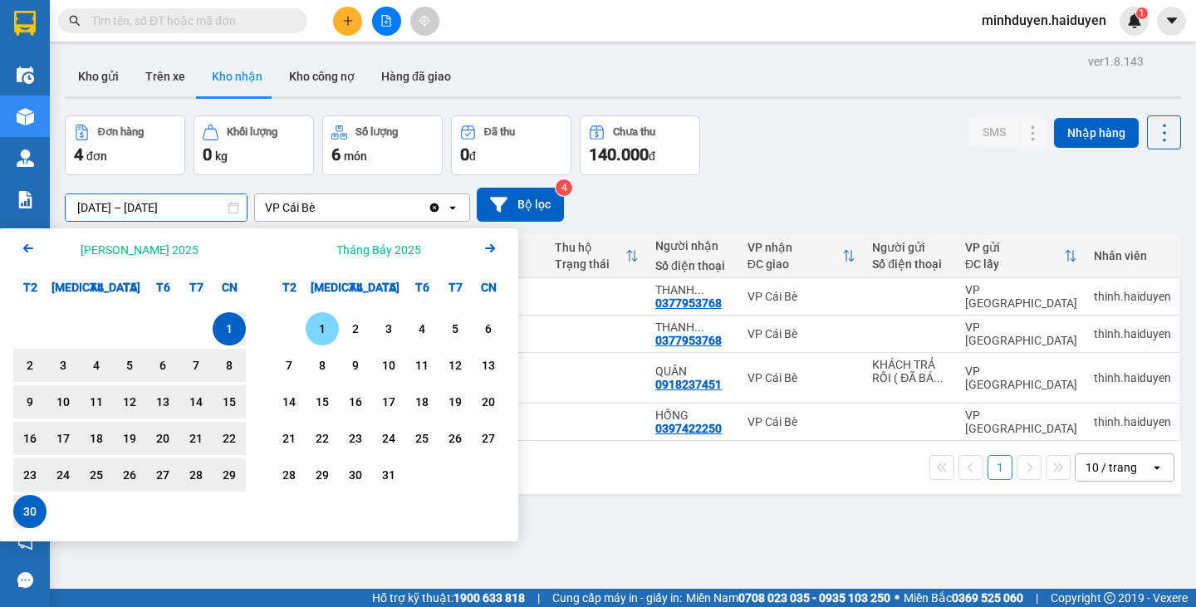
click at [321, 334] on div "1" at bounding box center [322, 329] width 23 height 20
type input "[DATE] – / /"
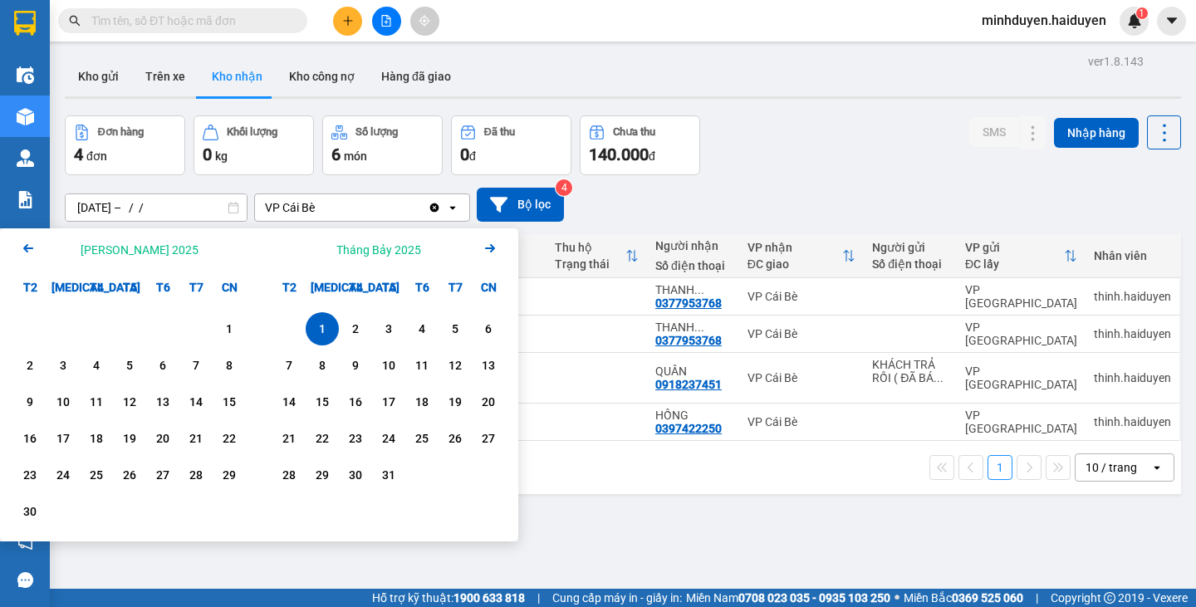
click at [679, 514] on div "ver 1.8.143 Kho gửi Trên xe Kho [PERSON_NAME] công nợ Hàng đã [PERSON_NAME] hàn…" at bounding box center [622, 353] width 1129 height 607
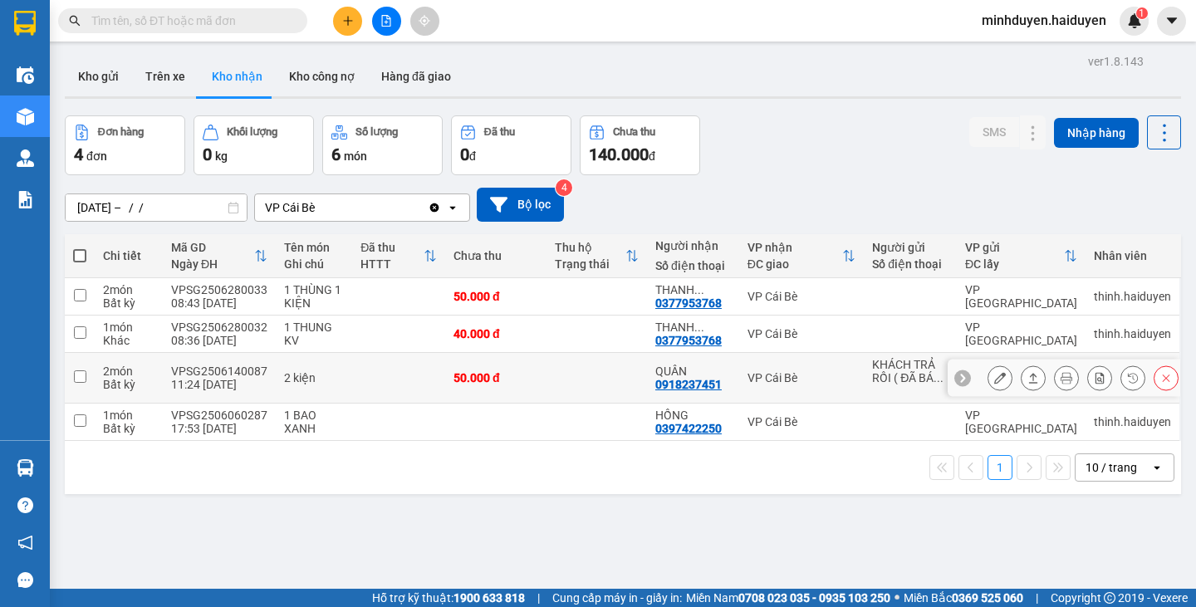
click at [994, 382] on icon at bounding box center [1000, 378] width 12 height 12
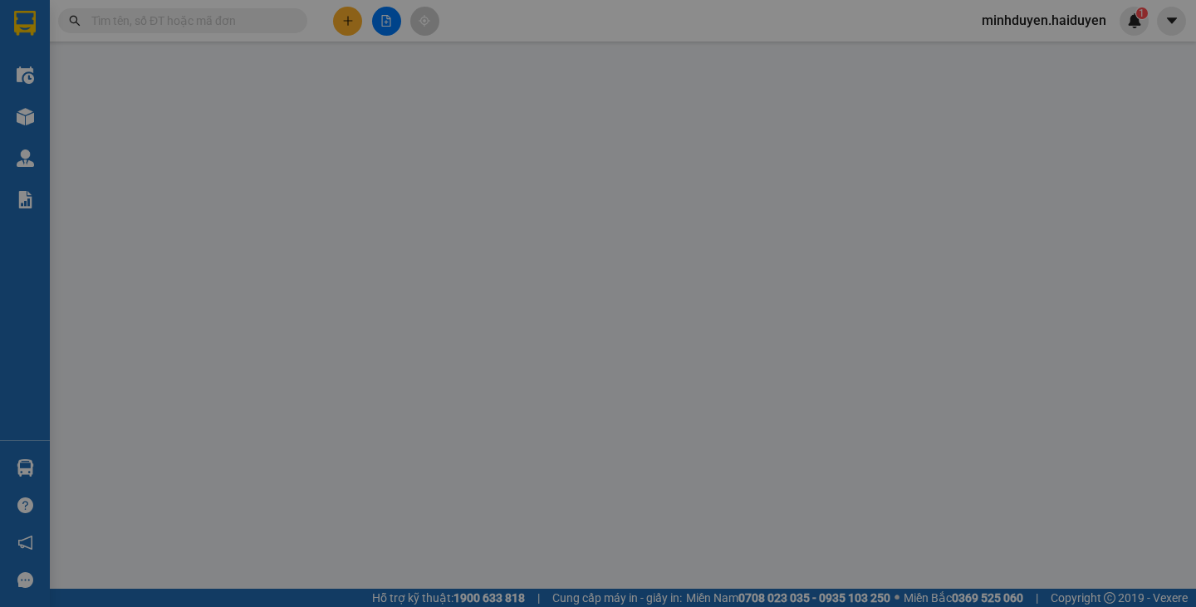
type input "KHÁCH TRẢ RỒI ( ĐÃ BÁO SG )"
type input "0918237451"
type input "QUÂN"
type input "50.000"
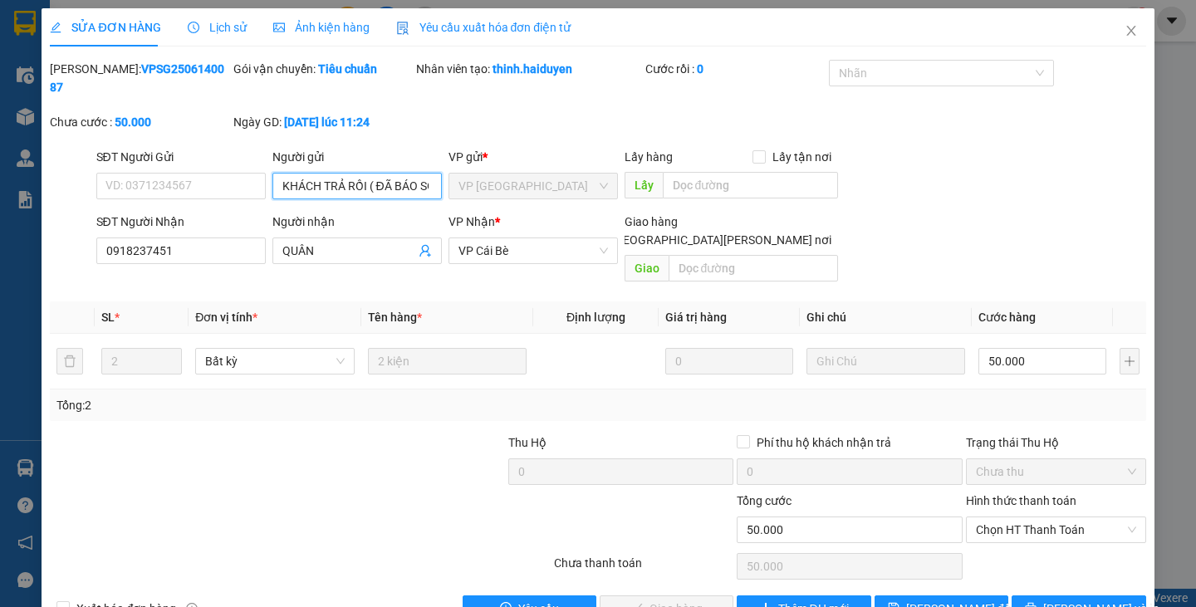
click at [385, 173] on input "KHÁCH TRẢ RỒI ( ĐÃ BÁO SG )" at bounding box center [356, 186] width 169 height 27
click at [423, 173] on input "KHÁCH TRẢ RỒI ( ĐÃ BÁO SG )" at bounding box center [356, 186] width 169 height 27
click at [410, 433] on div at bounding box center [391, 462] width 229 height 58
click at [1124, 28] on icon "close" at bounding box center [1130, 30] width 13 height 13
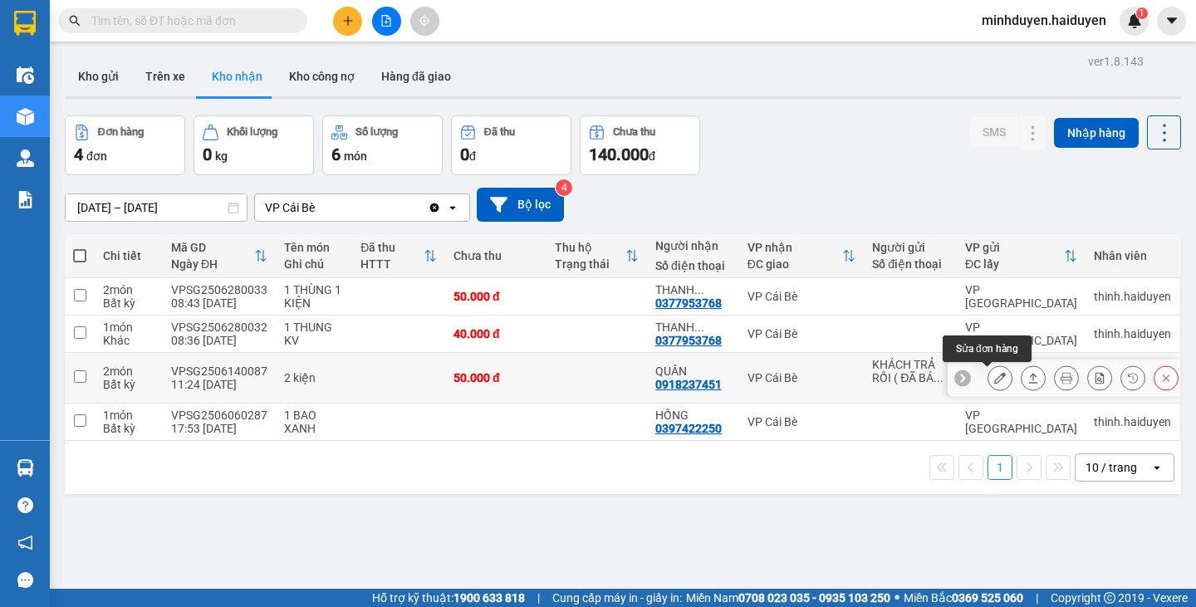
click at [998, 377] on button at bounding box center [999, 378] width 23 height 29
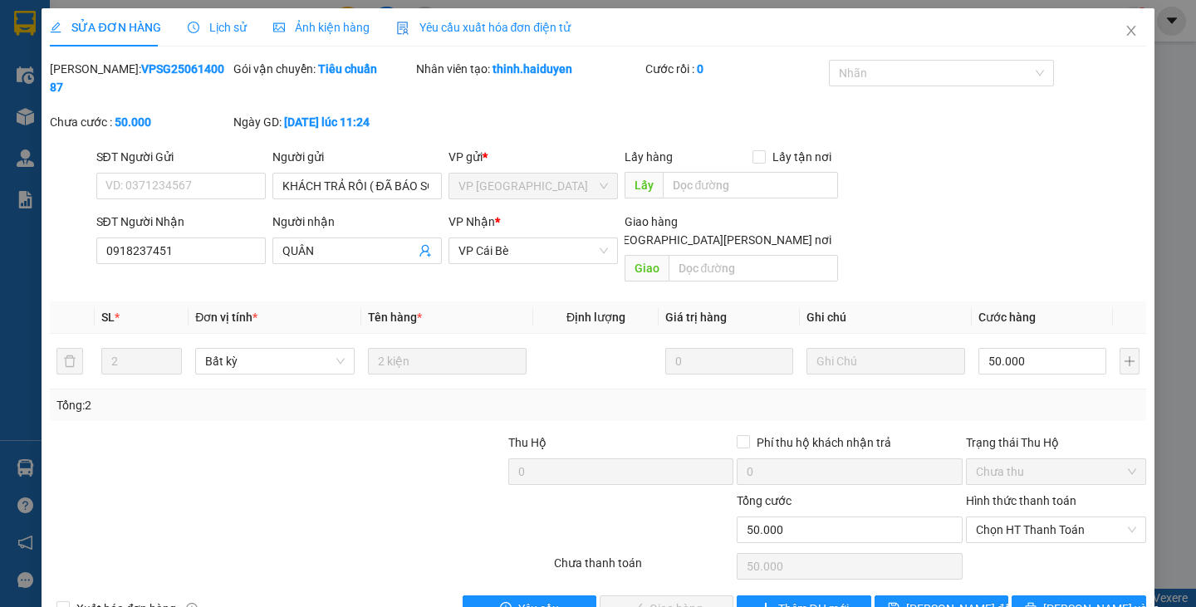
click at [225, 30] on span "Lịch sử" at bounding box center [217, 27] width 59 height 13
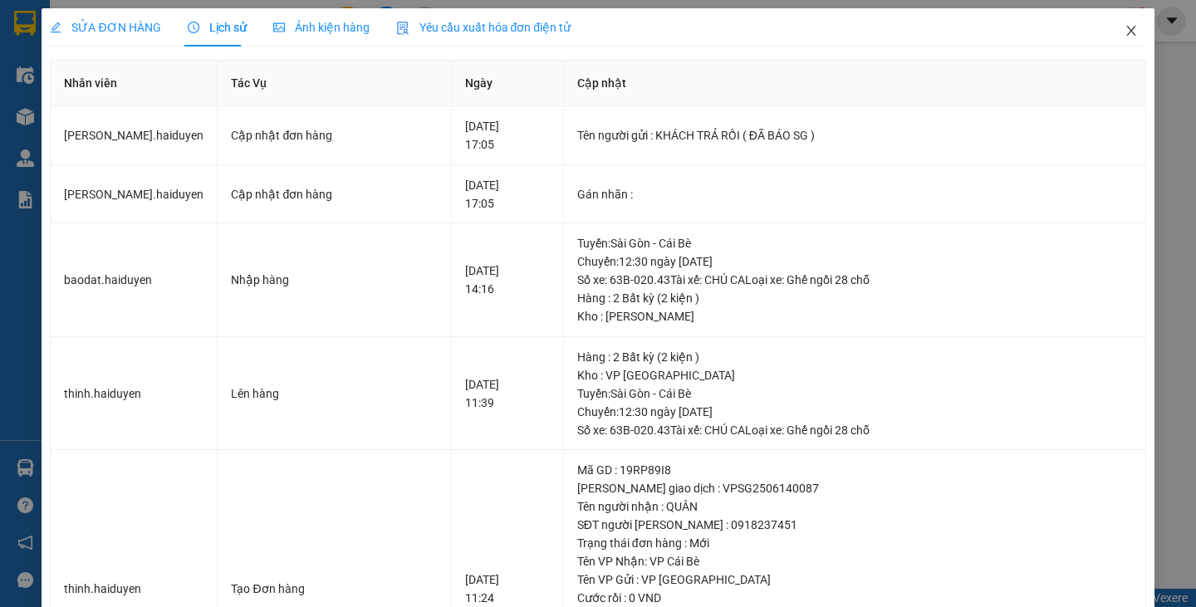
click at [1124, 32] on icon "close" at bounding box center [1130, 30] width 13 height 13
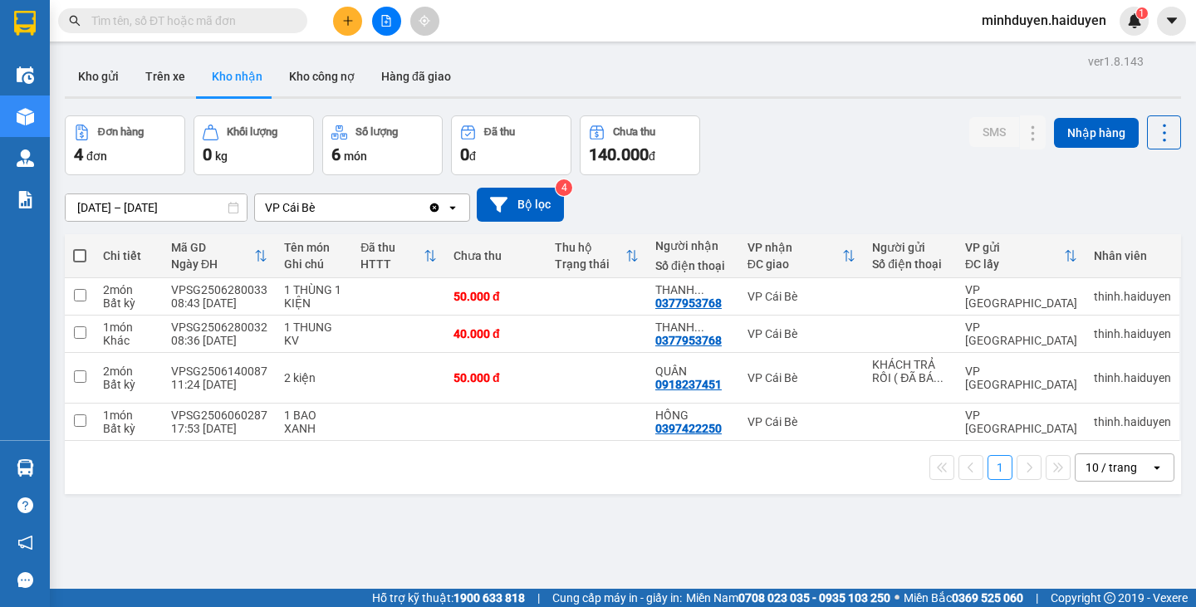
click at [142, 209] on input "[DATE] – [DATE]" at bounding box center [156, 207] width 181 height 27
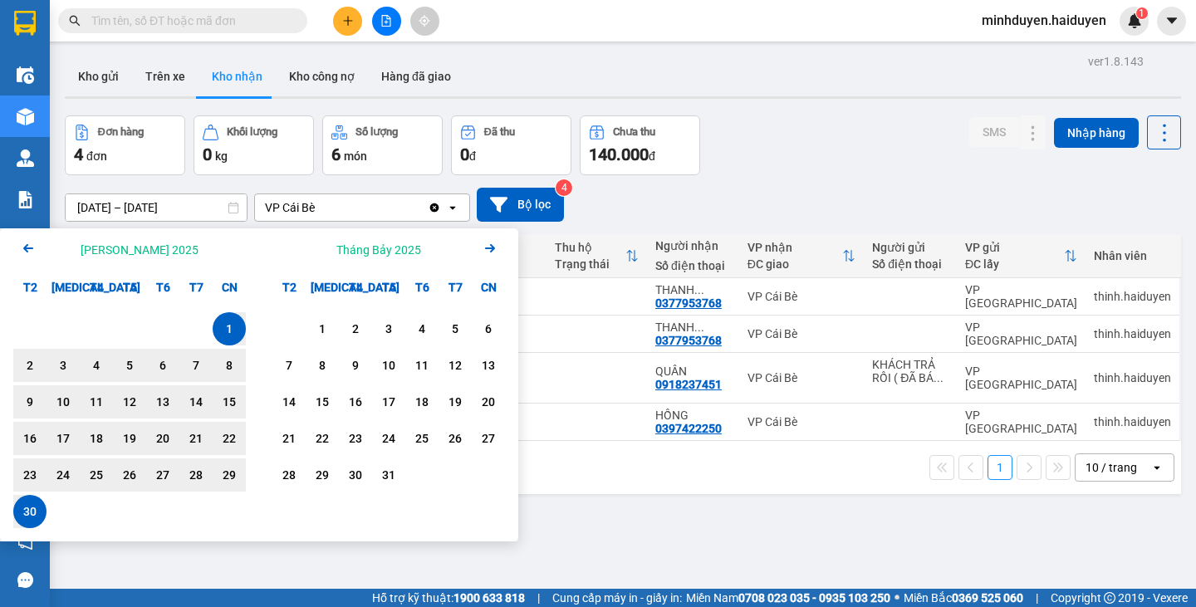
click at [20, 243] on icon "Arrow Left" at bounding box center [28, 248] width 20 height 20
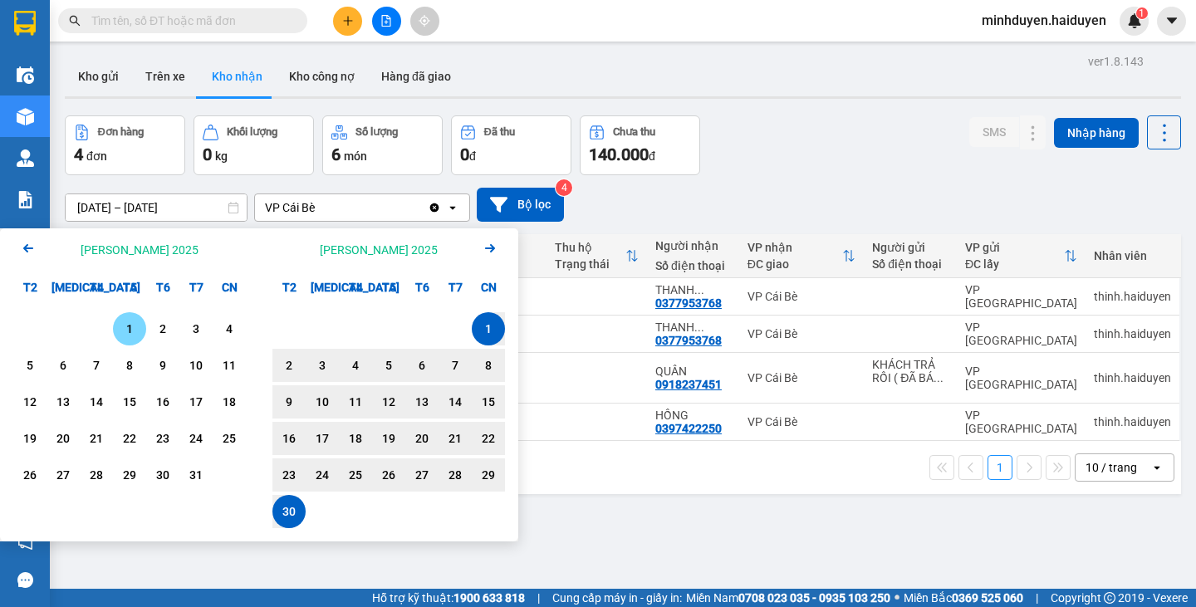
click at [129, 330] on div "1" at bounding box center [129, 329] width 23 height 20
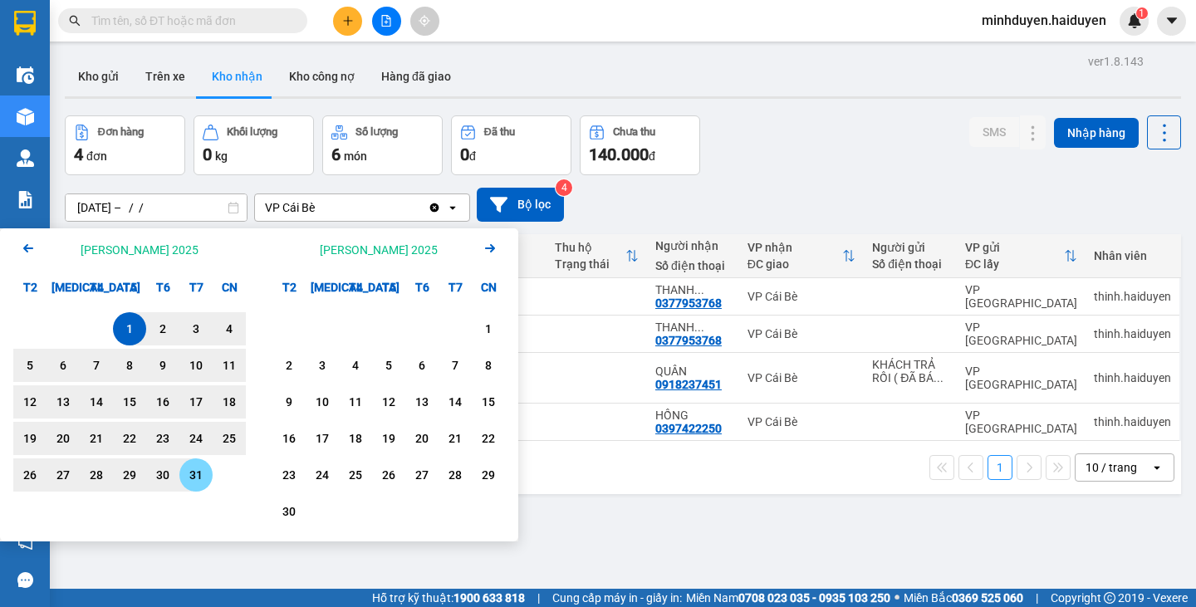
click at [197, 467] on div "31" at bounding box center [195, 475] width 23 height 20
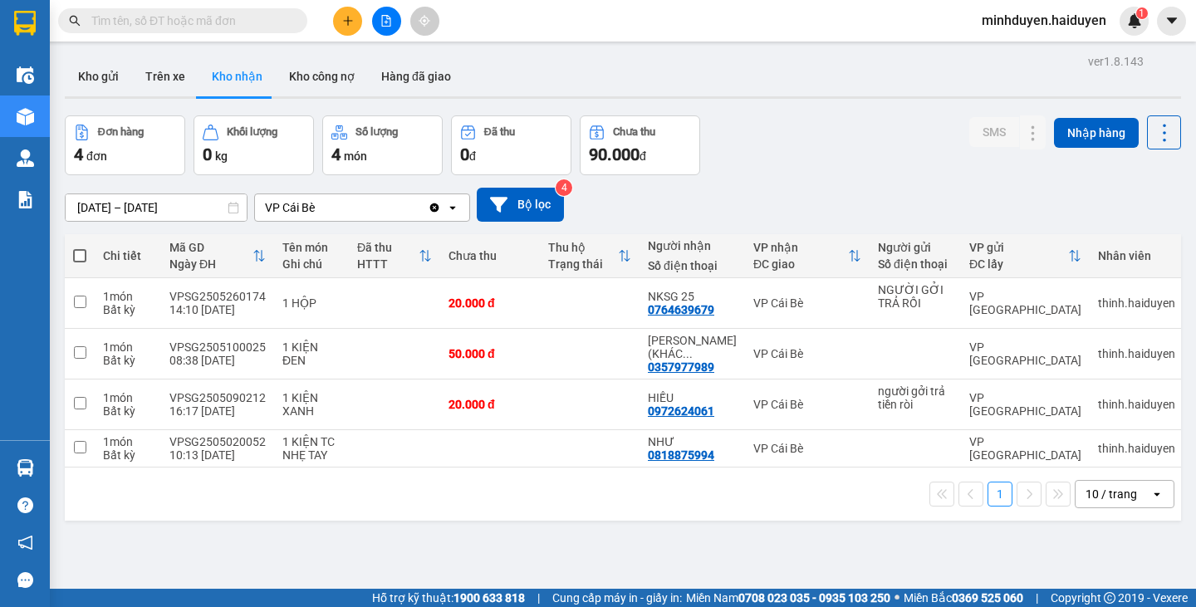
click at [164, 217] on input "[DATE] – [DATE]" at bounding box center [156, 207] width 181 height 27
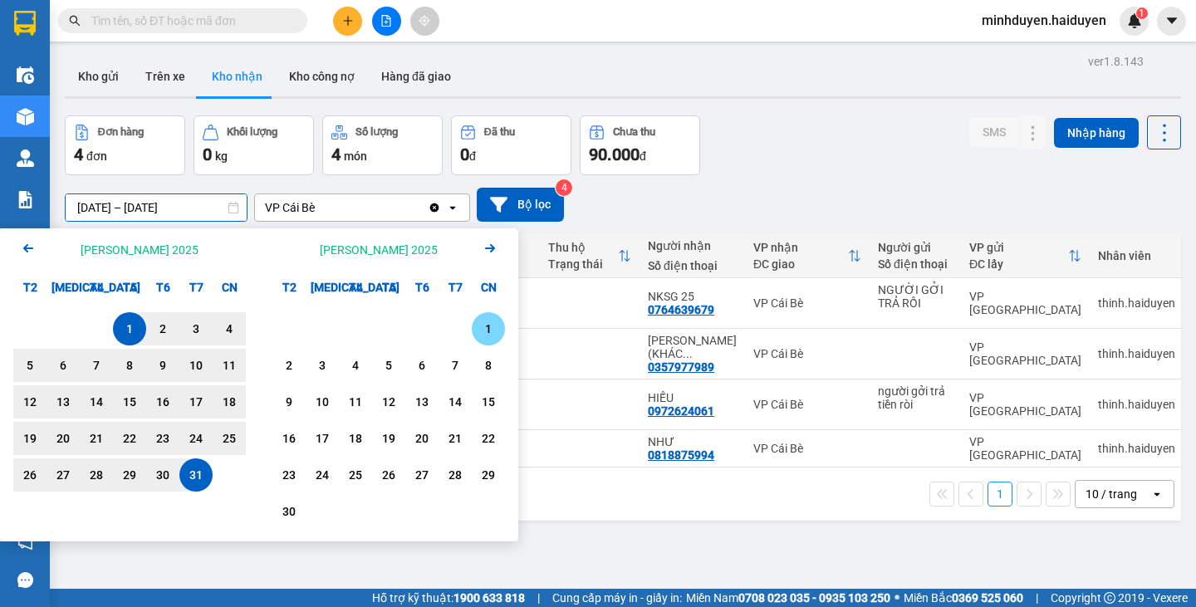
click at [484, 330] on div "1" at bounding box center [488, 329] width 23 height 20
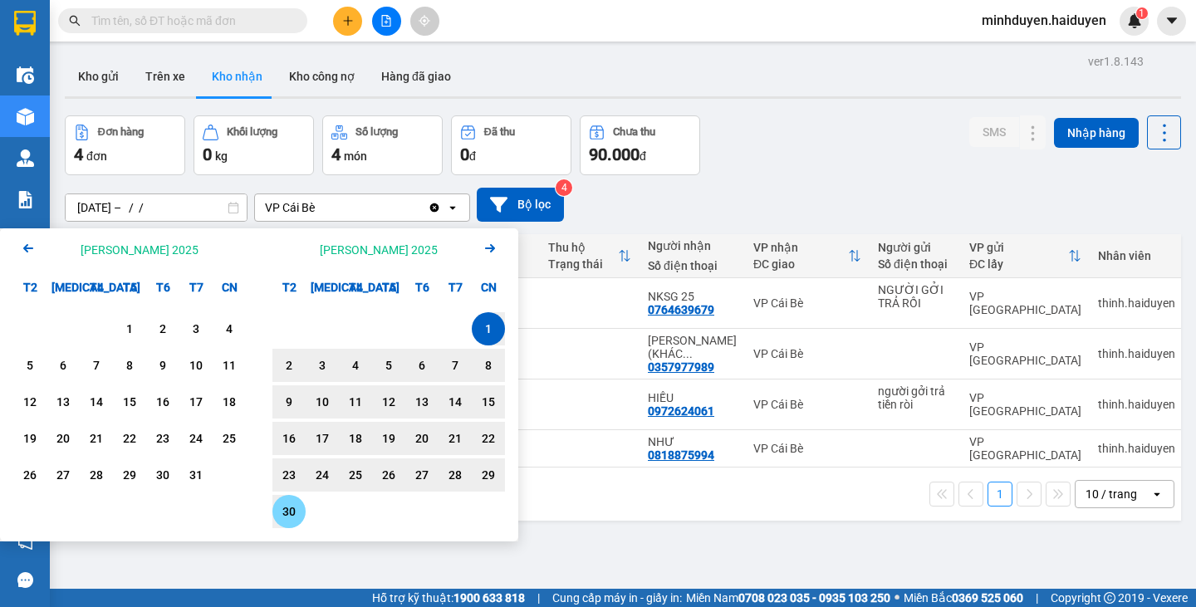
click at [292, 503] on div "30" at bounding box center [288, 512] width 23 height 20
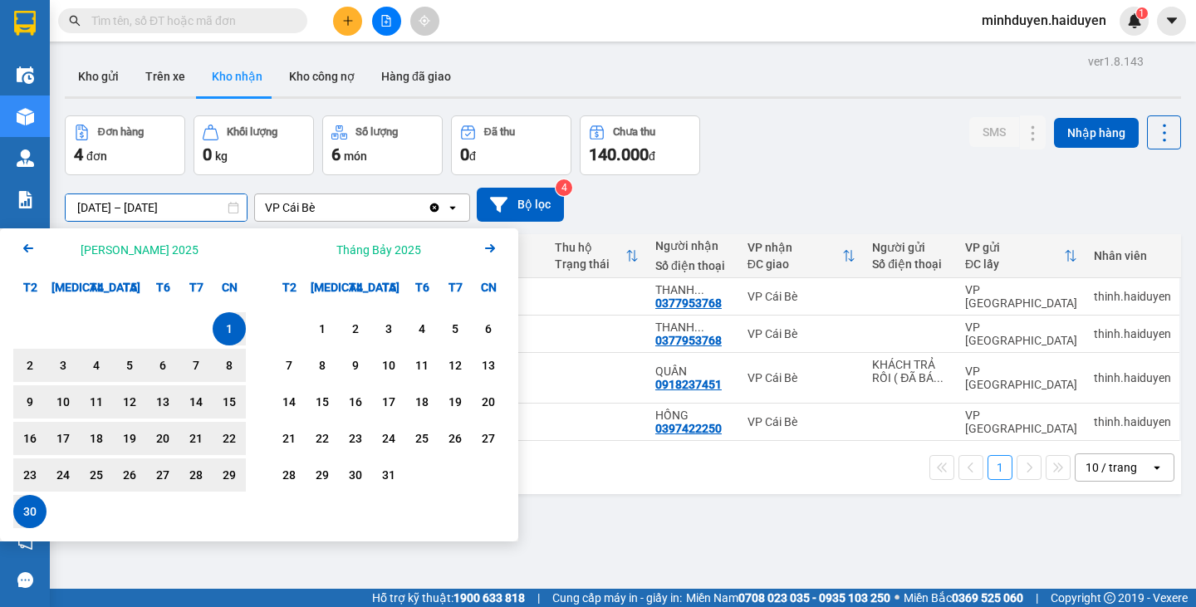
click at [152, 211] on input "[DATE] – [DATE]" at bounding box center [156, 207] width 181 height 27
click at [29, 249] on icon "Previous month." at bounding box center [28, 248] width 10 height 8
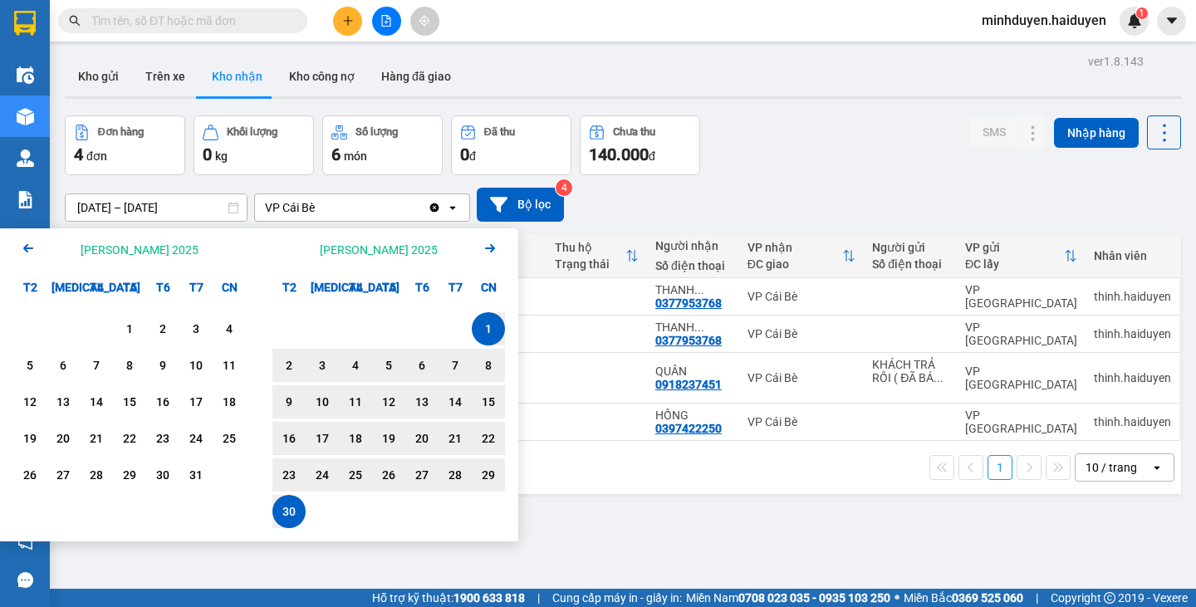
click at [490, 245] on icon "Next month." at bounding box center [490, 248] width 10 height 8
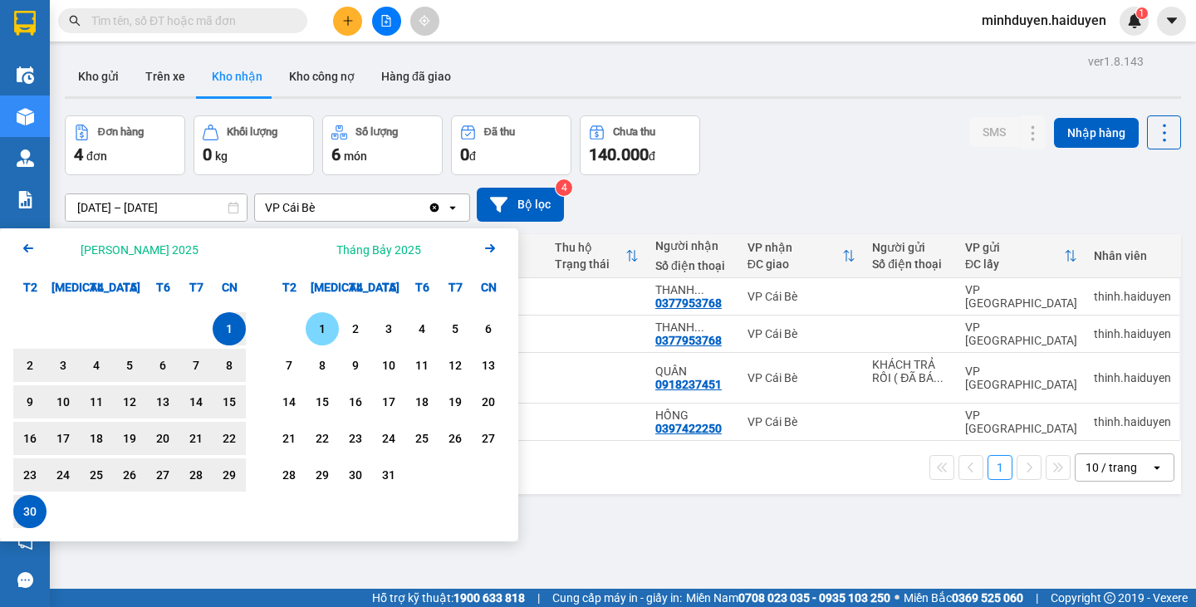
click at [327, 330] on div "1" at bounding box center [322, 329] width 23 height 20
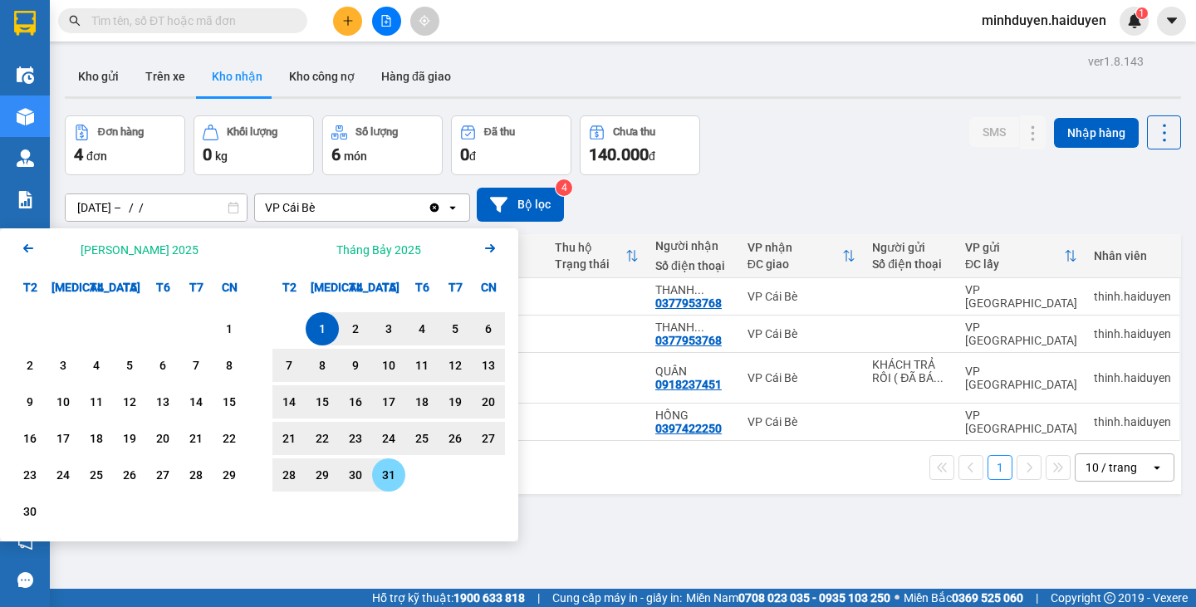
click at [393, 483] on div "31" at bounding box center [388, 475] width 23 height 20
type input "[DATE] – [DATE]"
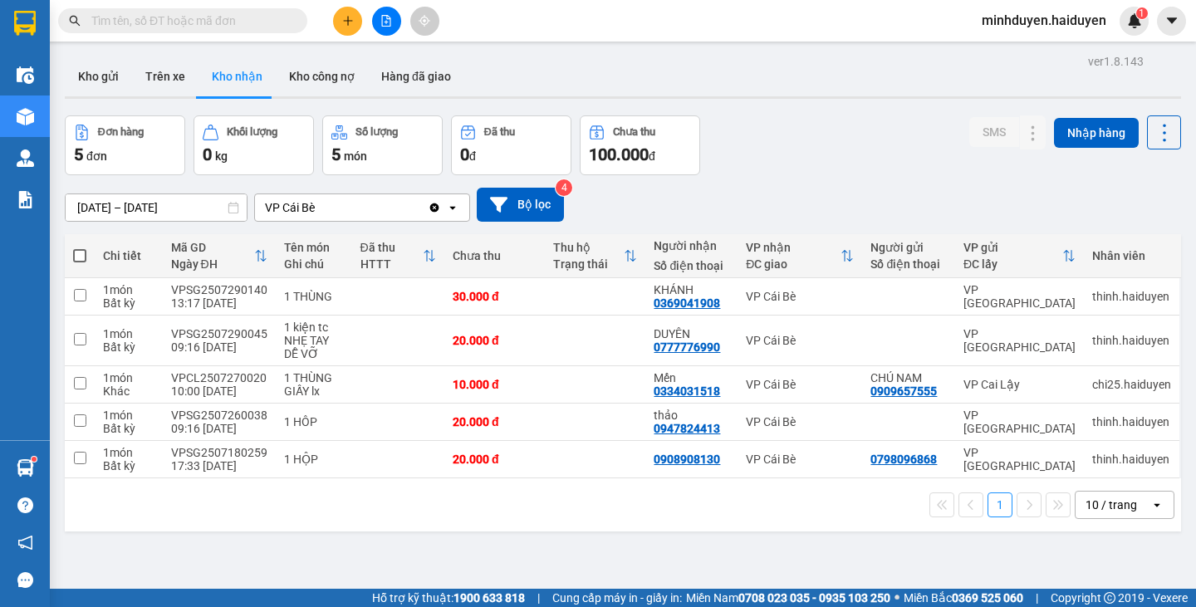
click at [117, 23] on input "text" at bounding box center [189, 21] width 196 height 18
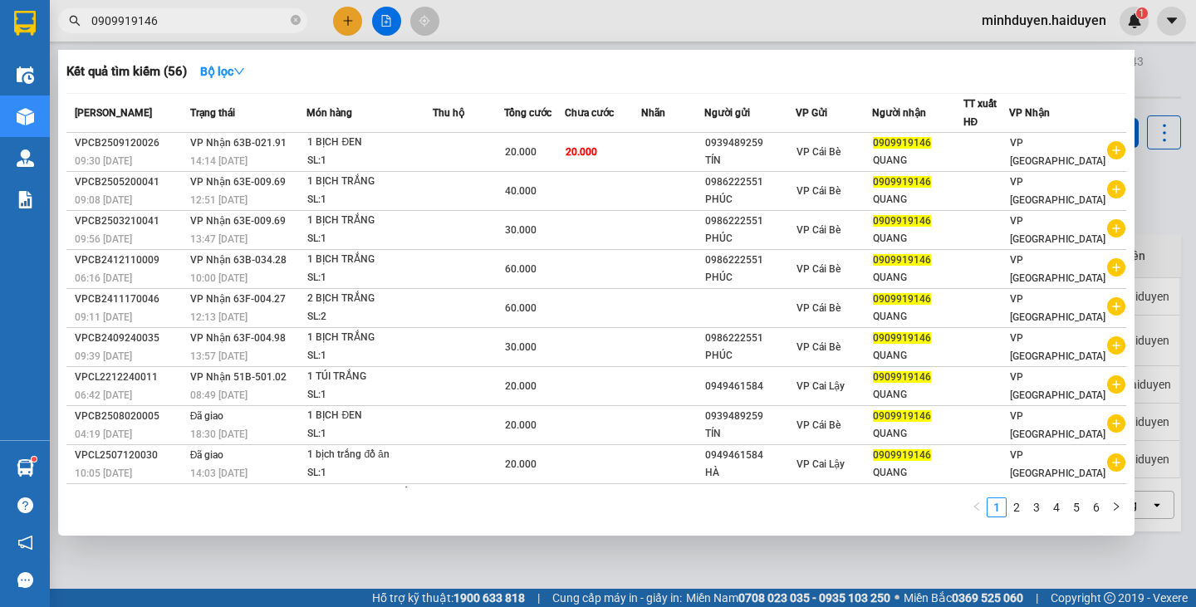
type input "0909919146"
